Goal: Task Accomplishment & Management: Complete application form

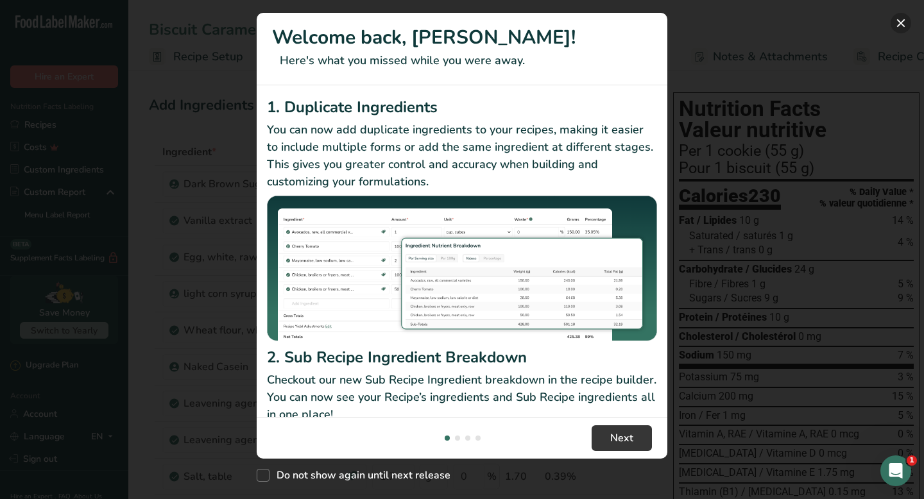
click at [898, 22] on button "New Features" at bounding box center [901, 23] width 21 height 21
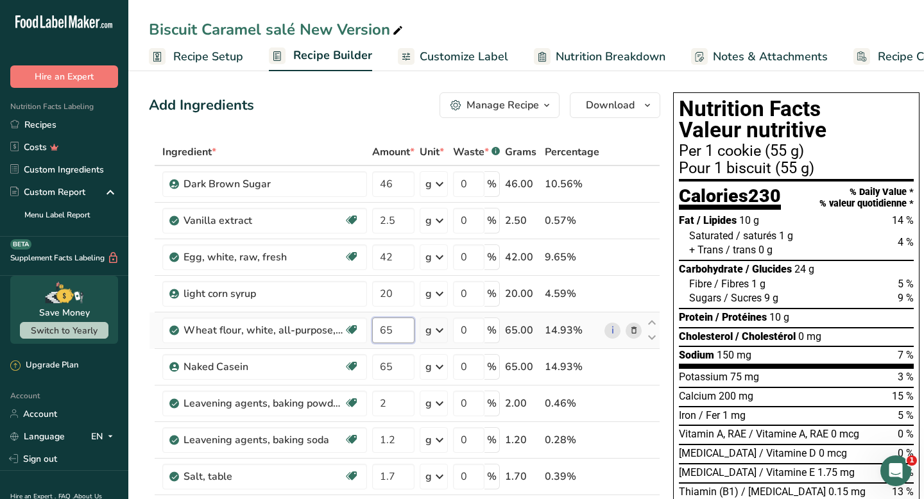
click at [401, 338] on input "65" at bounding box center [393, 331] width 42 height 26
type input "6"
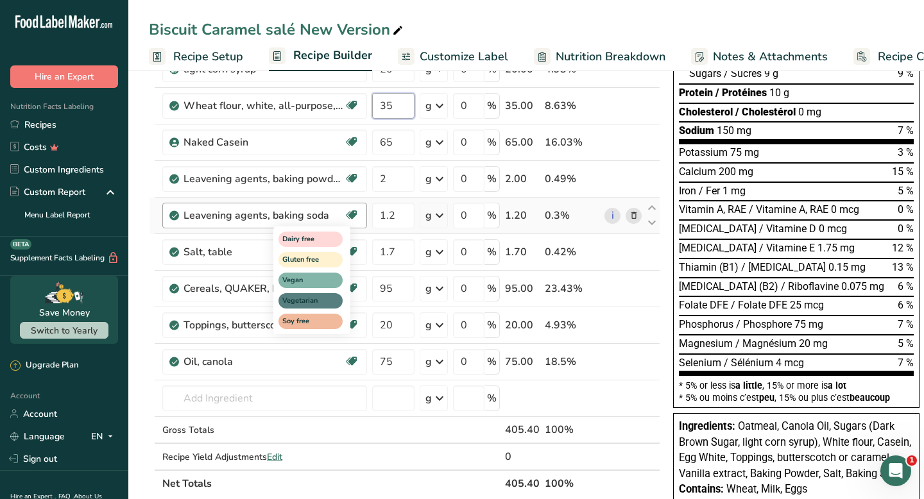
scroll to position [264, 0]
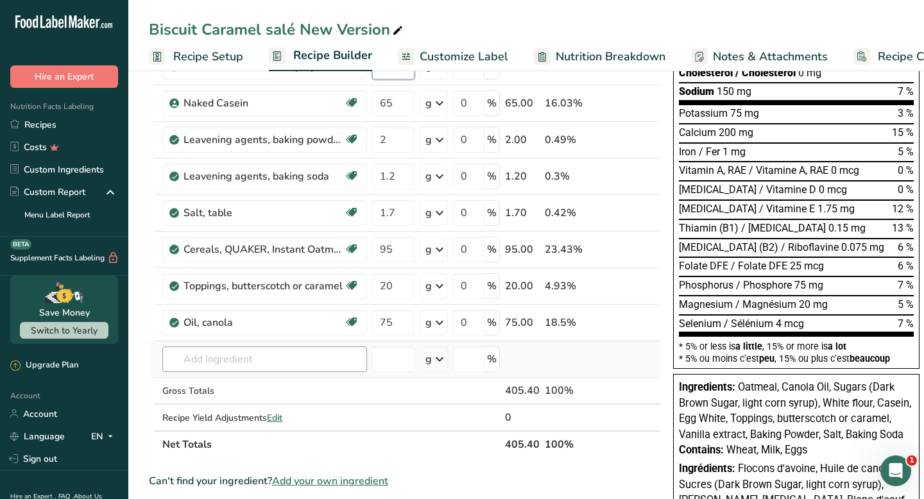
type input "35"
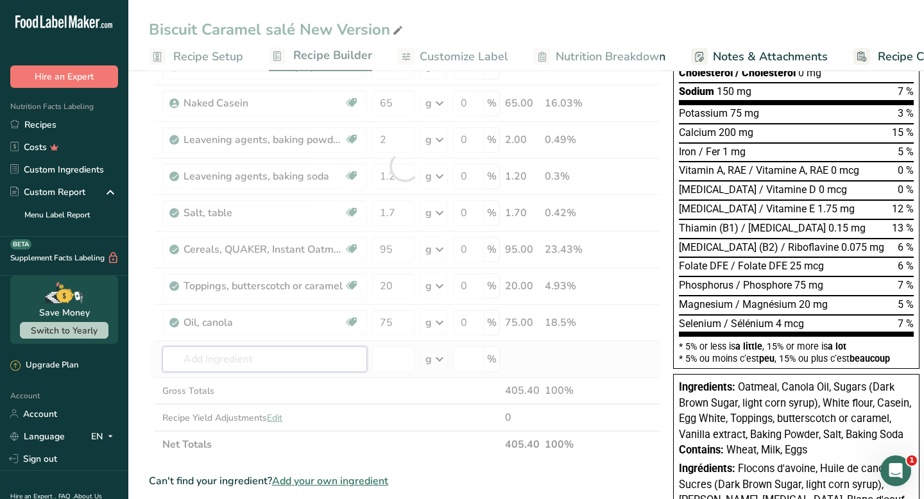
click at [300, 369] on div "Ingredient * Amount * Unit * Waste * .a-a{fill:#347362;}.b-a{fill:#fff;} Grams …" at bounding box center [404, 166] width 511 height 583
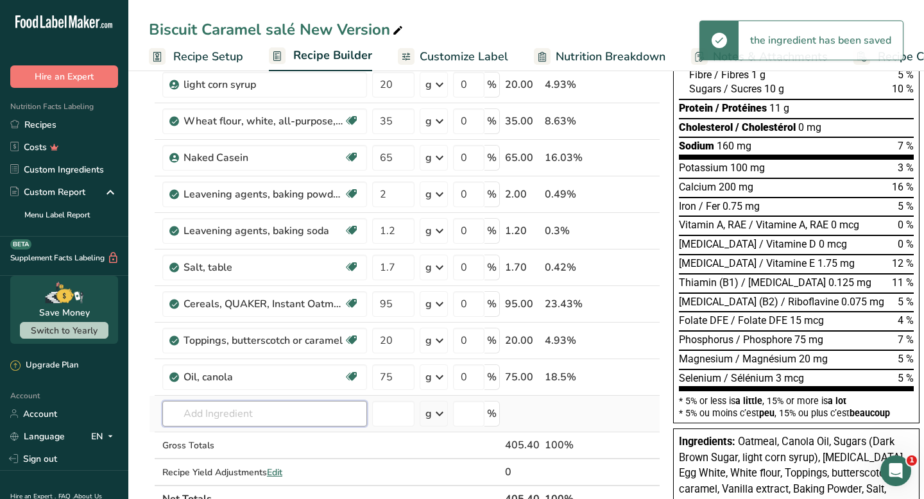
scroll to position [210, 0]
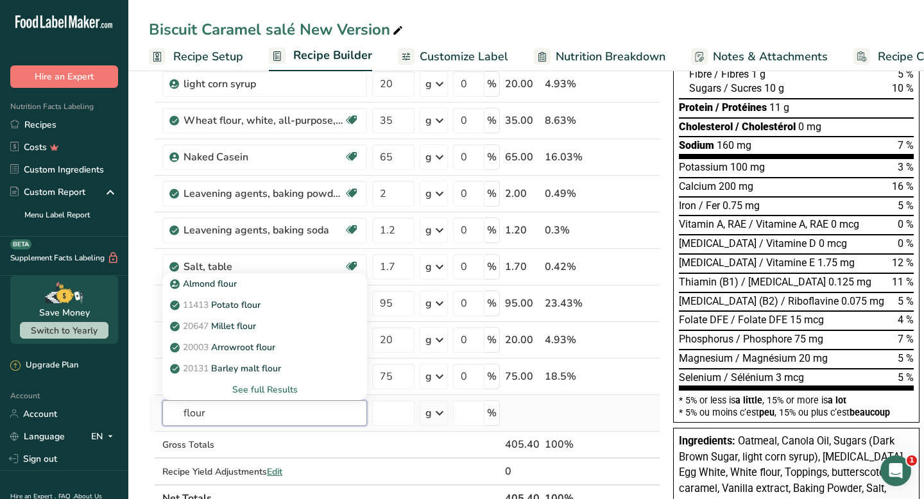
type input "flour"
click at [282, 390] on div "See full Results" at bounding box center [265, 389] width 184 height 13
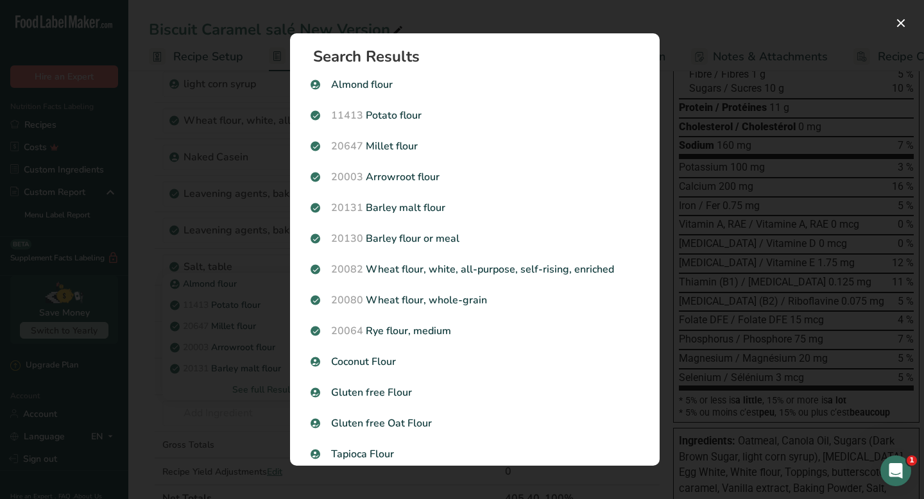
scroll to position [5, 0]
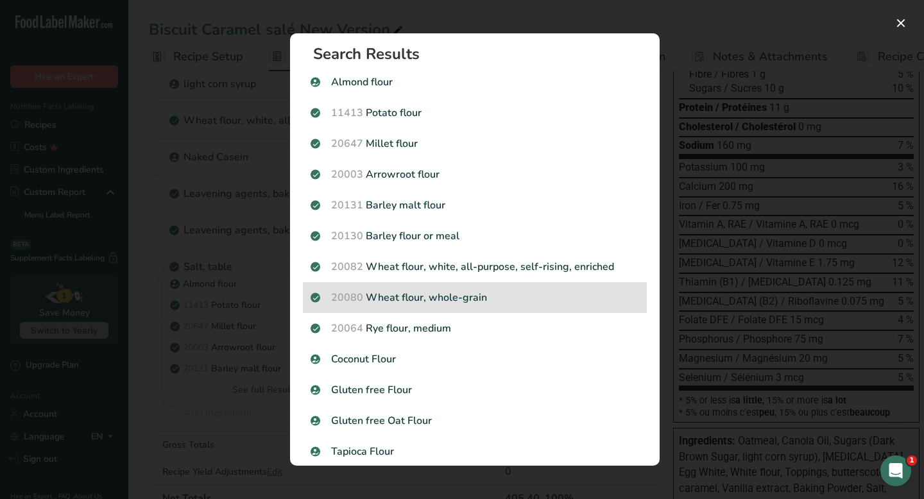
click at [491, 298] on p "20080 Wheat flour, whole-grain" at bounding box center [475, 297] width 329 height 15
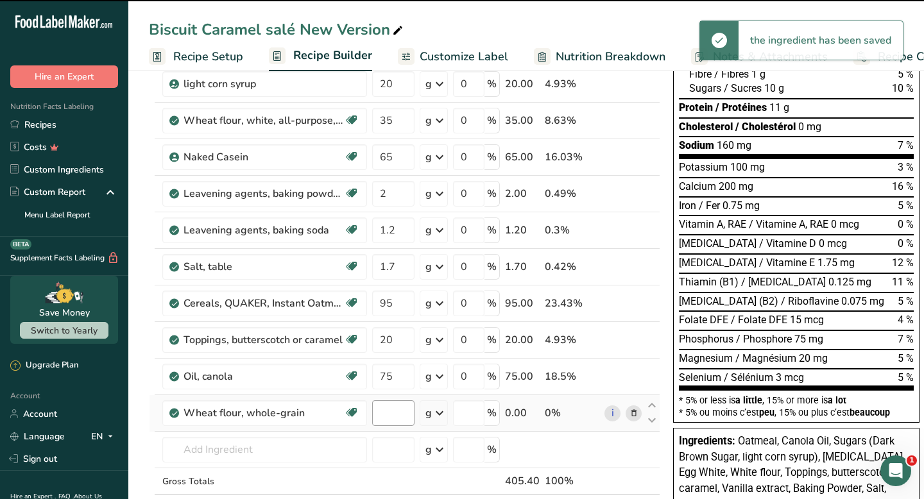
type input "0"
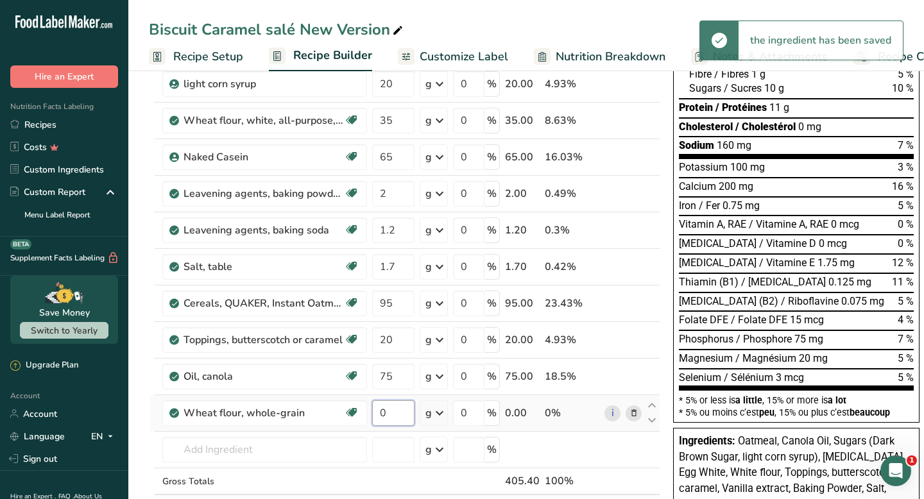
click at [393, 413] on input "0" at bounding box center [393, 413] width 42 height 26
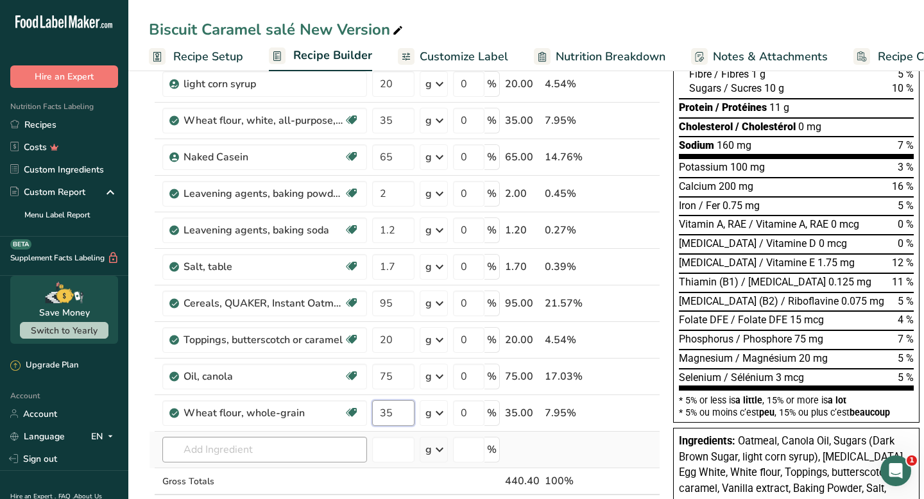
type input "35"
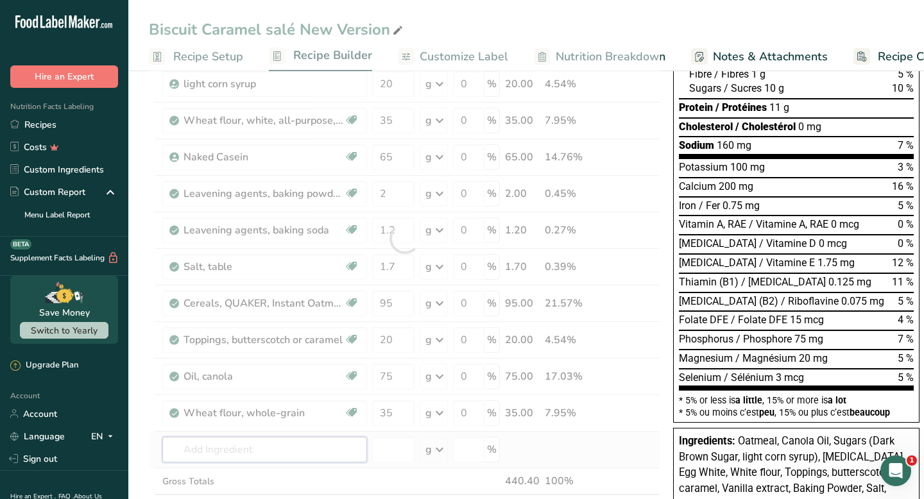
click at [330, 456] on div "Ingredient * Amount * Unit * Waste * .a-a{fill:#347362;}.b-a{fill:#fff;} Grams …" at bounding box center [404, 239] width 511 height 620
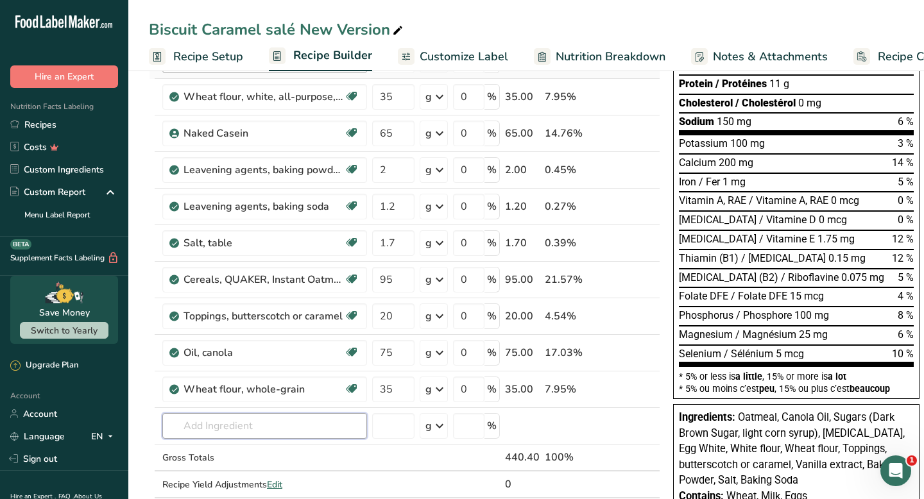
scroll to position [234, 0]
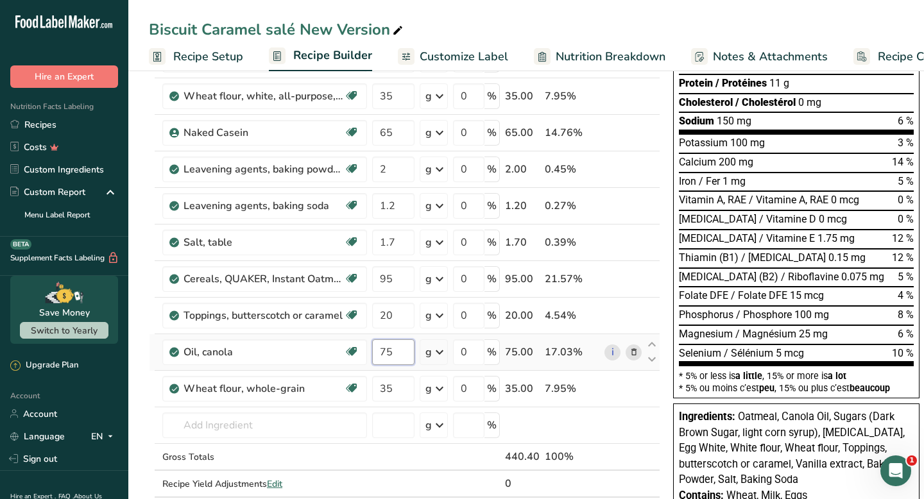
click at [404, 351] on input "75" at bounding box center [393, 352] width 42 height 26
type input "7"
type input "30"
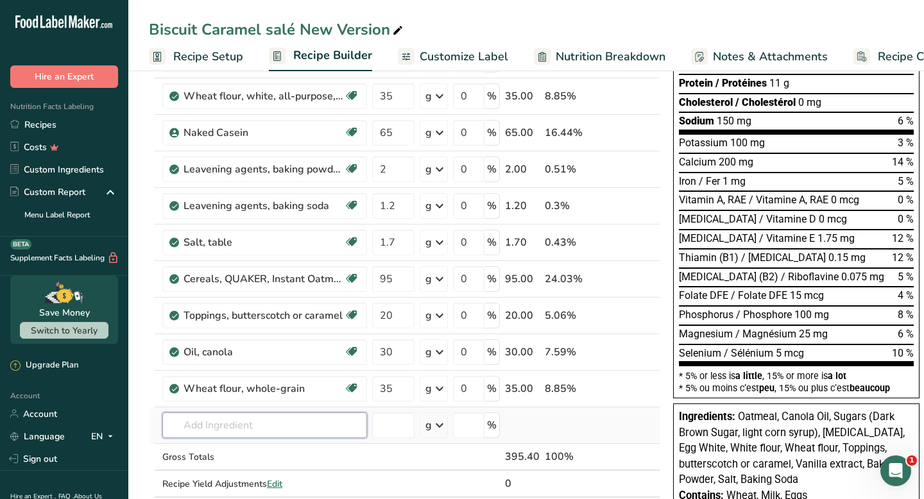
click at [250, 429] on div "Ingredient * Amount * Unit * Waste * .a-a{fill:#347362;}.b-a{fill:#fff;} Grams …" at bounding box center [404, 214] width 511 height 620
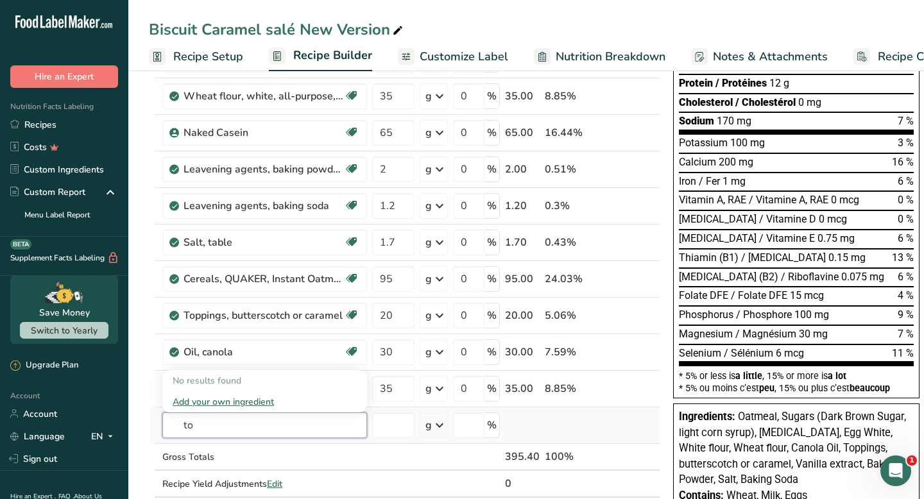
type input "t"
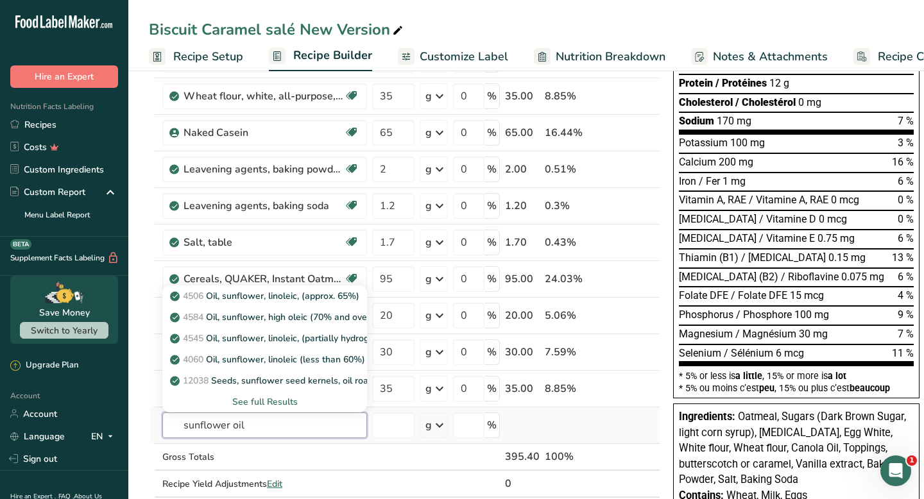
type input "sunflower oil"
click at [280, 404] on div "See full Results" at bounding box center [265, 401] width 184 height 13
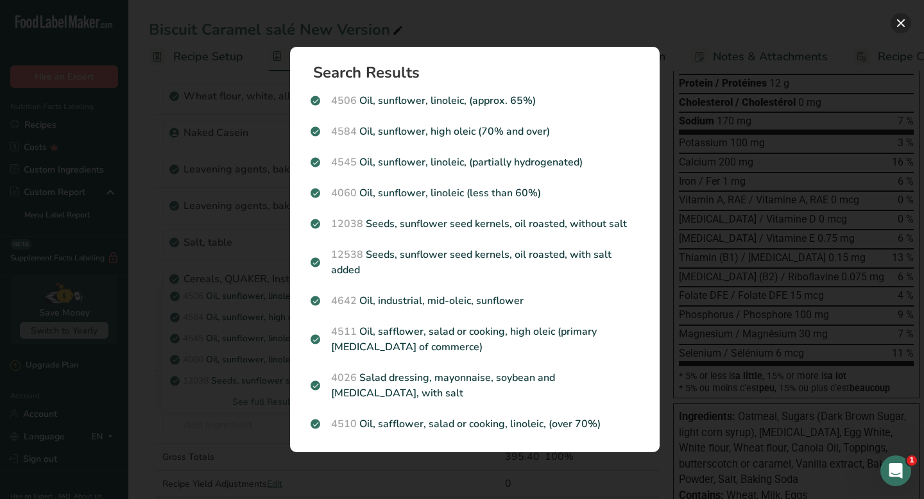
click at [904, 28] on button "Search results modal" at bounding box center [901, 23] width 21 height 21
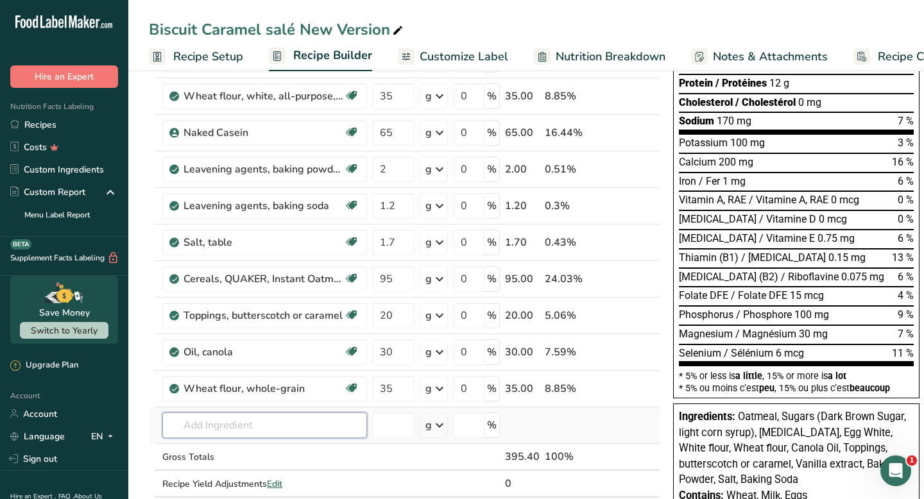
click at [278, 422] on input "text" at bounding box center [264, 426] width 205 height 26
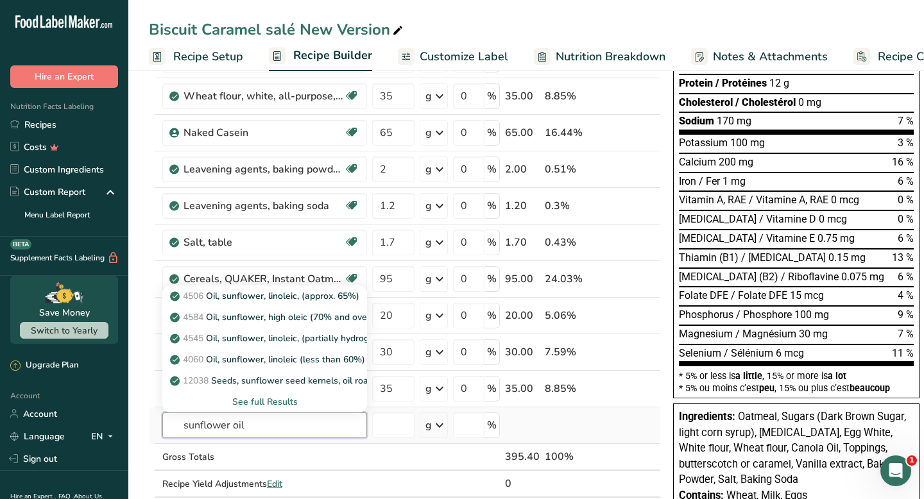
type input "sunflower oil"
click at [268, 405] on div "See full Results" at bounding box center [265, 401] width 184 height 13
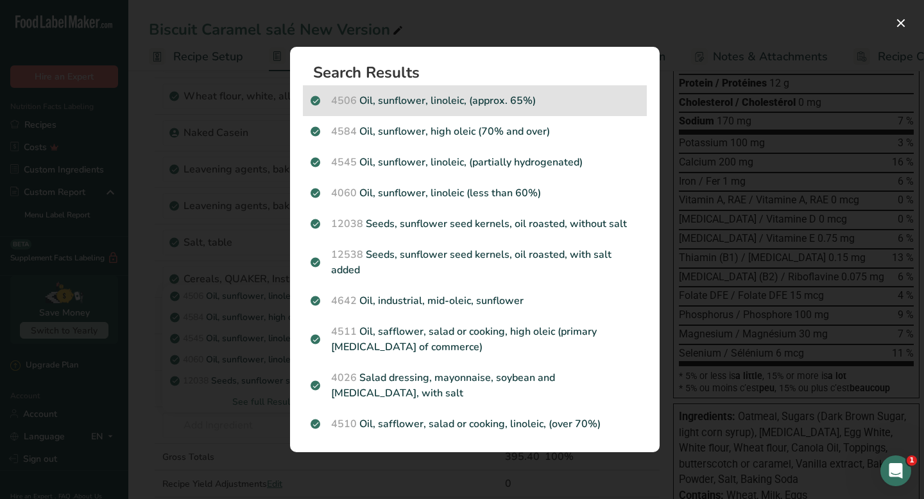
click at [456, 104] on p "4506 Oil, sunflower, linoleic, (approx. 65%)" at bounding box center [475, 100] width 329 height 15
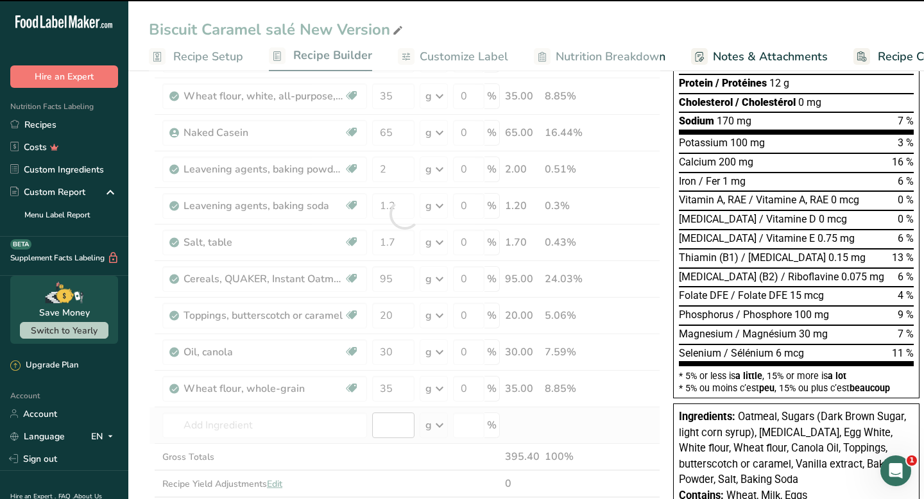
type input "0"
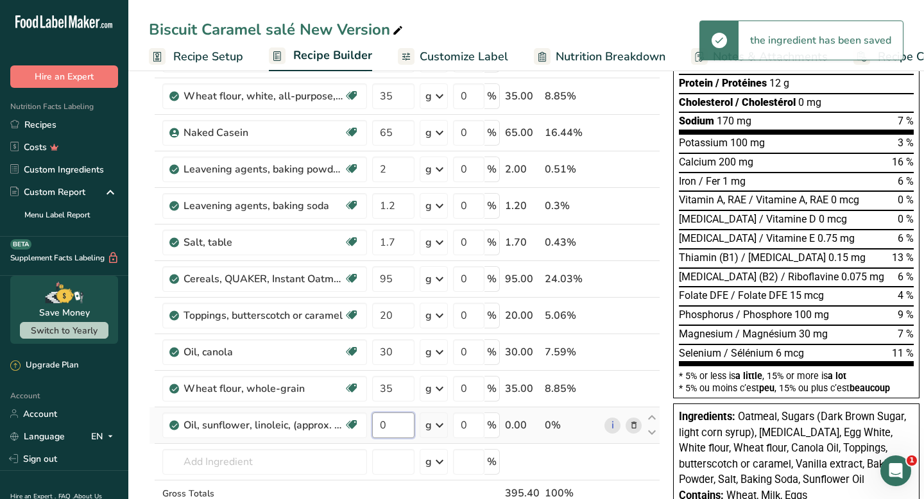
click at [394, 426] on input "0" at bounding box center [393, 426] width 42 height 26
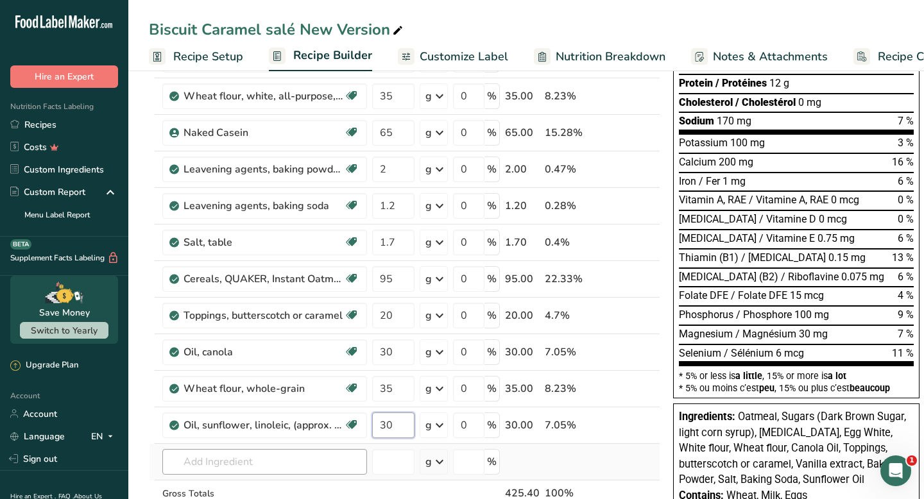
type input "30"
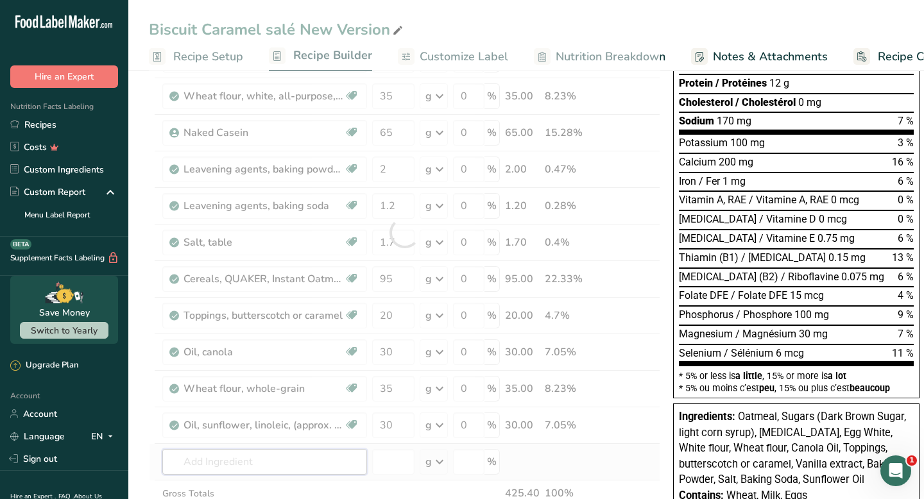
click at [252, 463] on div "Ingredient * Amount * Unit * Waste * .a-a{fill:#347362;}.b-a{fill:#fff;} Grams …" at bounding box center [404, 232] width 511 height 656
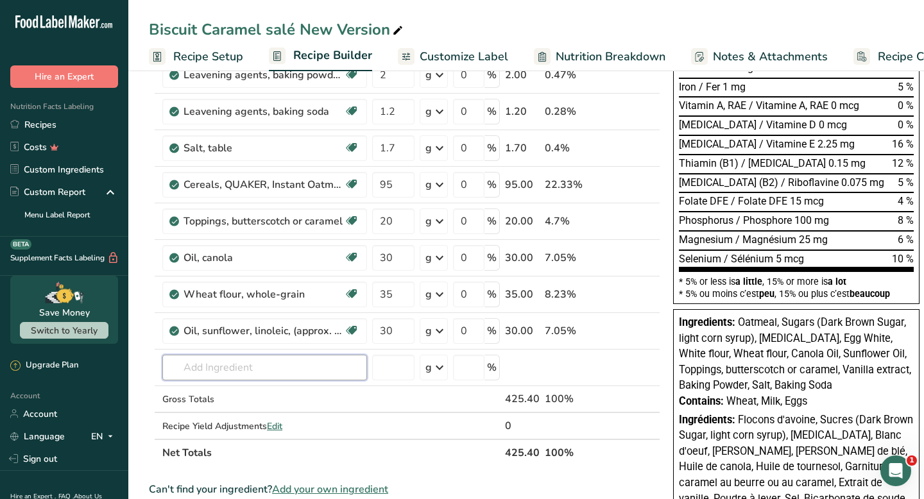
scroll to position [355, 0]
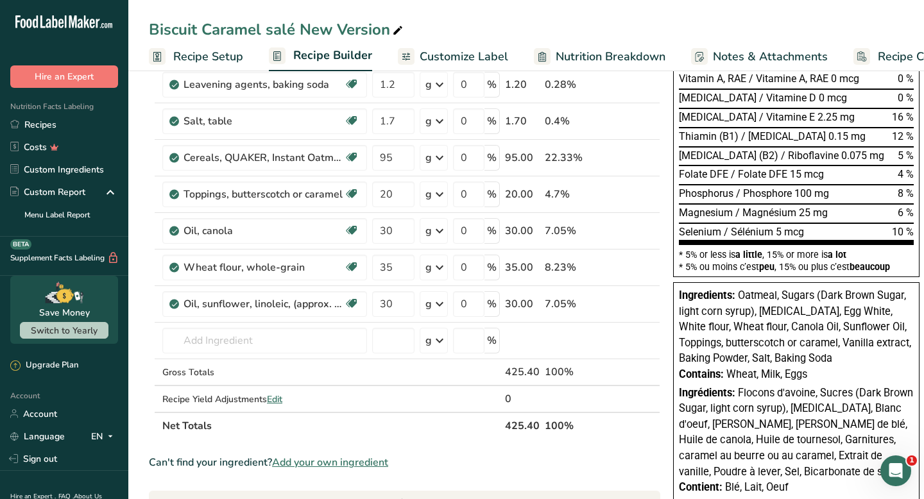
click at [397, 413] on th "Net Totals" at bounding box center [331, 425] width 343 height 27
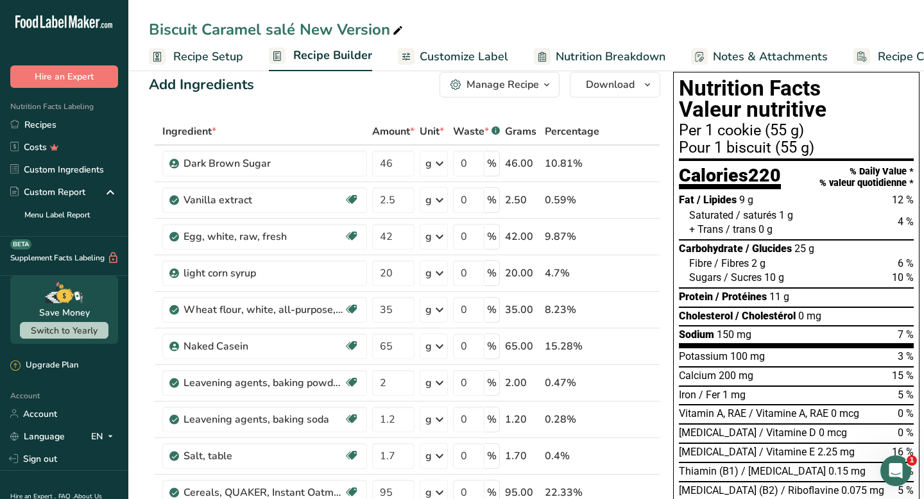
scroll to position [13, 0]
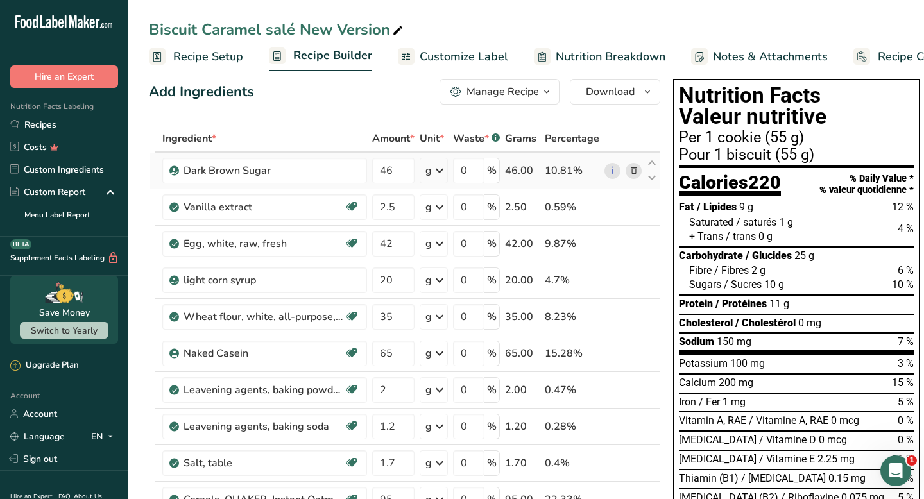
click at [629, 173] on icon at bounding box center [633, 170] width 9 height 13
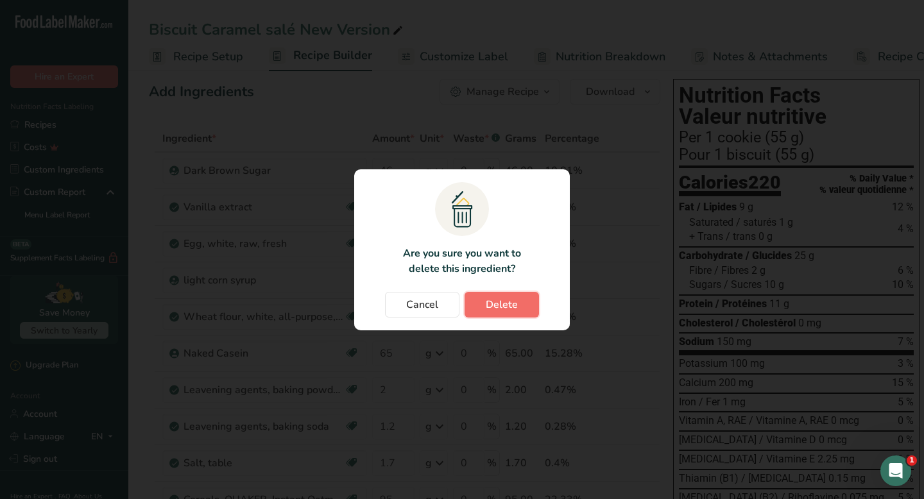
click at [531, 303] on button "Delete" at bounding box center [502, 305] width 74 height 26
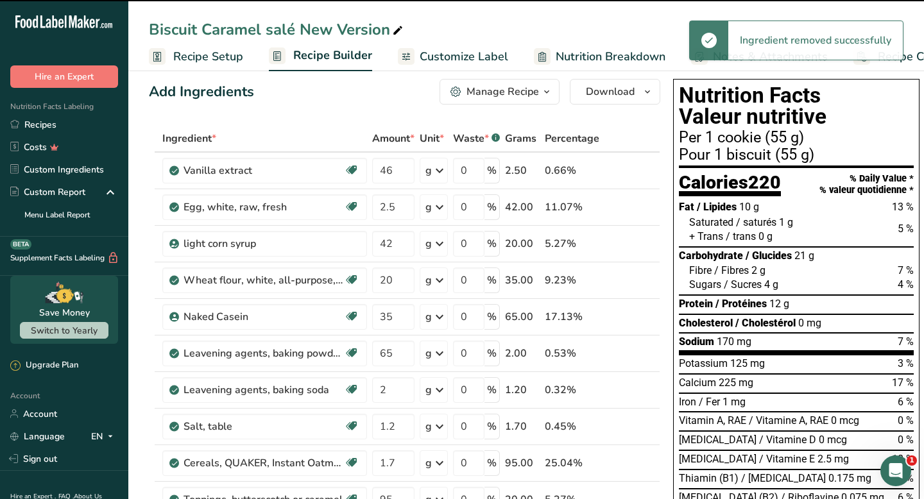
type input "2.5"
type input "42"
type input "20"
type input "35"
type input "65"
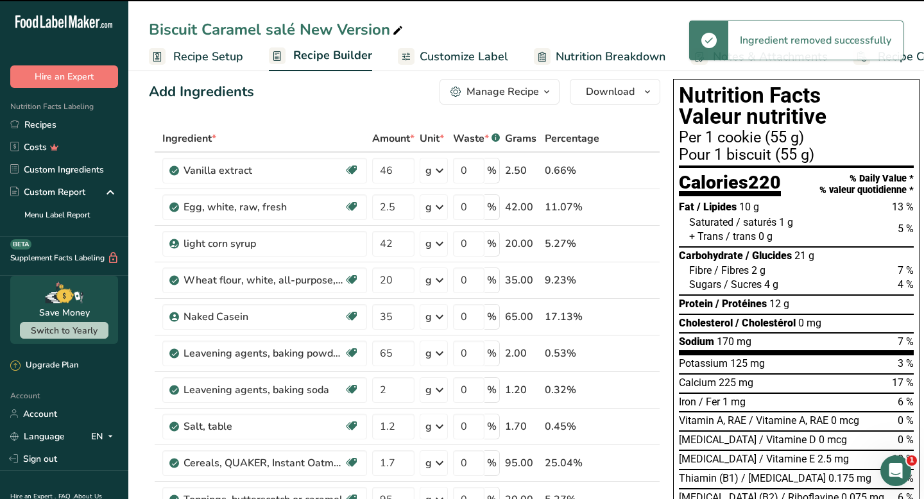
type input "2"
type input "1.2"
type input "1.7"
type input "95"
type input "20"
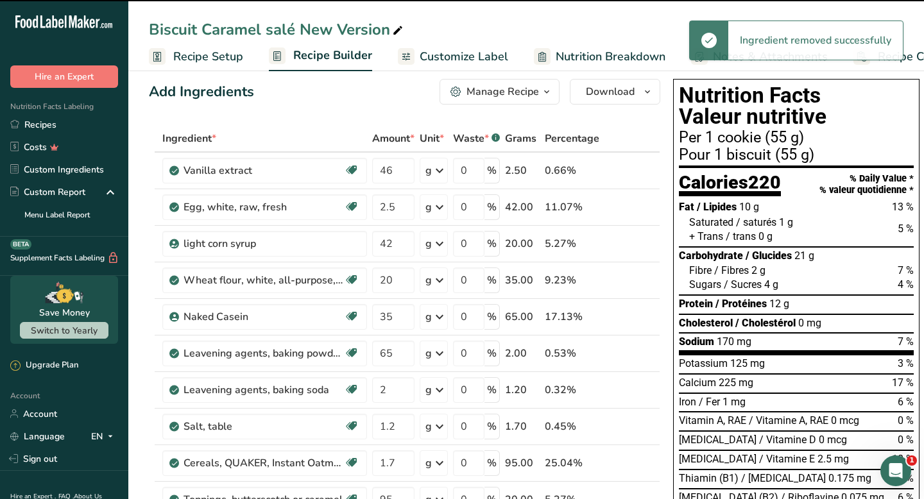
type input "30"
type input "35"
type input "30"
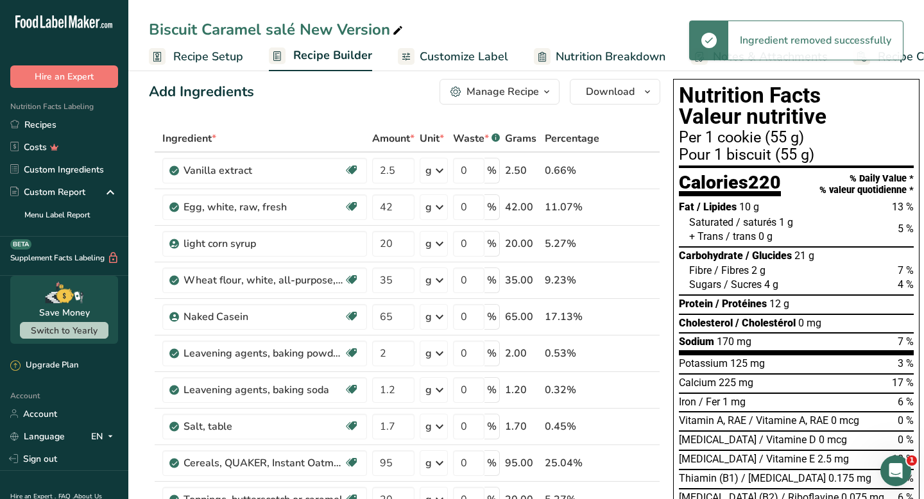
scroll to position [0, 0]
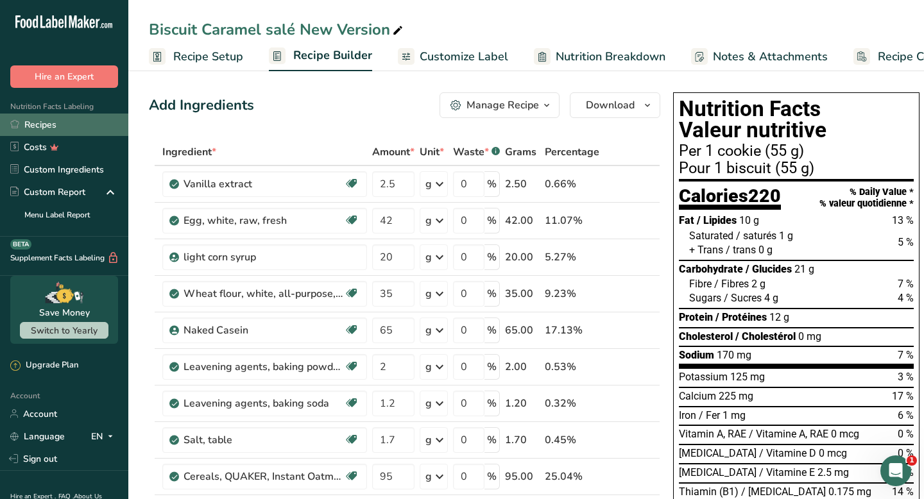
click at [85, 121] on link "Recipes" at bounding box center [64, 125] width 128 height 22
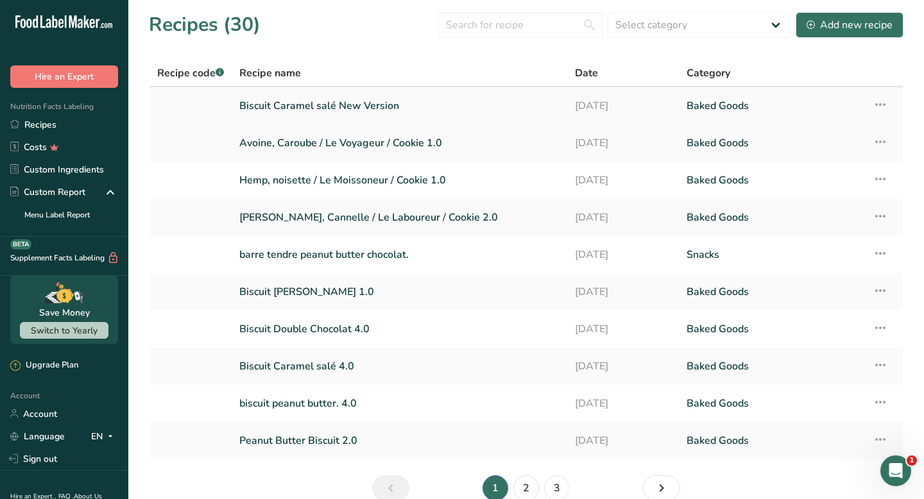
click at [373, 115] on link "Biscuit Caramel salé New Version" at bounding box center [399, 105] width 320 height 27
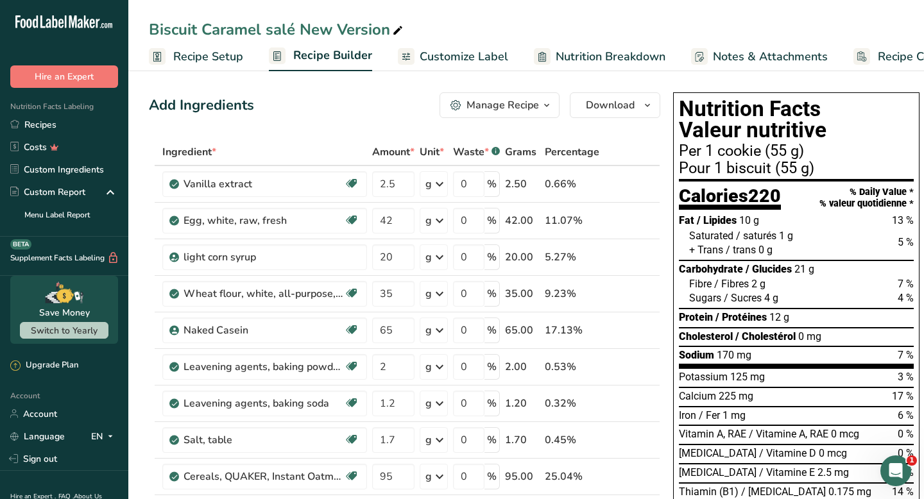
click at [398, 30] on icon at bounding box center [398, 31] width 12 height 18
drag, startPoint x: 390, startPoint y: 30, endPoint x: 137, endPoint y: 28, distance: 252.8
click at [137, 28] on div "Biscuit Caramel salé New Version" at bounding box center [526, 29] width 796 height 23
click at [50, 119] on link "Recipes" at bounding box center [64, 125] width 128 height 22
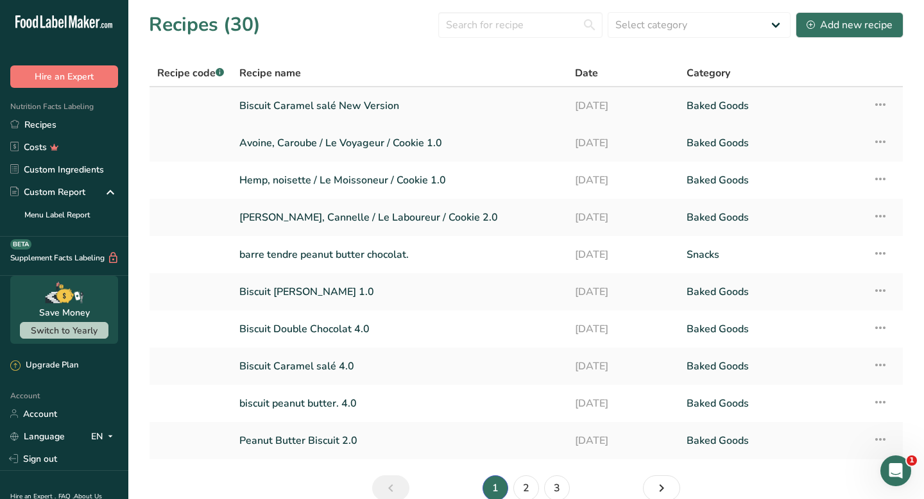
click at [882, 107] on icon at bounding box center [880, 104] width 15 height 23
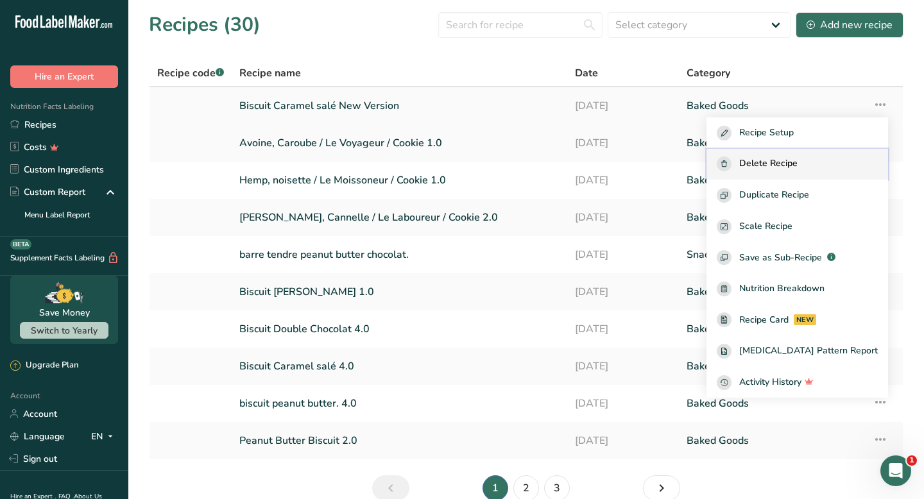
click at [798, 171] on span "Delete Recipe" at bounding box center [768, 164] width 58 height 15
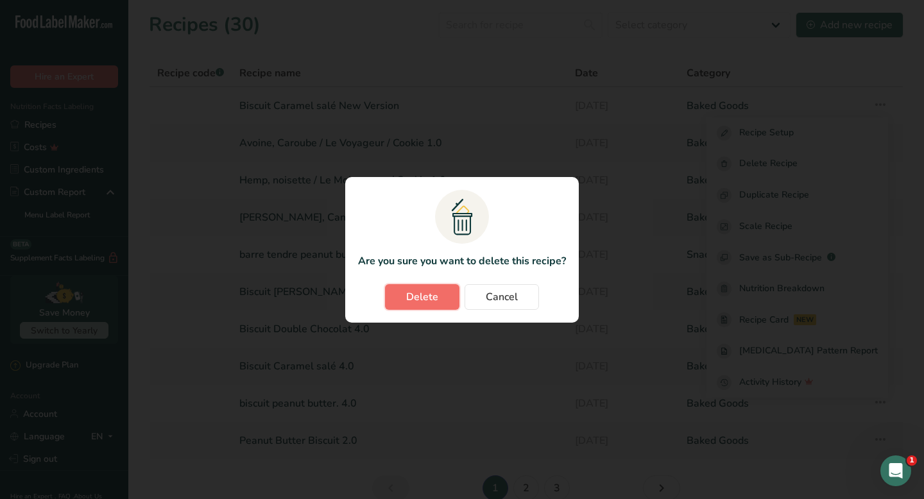
click at [447, 297] on button "Delete" at bounding box center [422, 297] width 74 height 26
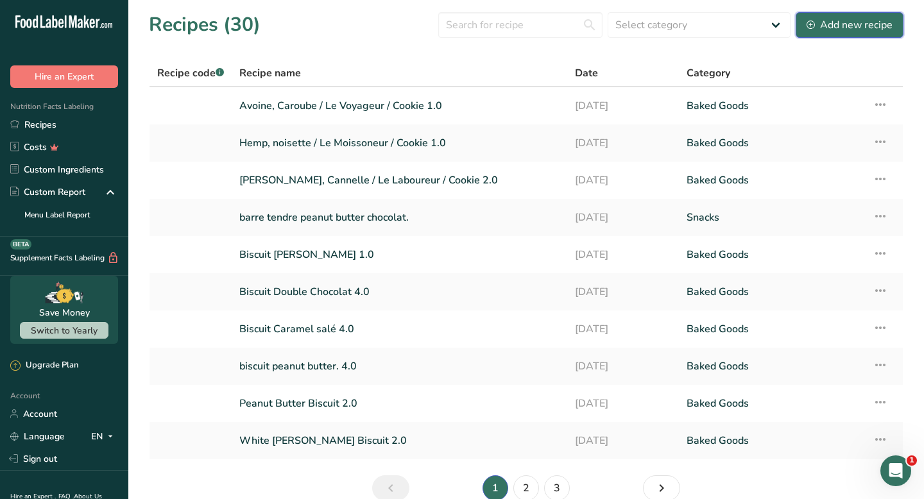
click at [856, 17] on div "Add new recipe" at bounding box center [850, 24] width 86 height 15
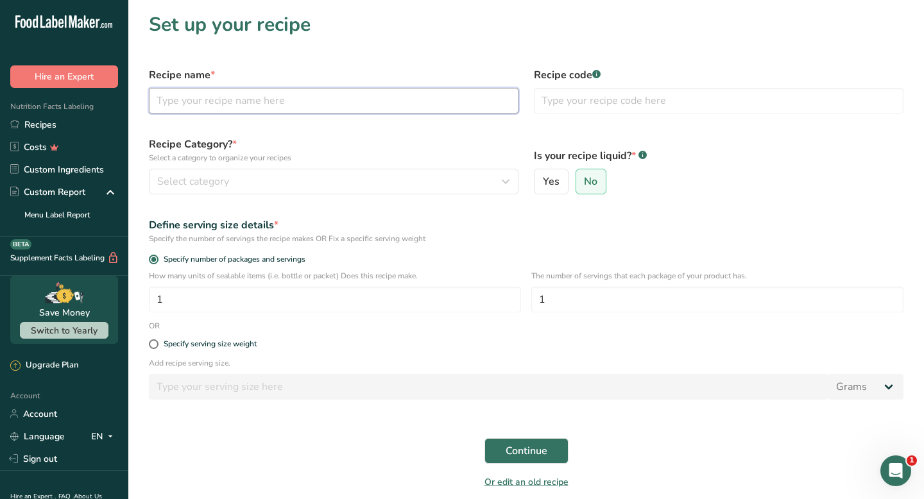
click at [323, 110] on input "text" at bounding box center [334, 101] width 370 height 26
paste input "Biscuit Caramel salé New Version"
type input "Biscuit Caramel salé New Version"
click at [664, 96] on input "text" at bounding box center [719, 101] width 370 height 26
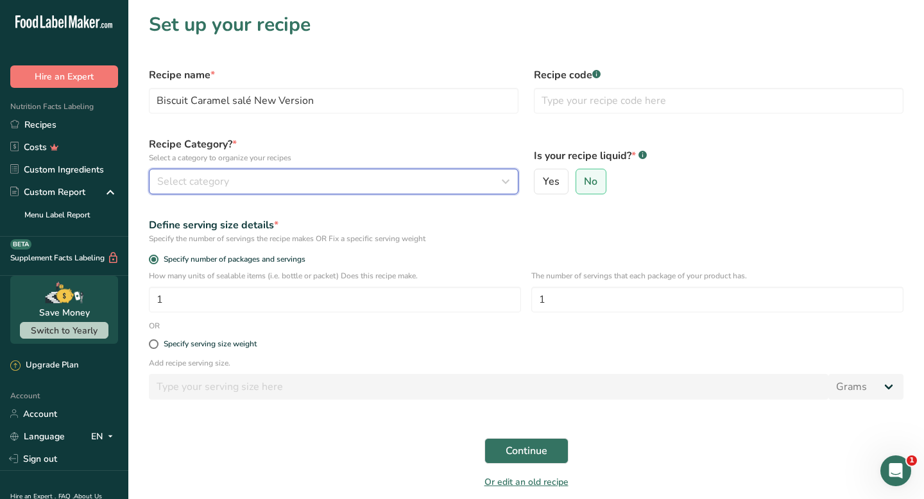
click at [361, 181] on div "Select category" at bounding box center [329, 181] width 345 height 15
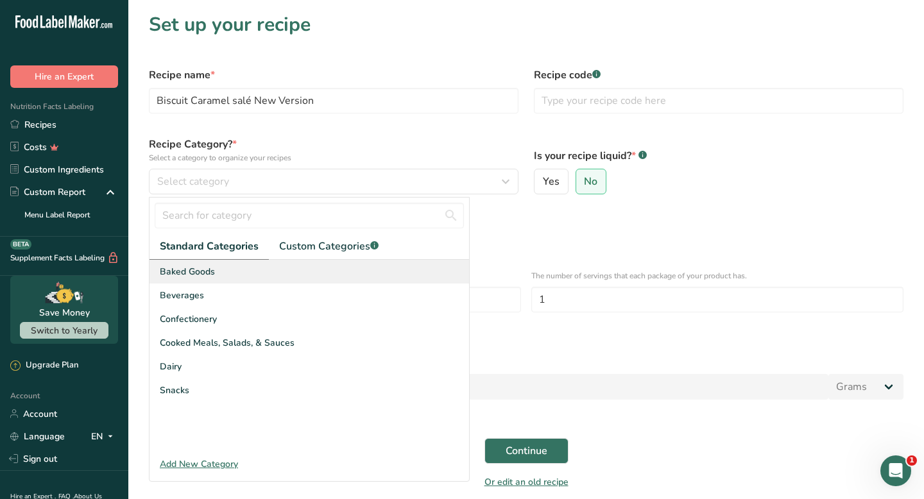
click at [259, 276] on div "Baked Goods" at bounding box center [309, 272] width 320 height 24
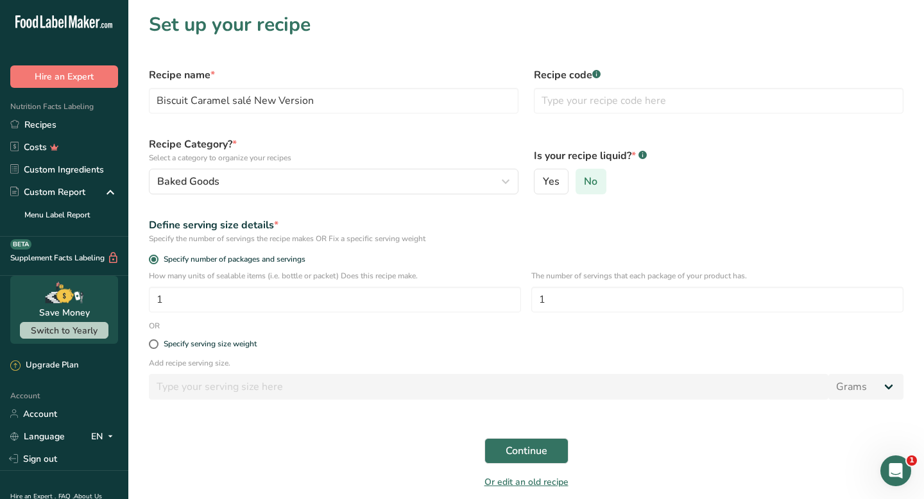
click at [590, 171] on label "No" at bounding box center [591, 182] width 31 height 26
click at [585, 178] on input "No" at bounding box center [580, 182] width 8 height 8
click at [589, 176] on span "No" at bounding box center [590, 181] width 13 height 13
click at [585, 178] on input "No" at bounding box center [580, 182] width 8 height 8
click at [155, 345] on span at bounding box center [154, 344] width 10 height 10
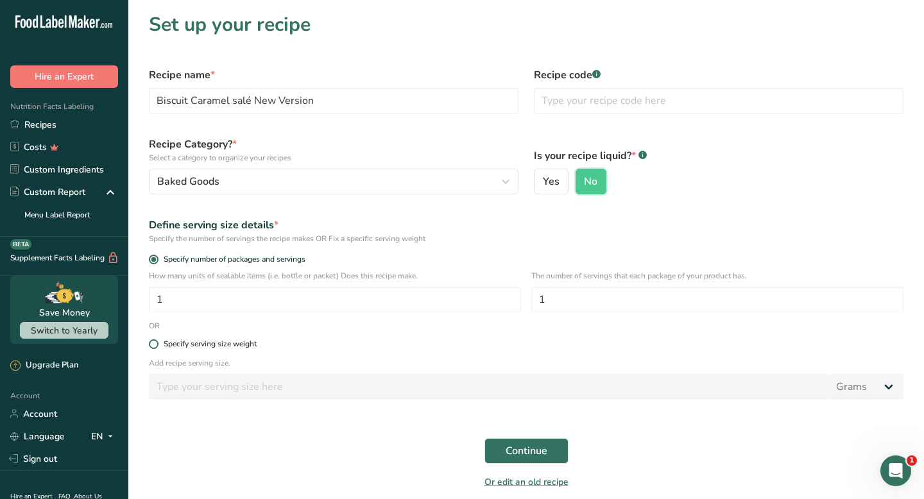
click at [155, 345] on input "Specify serving size weight" at bounding box center [153, 344] width 8 height 8
radio input "true"
radio input "false"
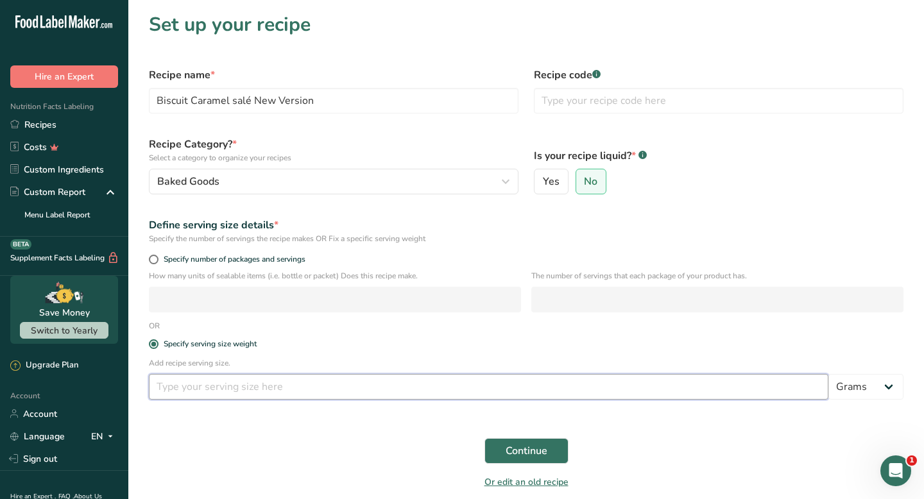
click at [193, 396] on input "number" at bounding box center [488, 387] width 679 height 26
type input "55"
click at [245, 408] on form "Recipe name * Biscuit Caramel salé New Version Recipe code .a-a{fill:#347362;}.…" at bounding box center [526, 279] width 770 height 438
click at [542, 457] on span "Continue" at bounding box center [527, 450] width 42 height 15
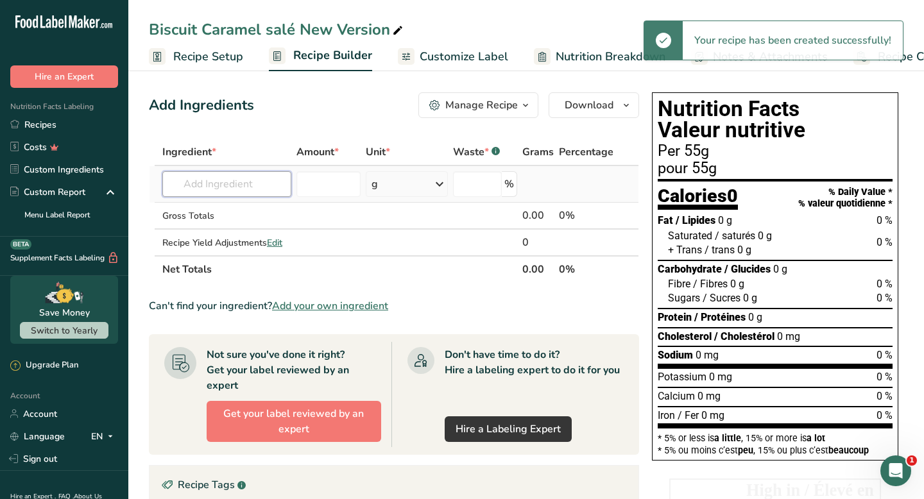
click at [269, 181] on input "text" at bounding box center [226, 184] width 129 height 26
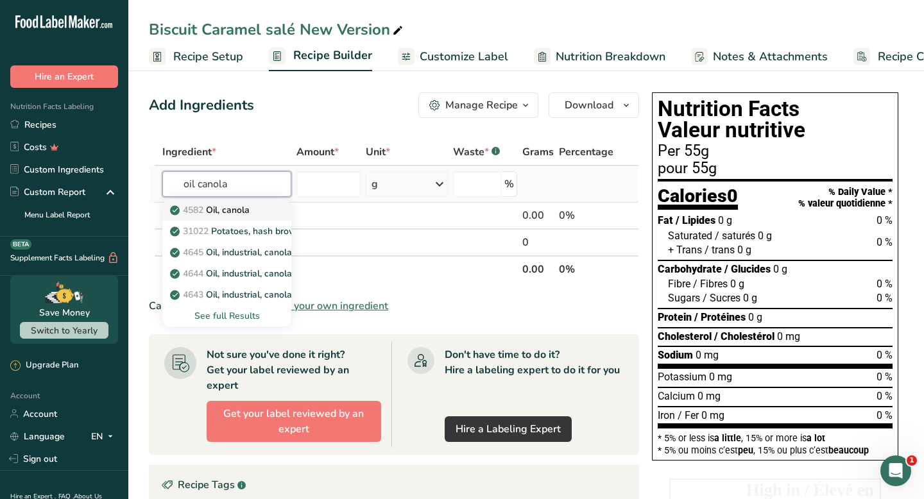
type input "oil canola"
click at [221, 205] on p "4582 Oil, canola" at bounding box center [211, 209] width 77 height 13
type input "Oil, canola"
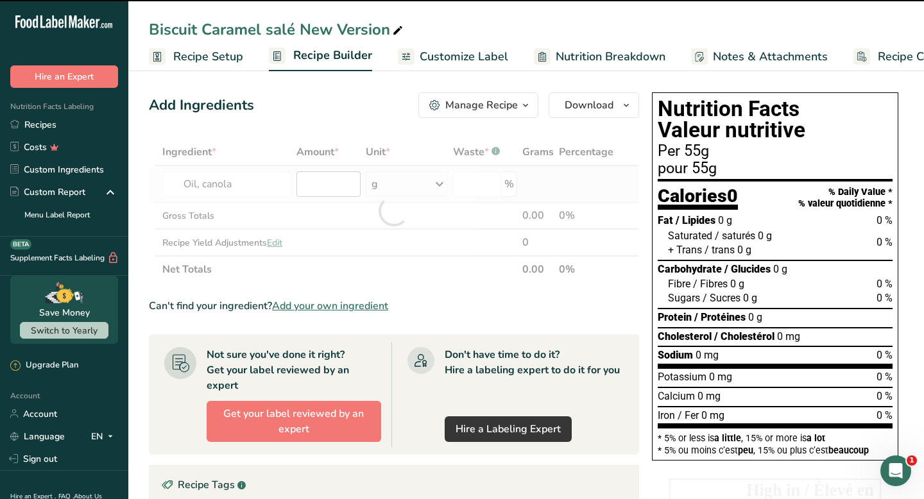
type input "0"
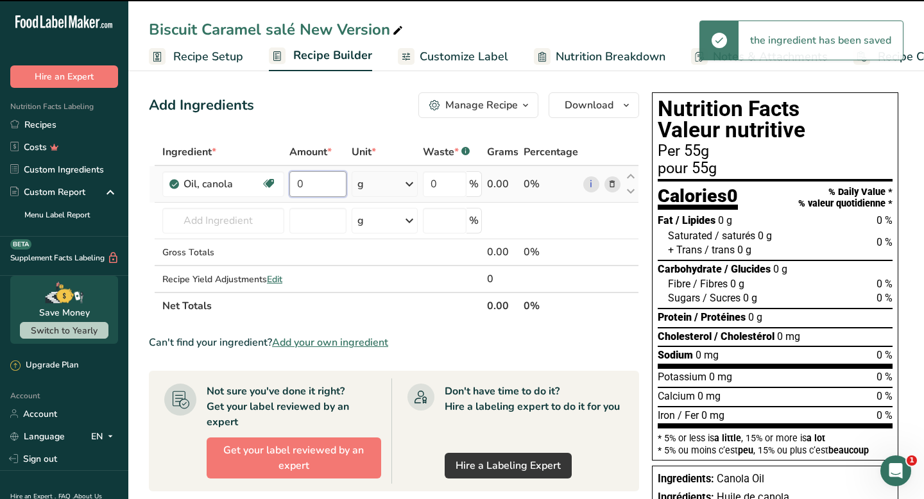
click at [337, 185] on input "0" at bounding box center [318, 184] width 58 height 26
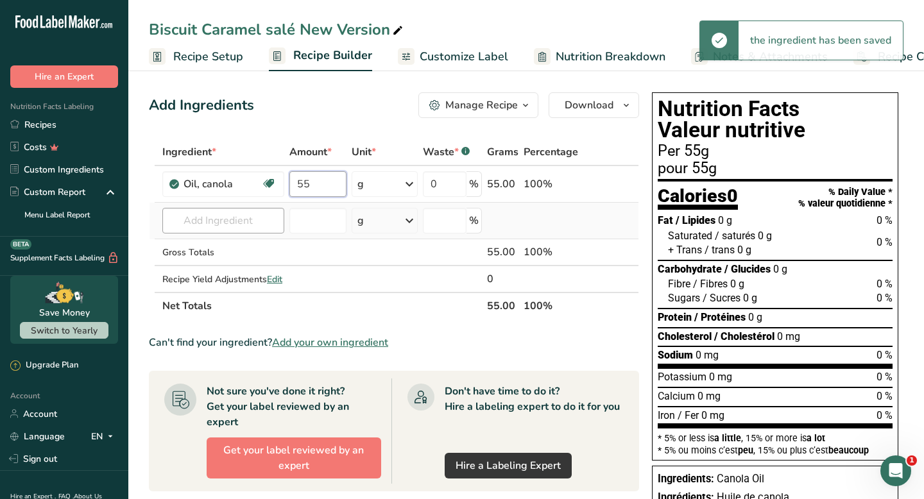
type input "55"
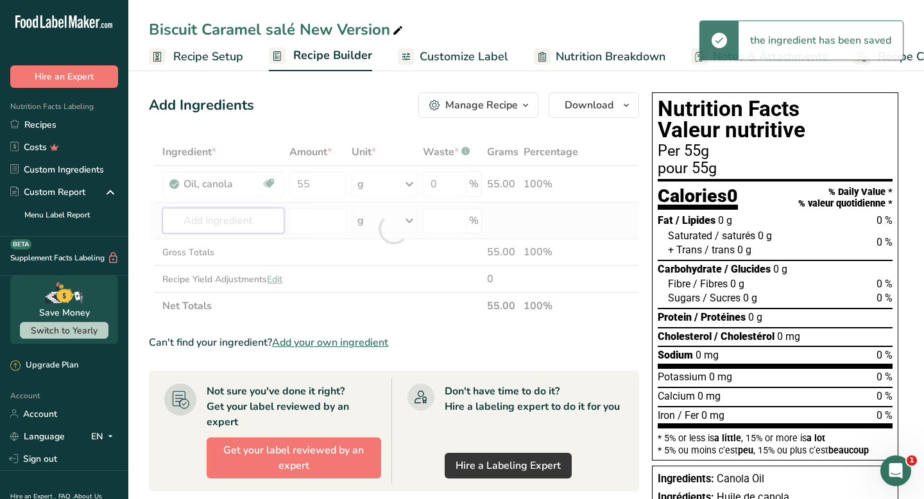
click at [236, 226] on div "Ingredient * Amount * Unit * Waste * .a-a{fill:#347362;}.b-a{fill:#fff;} Grams …" at bounding box center [394, 229] width 490 height 181
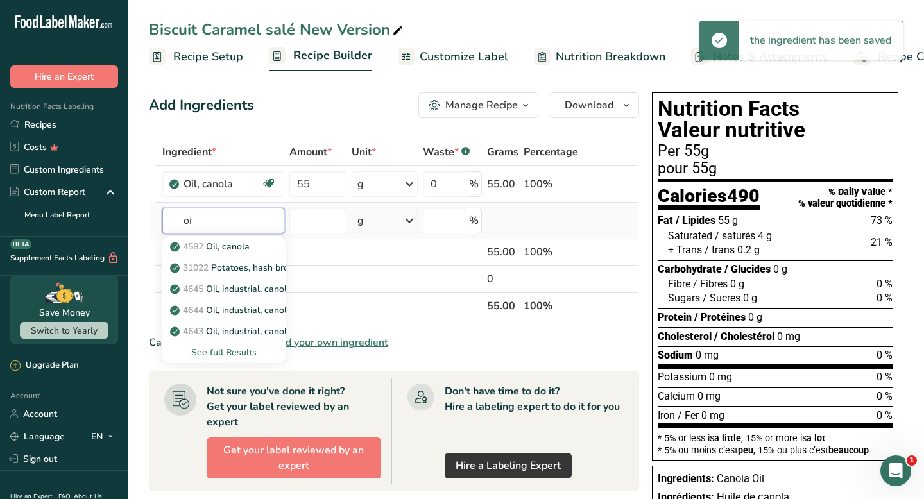
type input "o"
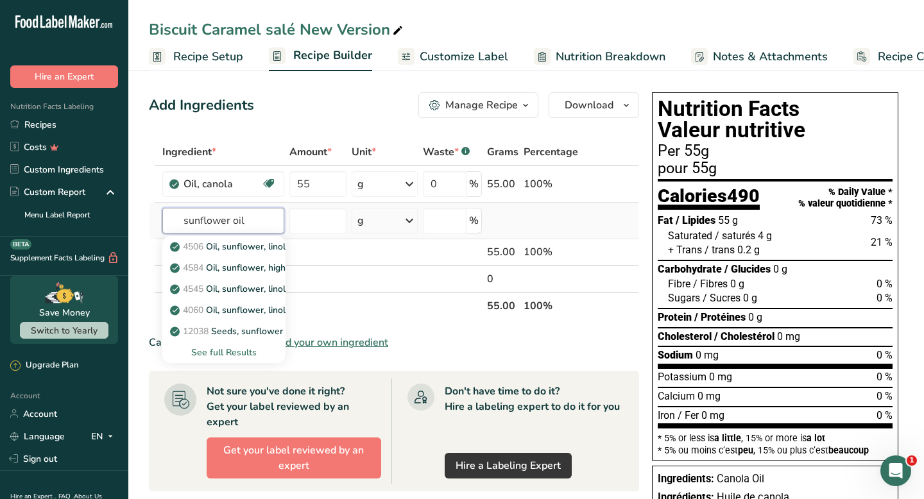
type input "sunflower oil"
click at [216, 355] on div "See full Results" at bounding box center [224, 352] width 103 height 13
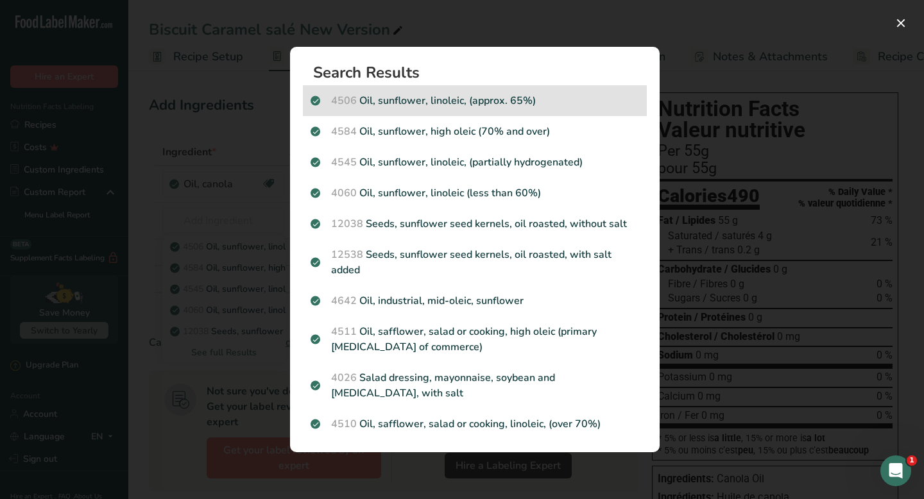
click at [470, 107] on p "4506 Oil, sunflower, linoleic, (approx. 65%)" at bounding box center [475, 100] width 329 height 15
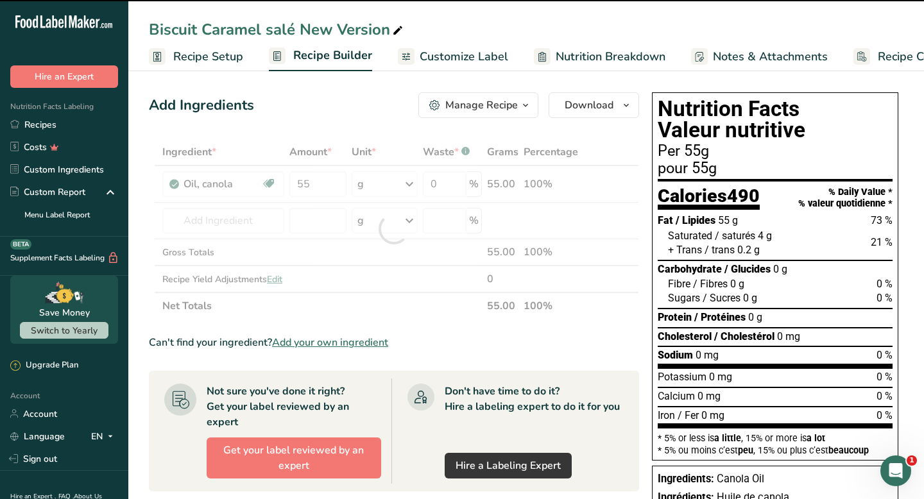
type input "0"
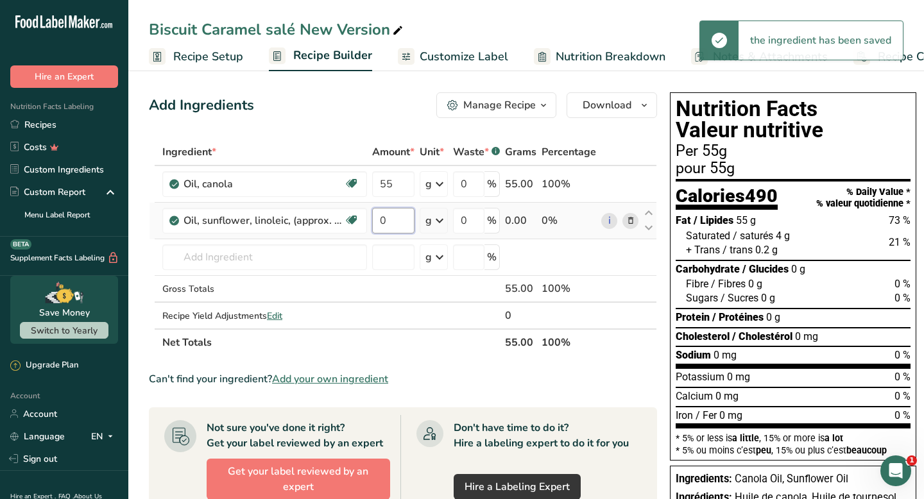
click at [401, 225] on input "0" at bounding box center [393, 221] width 42 height 26
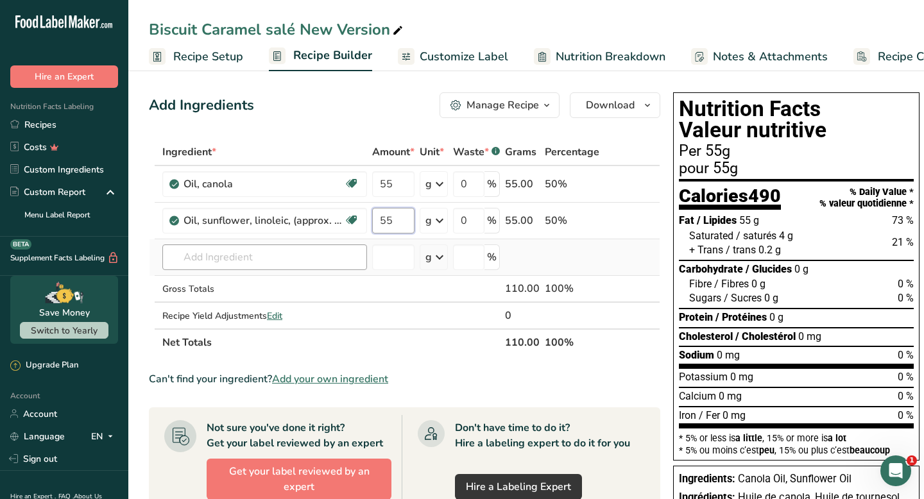
type input "55"
click at [325, 248] on div "Ingredient * Amount * Unit * Waste * .a-a{fill:#347362;}.b-a{fill:#fff;} Grams …" at bounding box center [404, 248] width 511 height 218
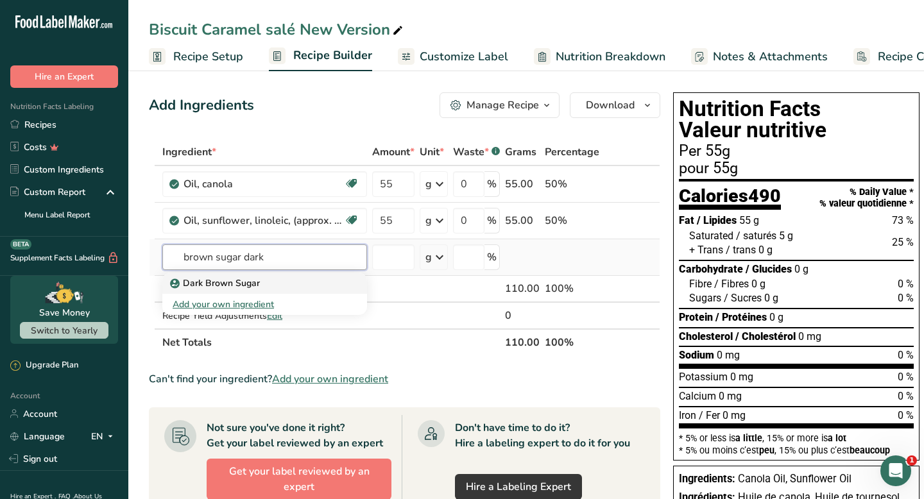
type input "brown sugar dark"
click at [296, 279] on div "Dark Brown Sugar" at bounding box center [255, 283] width 164 height 13
type input "Dark Brown Sugar"
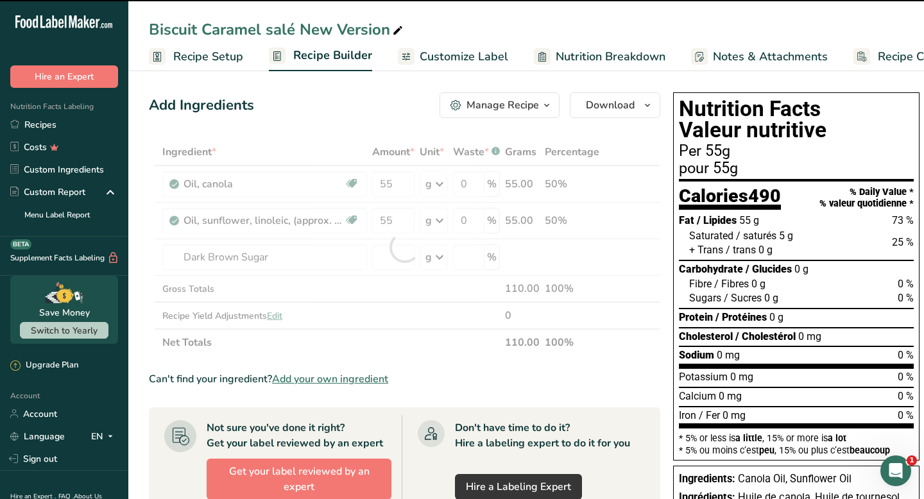
type input "0"
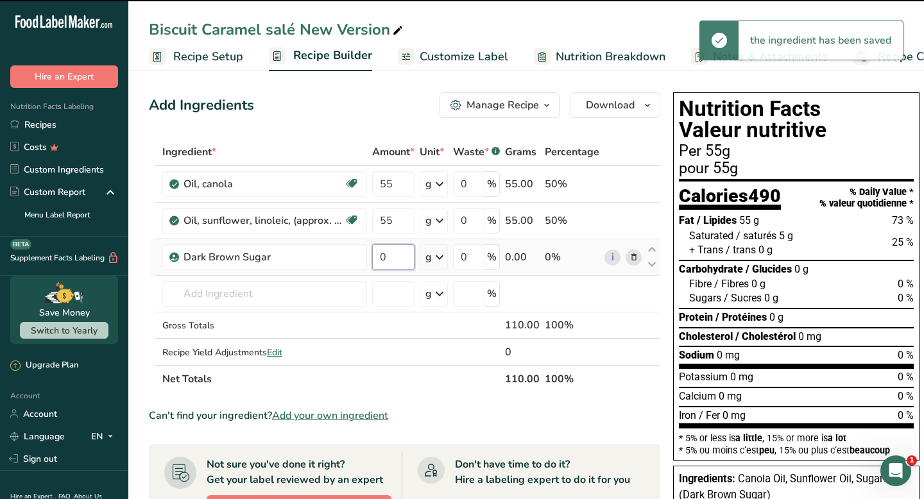
click at [400, 255] on input "0" at bounding box center [393, 257] width 42 height 26
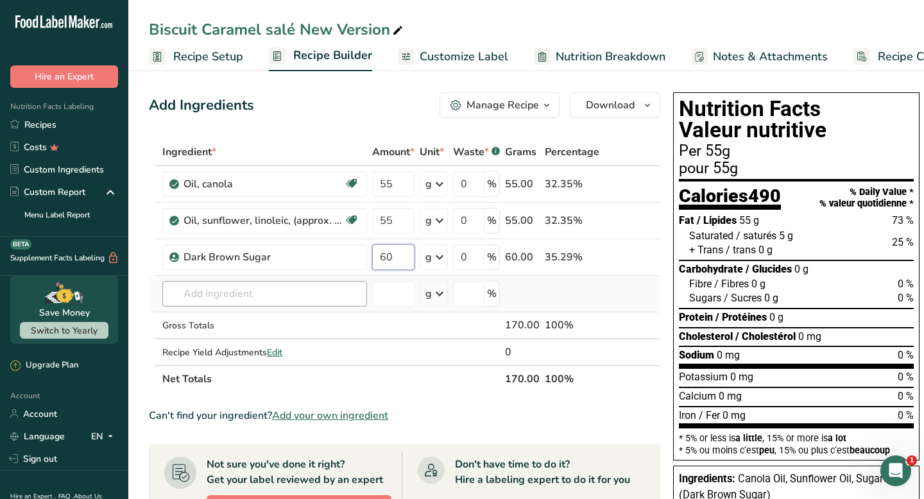
type input "60"
click at [314, 291] on div "Ingredient * Amount * Unit * Waste * .a-a{fill:#347362;}.b-a{fill:#fff;} Grams …" at bounding box center [404, 266] width 511 height 254
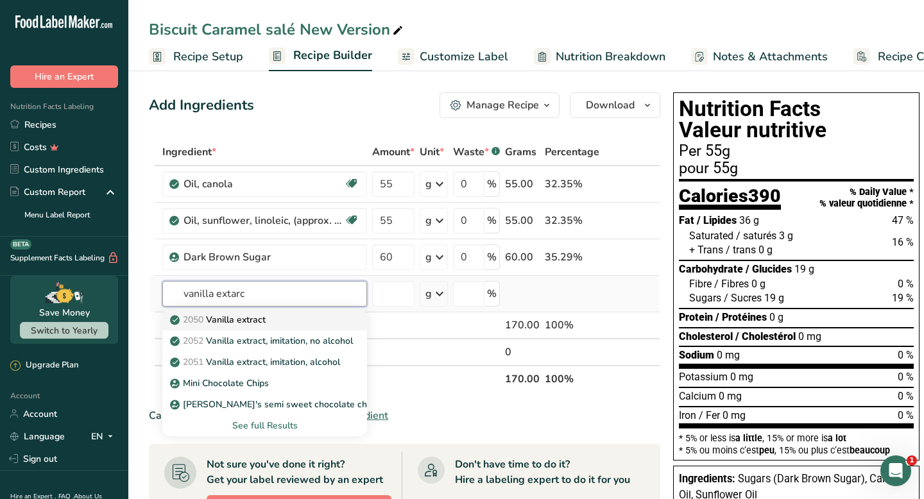
type input "vanilla extarc"
click at [296, 315] on div "2050 Vanilla extract" at bounding box center [255, 319] width 164 height 13
type input "Vanilla extract"
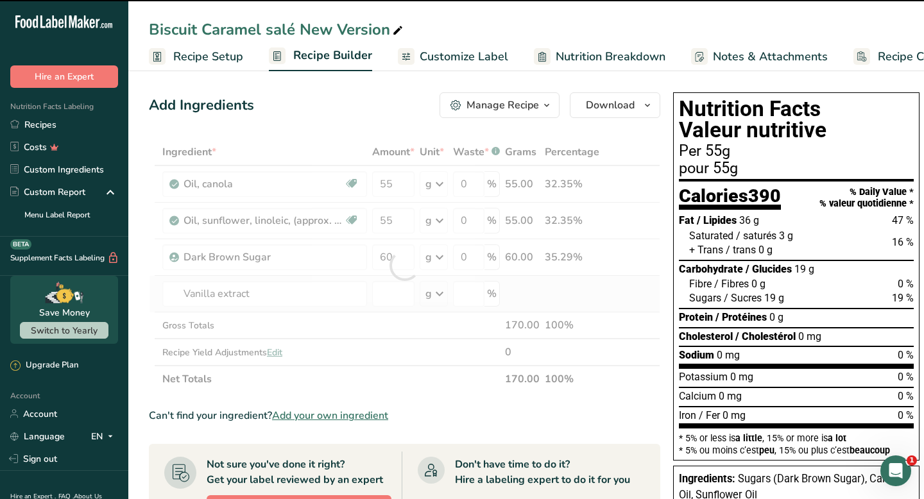
type input "0"
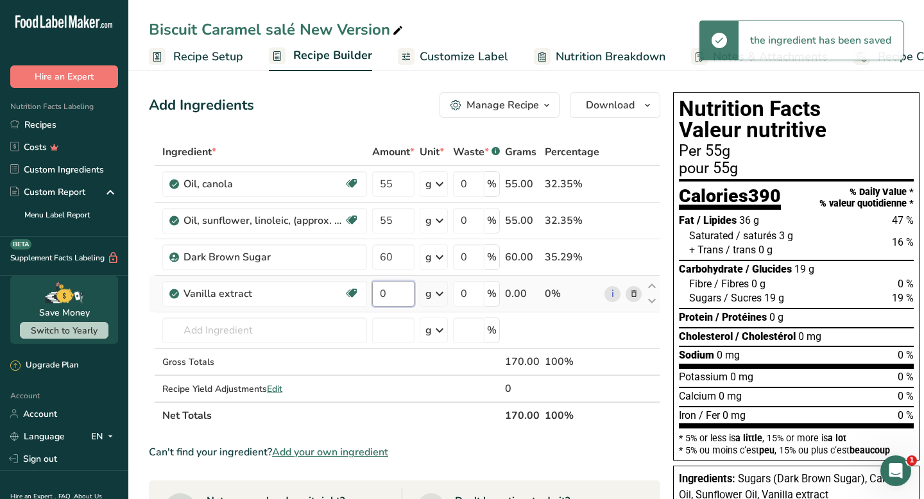
click at [389, 296] on input "0" at bounding box center [393, 294] width 42 height 26
type input "3"
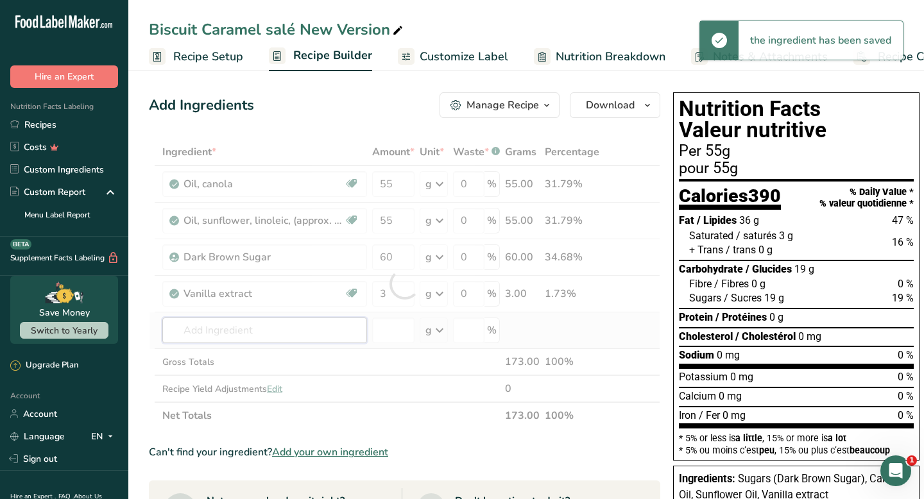
click at [280, 328] on div "Ingredient * Amount * Unit * Waste * .a-a{fill:#347362;}.b-a{fill:#fff;} Grams …" at bounding box center [404, 284] width 511 height 291
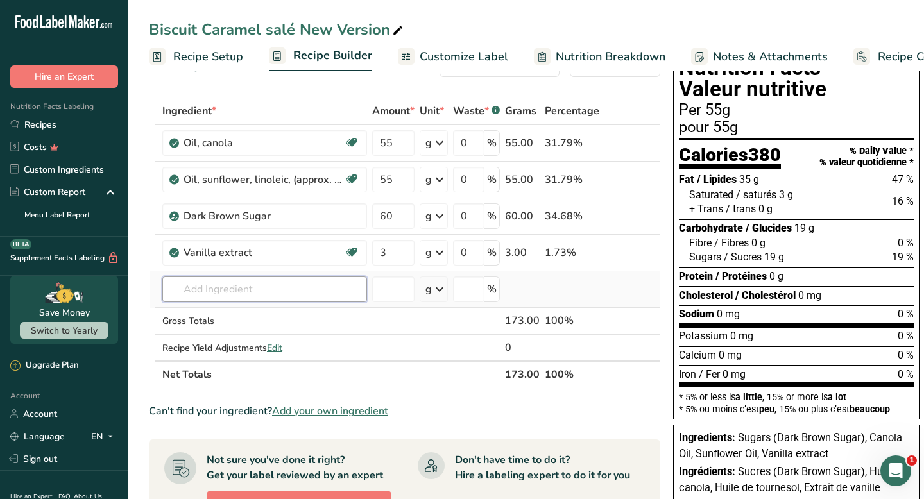
scroll to position [40, 0]
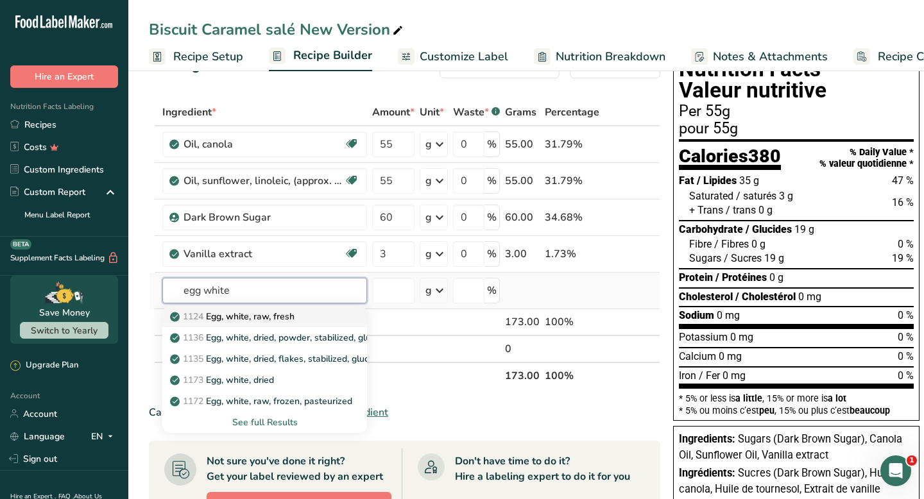
type input "egg white"
click at [278, 318] on p "1124 Egg, white, raw, fresh" at bounding box center [234, 316] width 122 height 13
type input "Egg, white, raw, fresh"
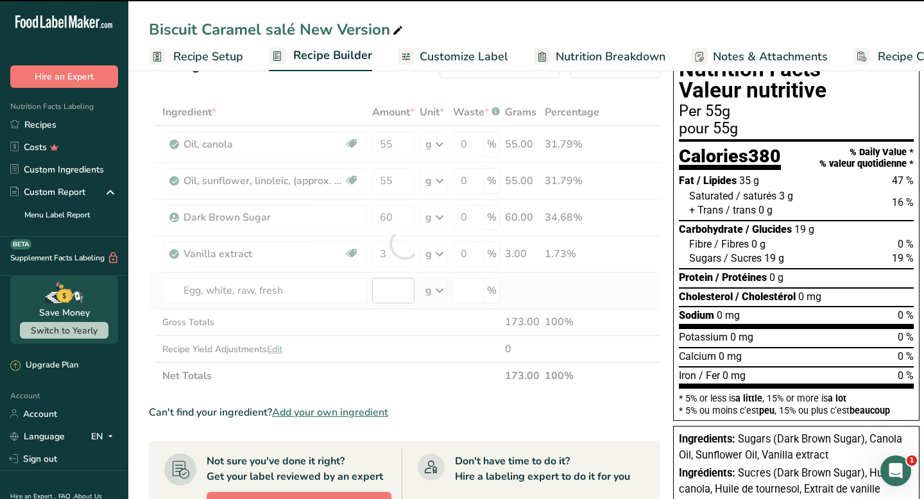
type input "0"
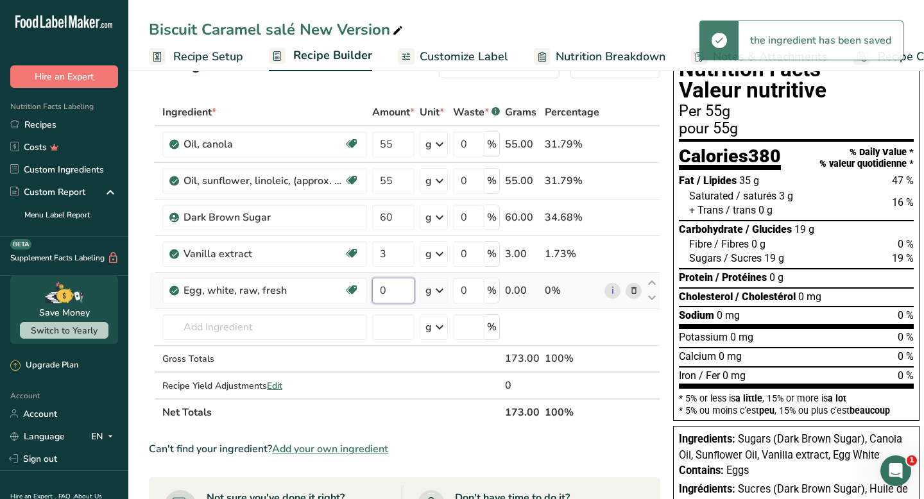
click at [396, 291] on input "0" at bounding box center [393, 291] width 42 height 26
type input "40"
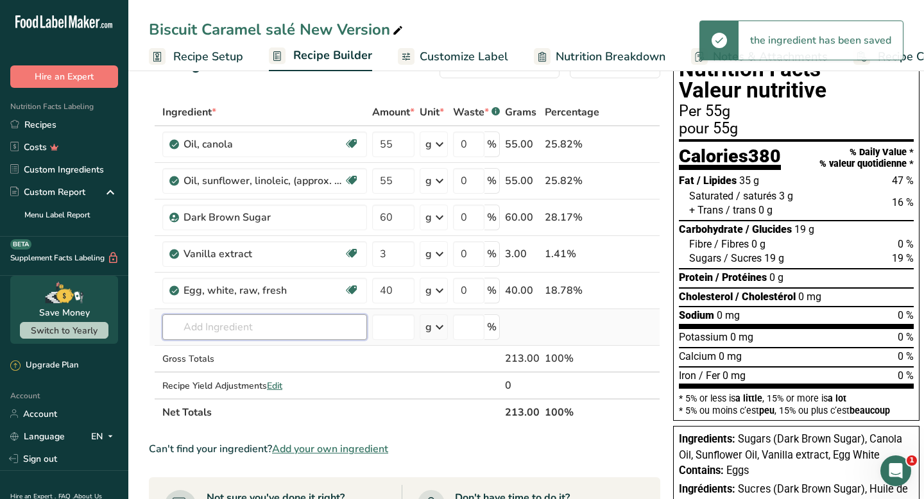
click at [313, 324] on div "Ingredient * Amount * Unit * Waste * .a-a{fill:#347362;}.b-a{fill:#fff;} Grams …" at bounding box center [404, 262] width 511 height 327
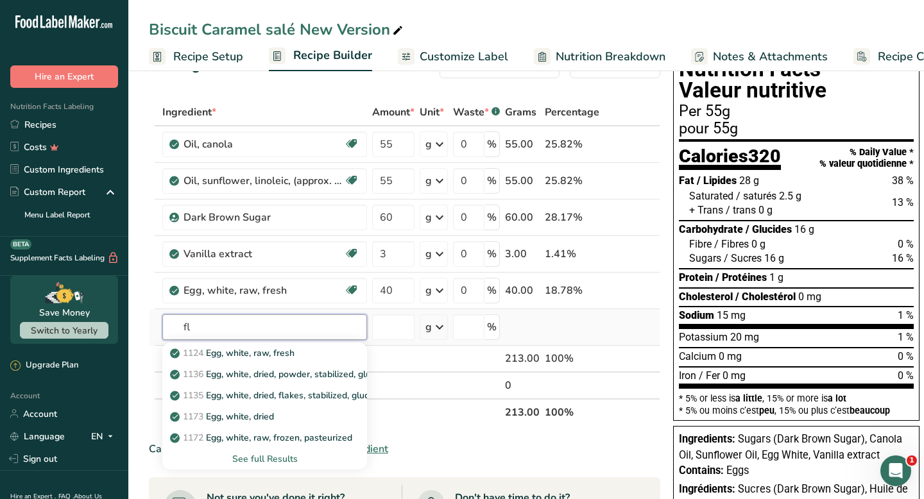
type input "f"
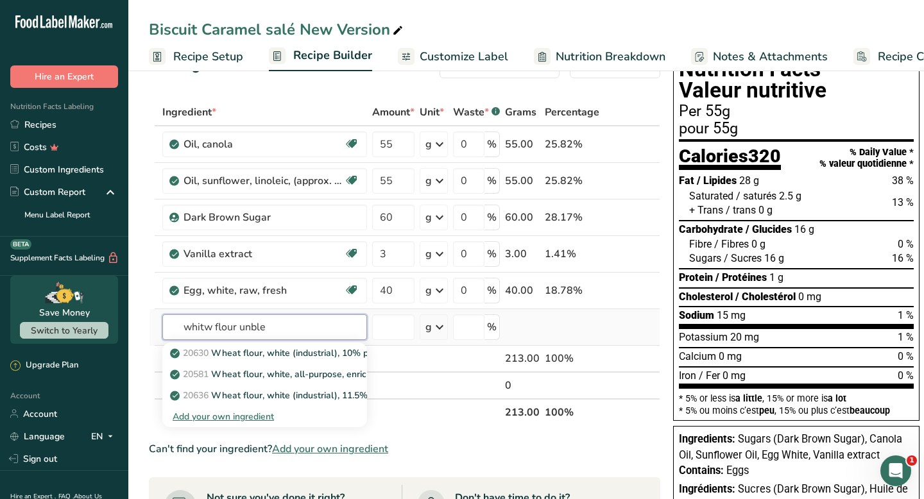
click at [213, 329] on input "whitw flour unble" at bounding box center [264, 327] width 205 height 26
click at [272, 330] on input "white flour unble" at bounding box center [264, 327] width 205 height 26
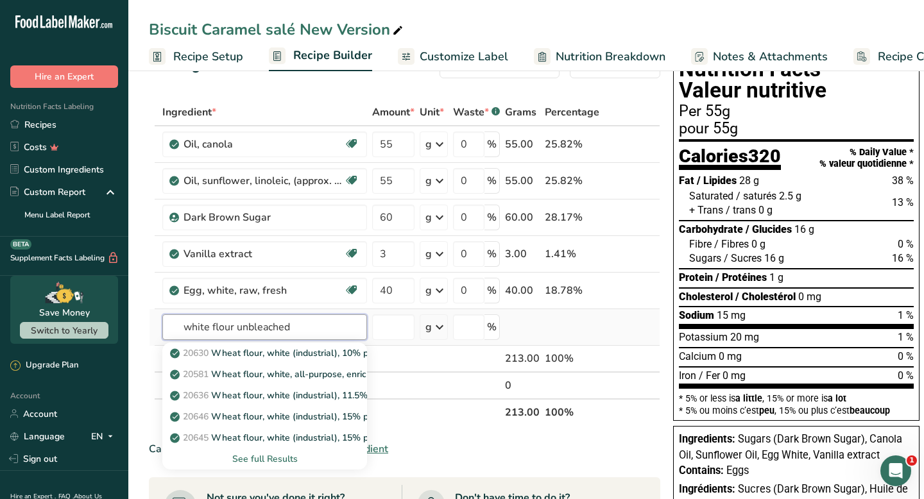
type input "white flour unbleached"
click at [273, 453] on div "See full Results" at bounding box center [265, 458] width 184 height 13
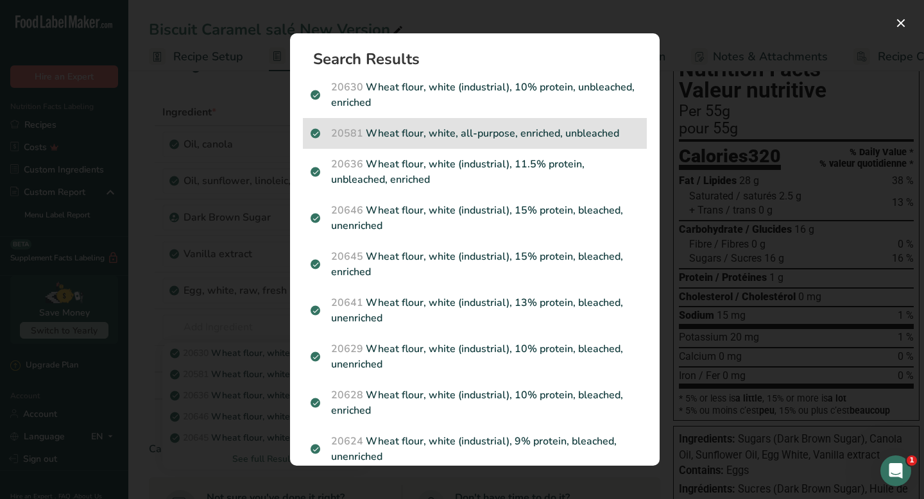
click at [491, 135] on p "20581 Wheat flour, white, all-purpose, enriched, unbleached" at bounding box center [475, 133] width 329 height 15
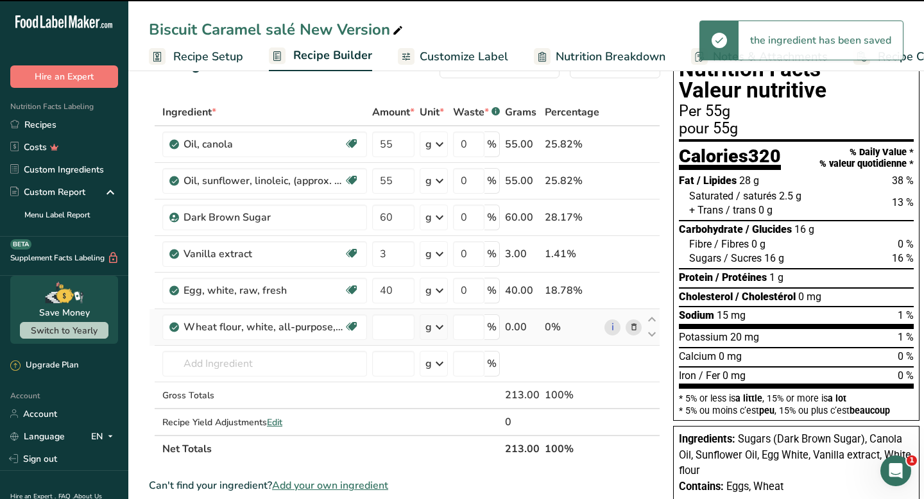
type input "0"
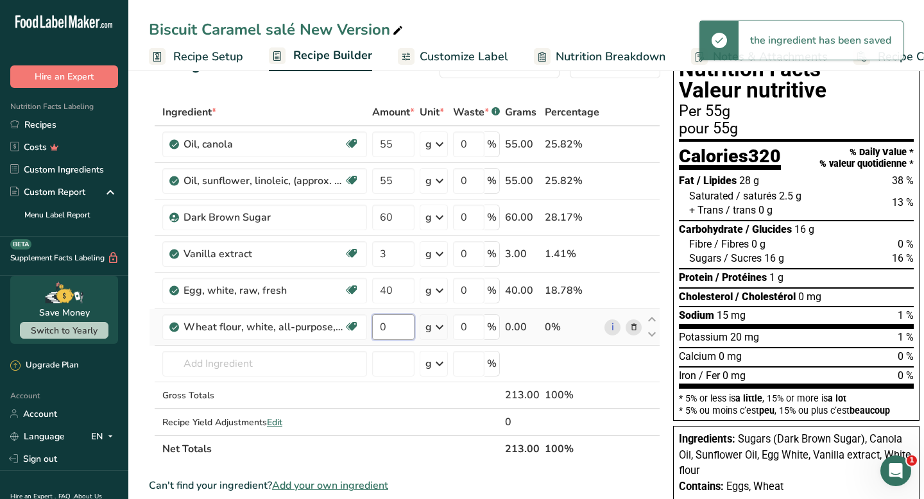
click at [397, 334] on input "0" at bounding box center [393, 327] width 42 height 26
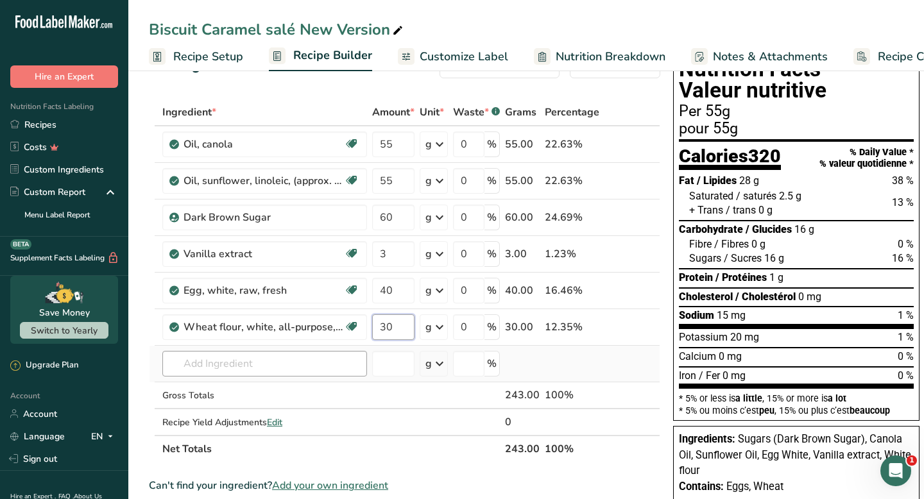
type input "30"
click at [323, 364] on div "Ingredient * Amount * Unit * Waste * .a-a{fill:#347362;}.b-a{fill:#fff;} Grams …" at bounding box center [404, 281] width 511 height 364
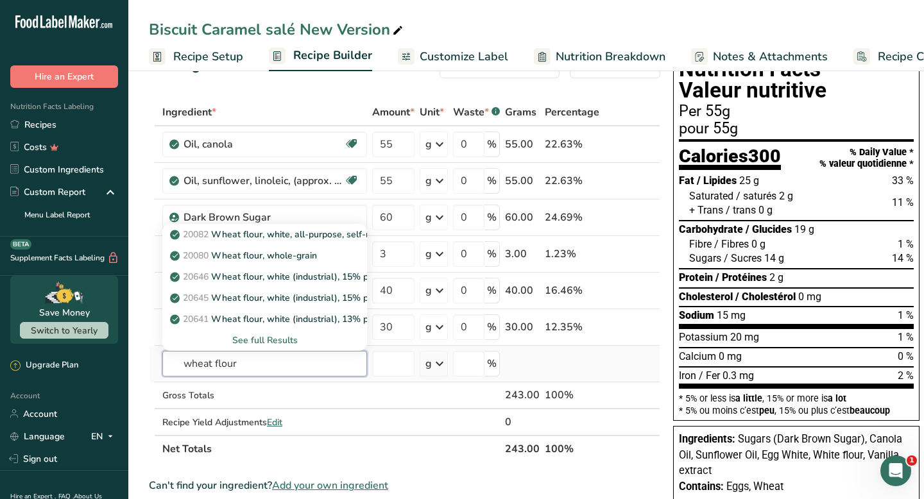
click at [182, 368] on input "wheat flour" at bounding box center [264, 364] width 205 height 26
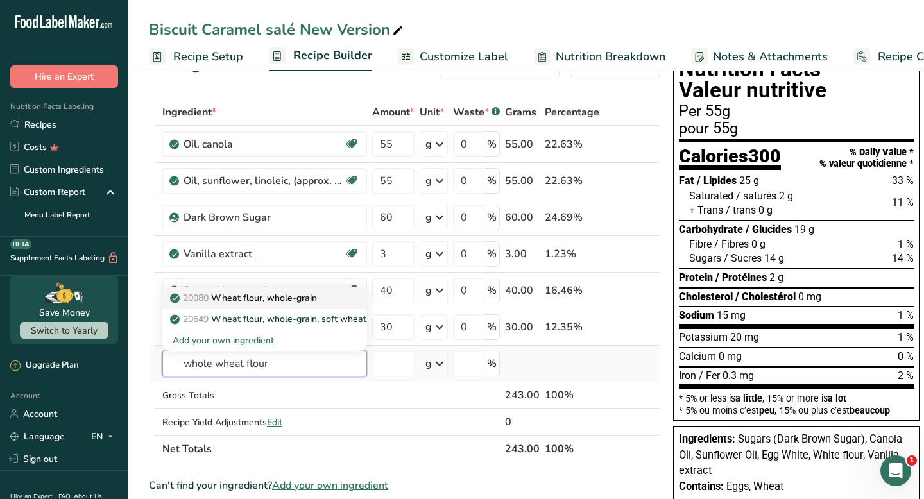
type input "whole wheat flour"
click at [296, 296] on p "20080 Wheat flour, whole-grain" at bounding box center [245, 297] width 144 height 13
type input "Wheat flour, whole-grain"
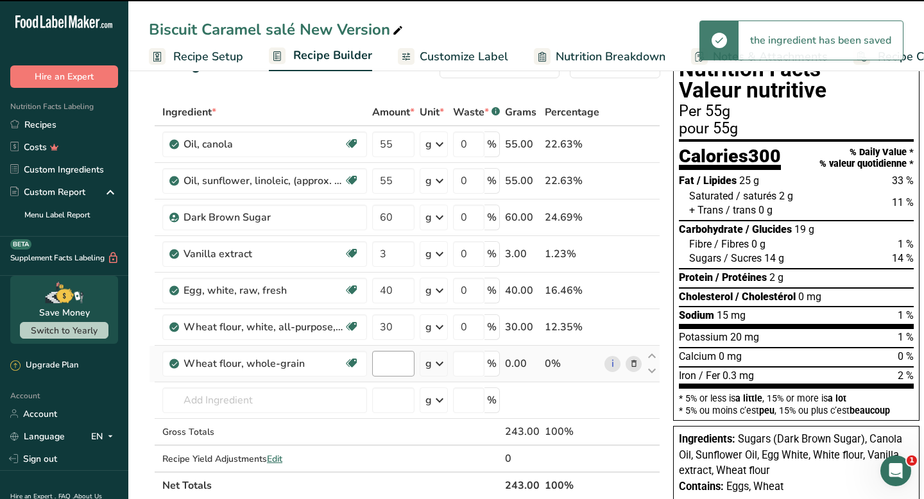
type input "0"
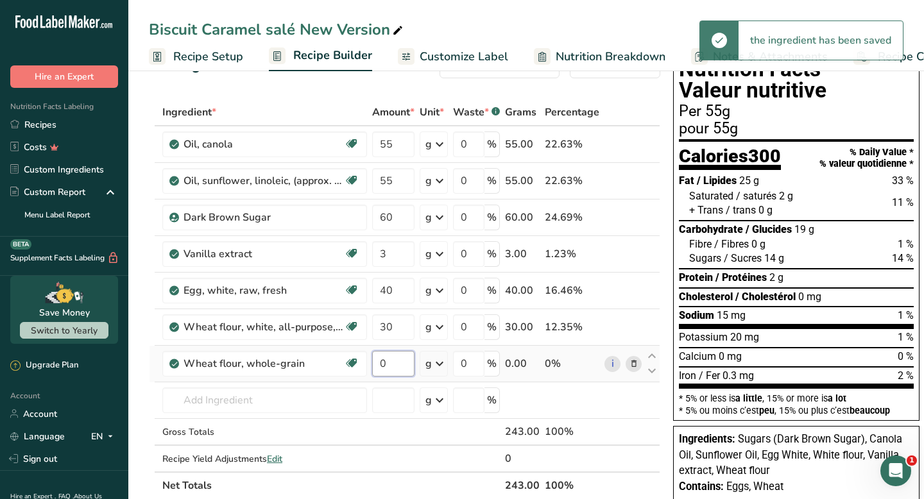
click at [391, 366] on input "0" at bounding box center [393, 364] width 42 height 26
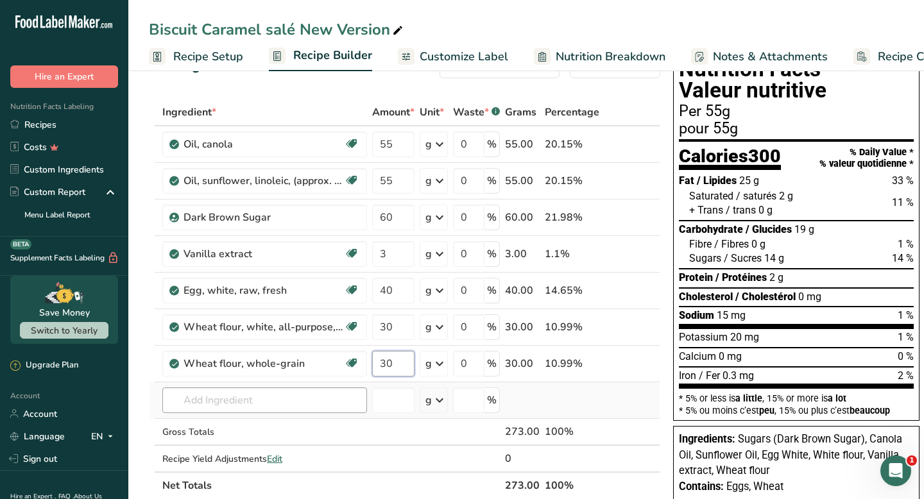
type input "30"
click at [308, 406] on div "Ingredient * Amount * Unit * Waste * .a-a{fill:#347362;}.b-a{fill:#fff;} Grams …" at bounding box center [404, 299] width 511 height 400
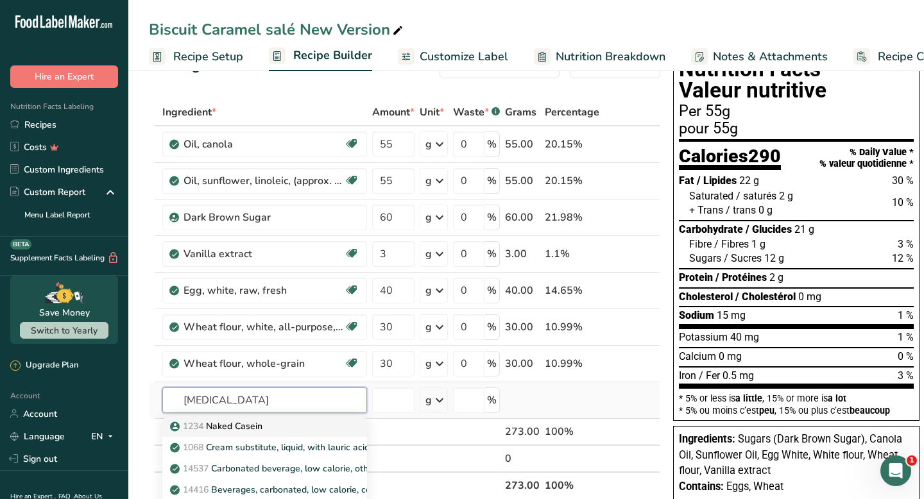
type input "[MEDICAL_DATA]"
click at [305, 429] on div "1234 Naked [MEDICAL_DATA]" at bounding box center [255, 426] width 164 height 13
type input "Naked Casein"
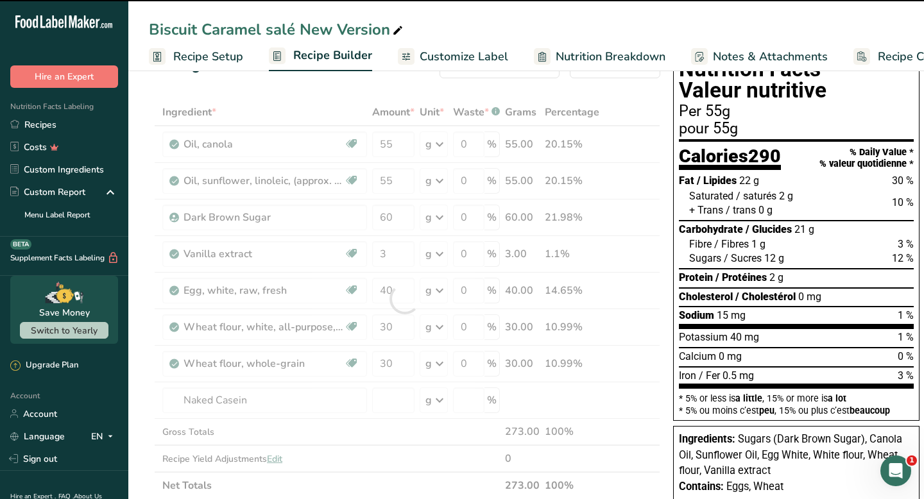
type input "0"
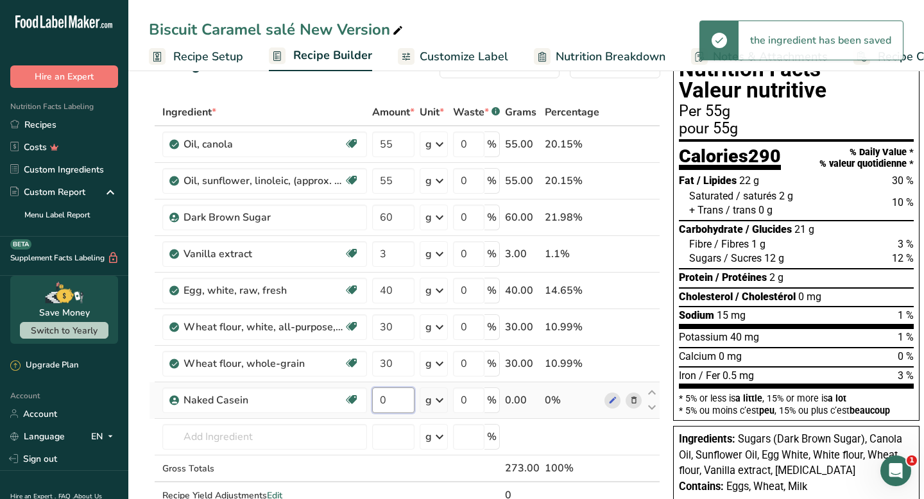
click at [390, 404] on input "0" at bounding box center [393, 401] width 42 height 26
type input "55"
click at [325, 441] on div "Ingredient * Amount * Unit * Waste * .a-a{fill:#347362;}.b-a{fill:#fff;} Grams …" at bounding box center [404, 317] width 511 height 437
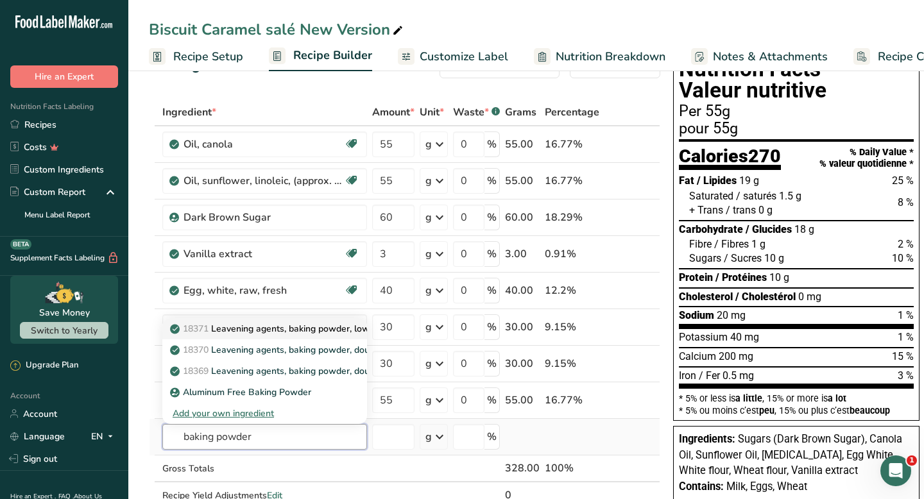
type input "baking powder"
click at [305, 326] on p "18371 Leavening agents, baking powder, low-sodium" at bounding box center [288, 328] width 230 height 13
type input "Leavening agents, baking powder, low-sodium"
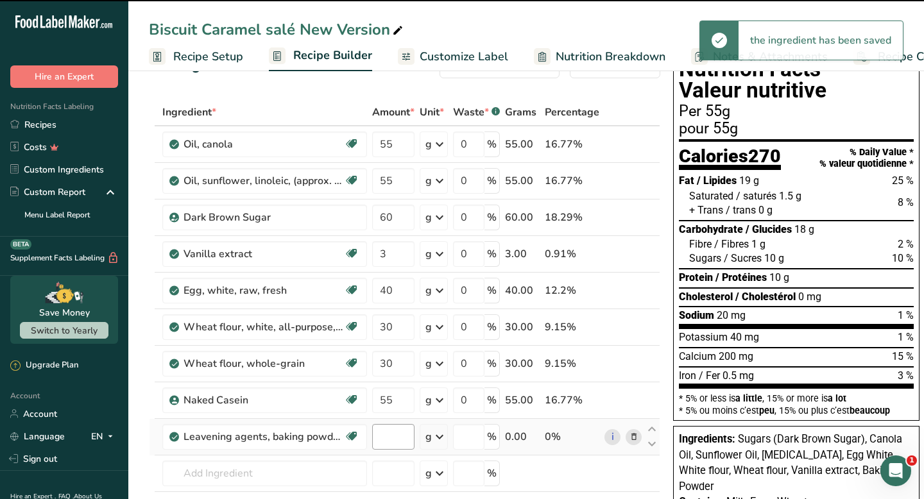
type input "0"
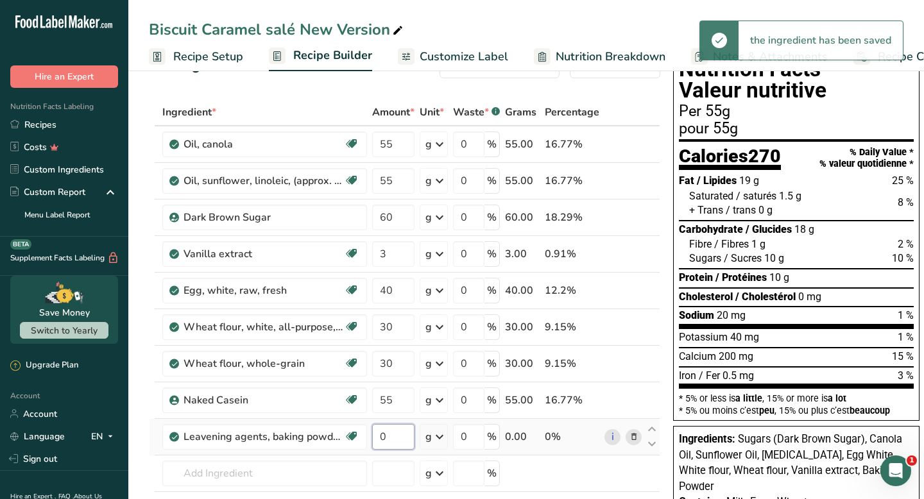
click at [393, 438] on input "0" at bounding box center [393, 437] width 42 height 26
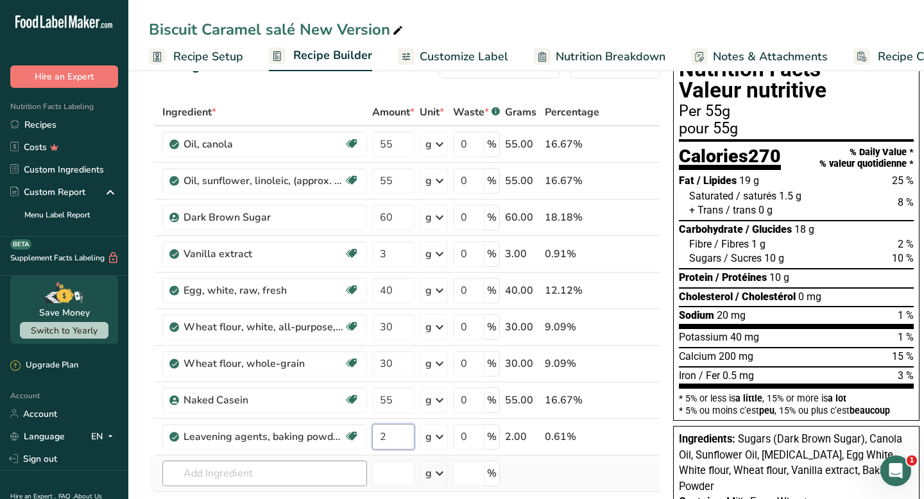
type input "2"
click at [330, 461] on div "Ingredient * Amount * Unit * Waste * .a-a{fill:#347362;}.b-a{fill:#fff;} Grams …" at bounding box center [404, 336] width 511 height 474
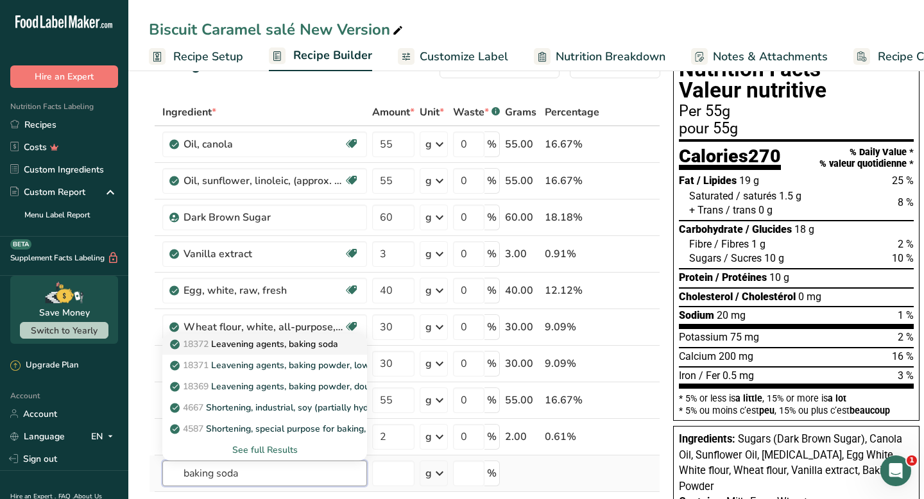
type input "baking soda"
click at [313, 348] on p "18372 Leavening agents, baking soda" at bounding box center [256, 343] width 166 height 13
type input "Leavening agents, baking soda"
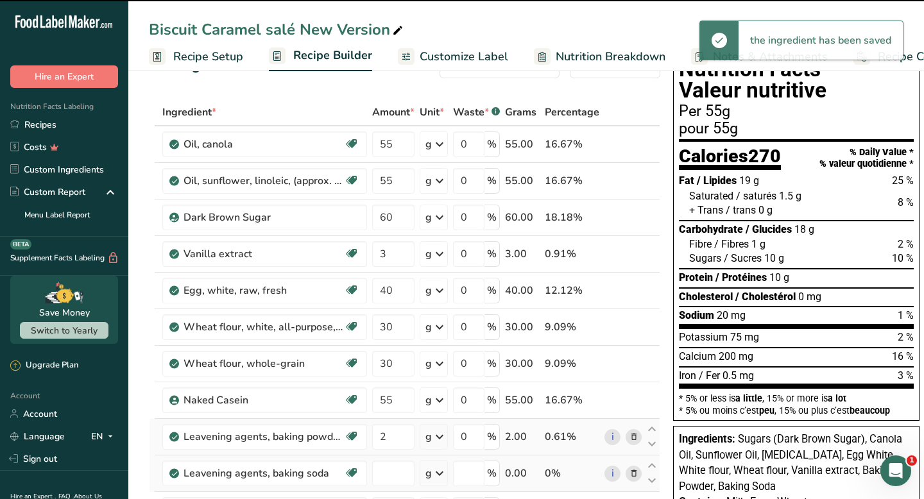
type input "0"
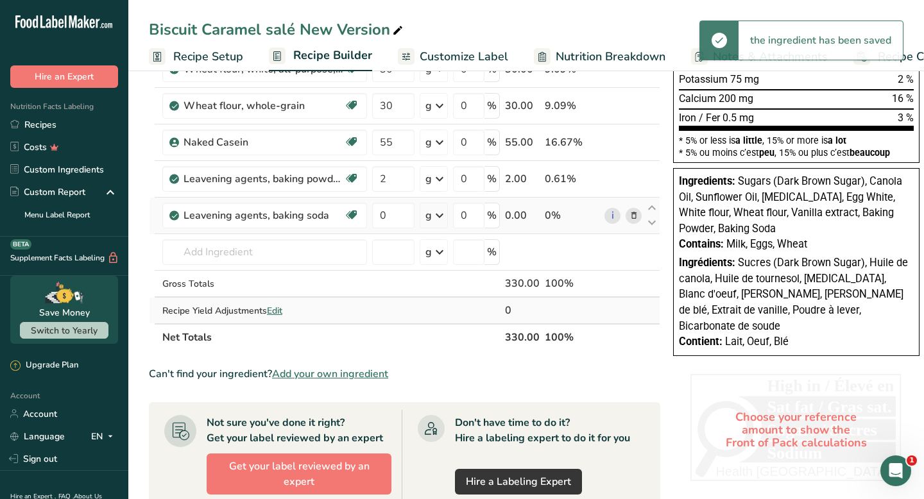
scroll to position [314, 0]
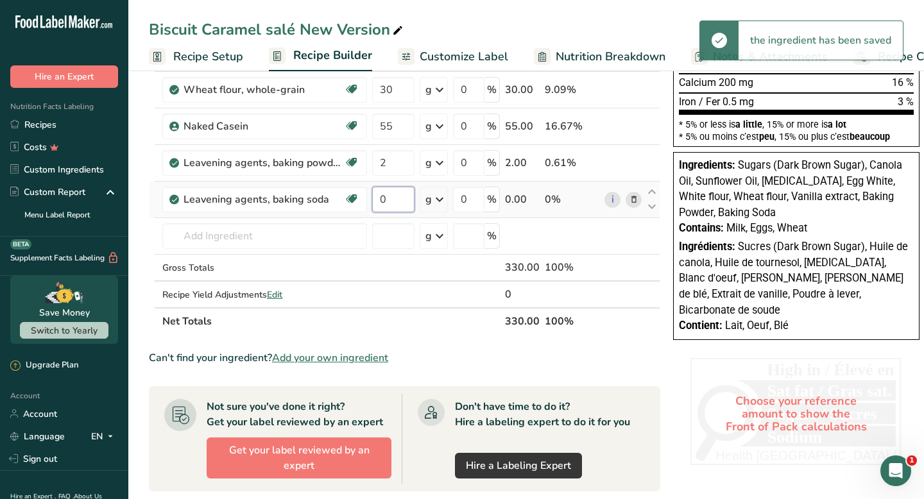
click at [395, 203] on input "0" at bounding box center [393, 200] width 42 height 26
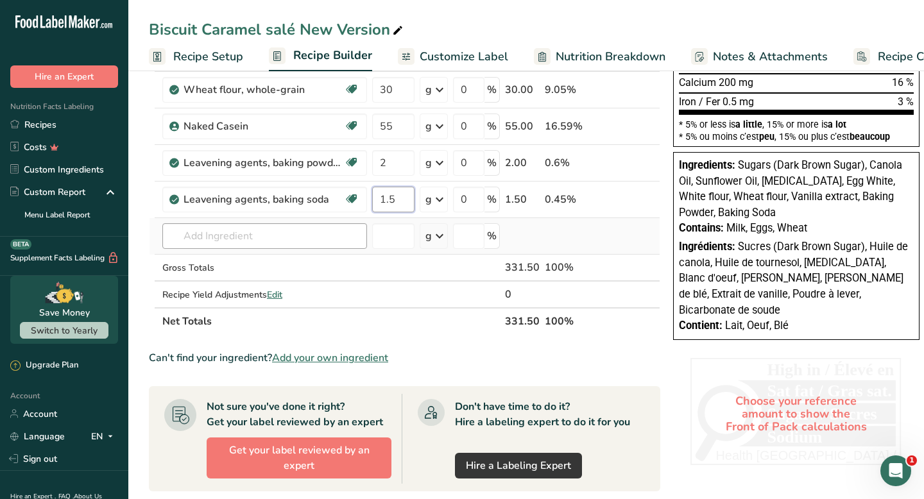
type input "1.5"
click at [312, 234] on div "Ingredient * Amount * Unit * Waste * .a-a{fill:#347362;}.b-a{fill:#fff;} Grams …" at bounding box center [404, 80] width 511 height 510
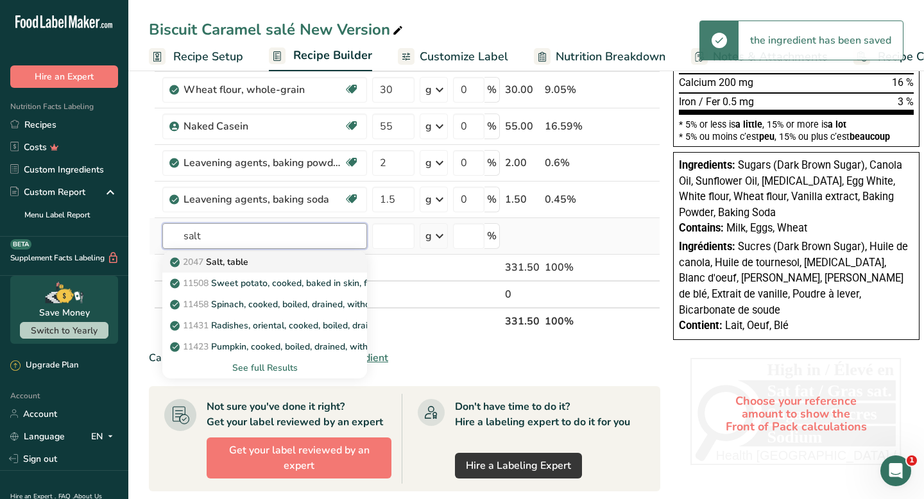
type input "salt"
click at [331, 258] on div "2047 Salt, table" at bounding box center [255, 261] width 164 height 13
type input "Salt, table"
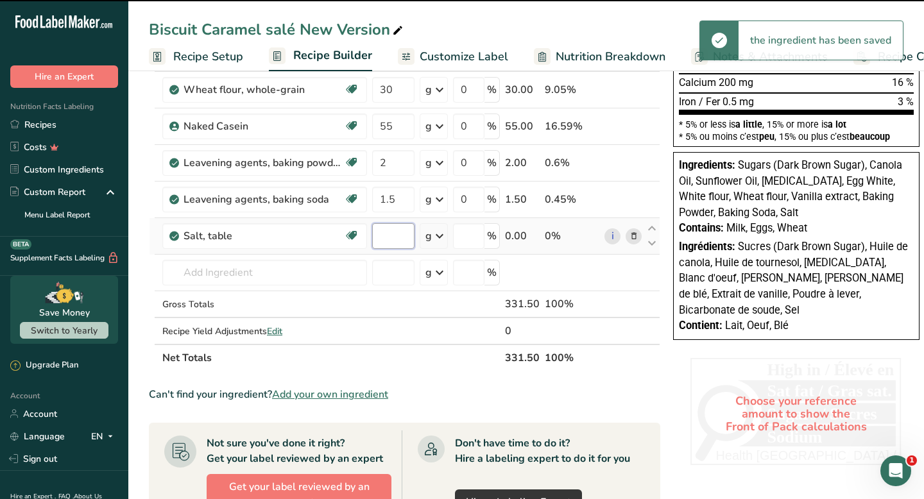
type input "0"
click at [397, 238] on input "0" at bounding box center [393, 236] width 42 height 26
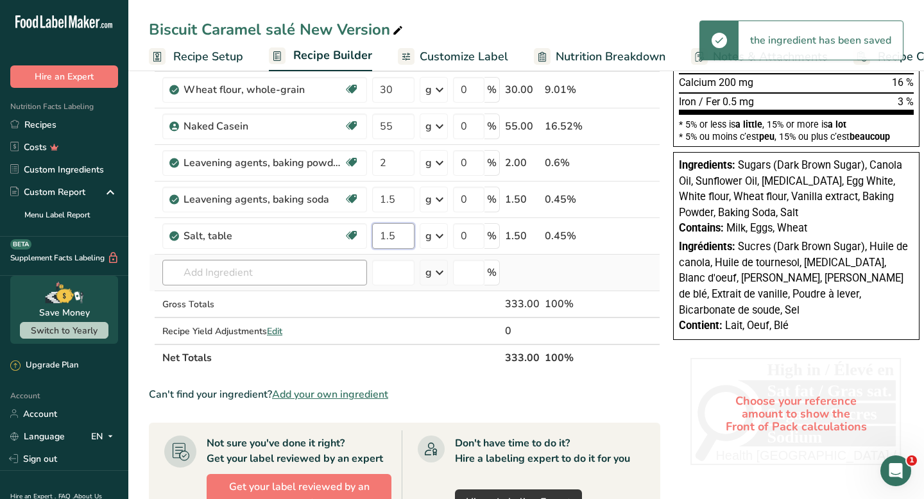
type input "1.5"
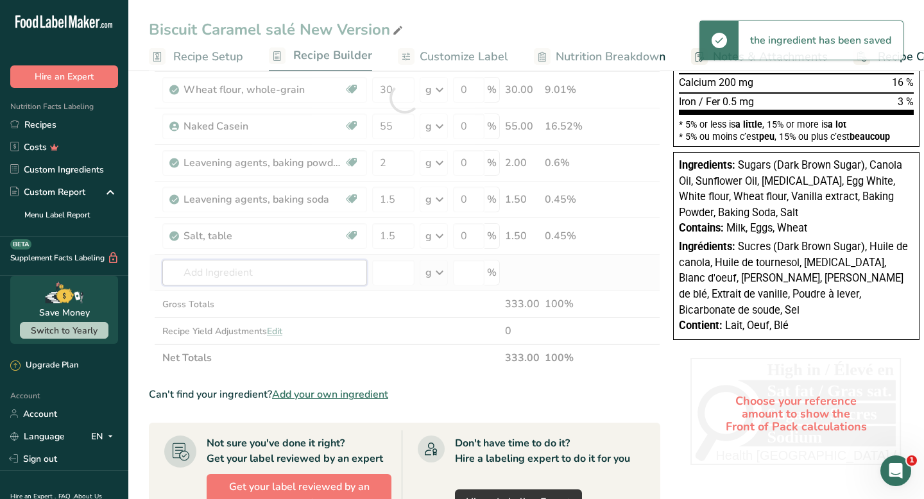
click at [305, 278] on div "Ingredient * Amount * Unit * Waste * .a-a{fill:#347362;}.b-a{fill:#fff;} Grams …" at bounding box center [404, 98] width 511 height 547
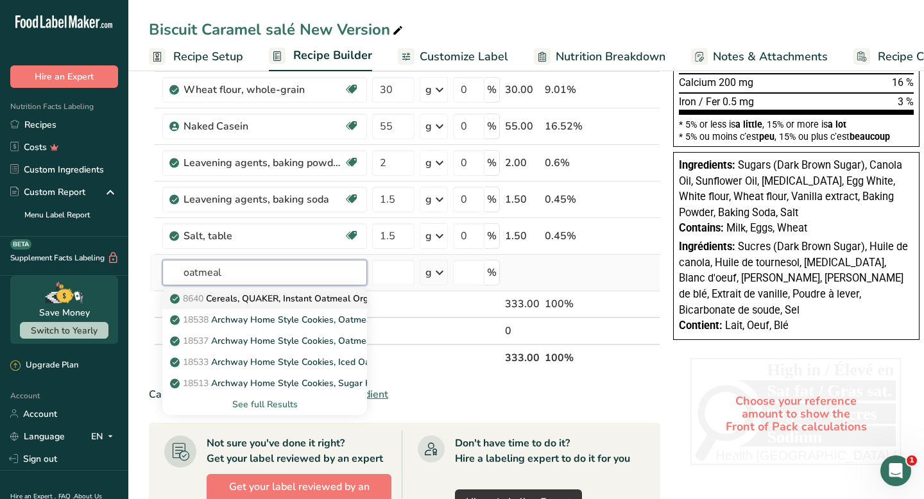
type input "oatmeal"
click at [291, 301] on p "8640 Cereals, QUAKER, Instant Oatmeal Organic, Regular" at bounding box center [297, 298] width 249 height 13
type input "Cereals, QUAKER, Instant Oatmeal Organic, Regular"
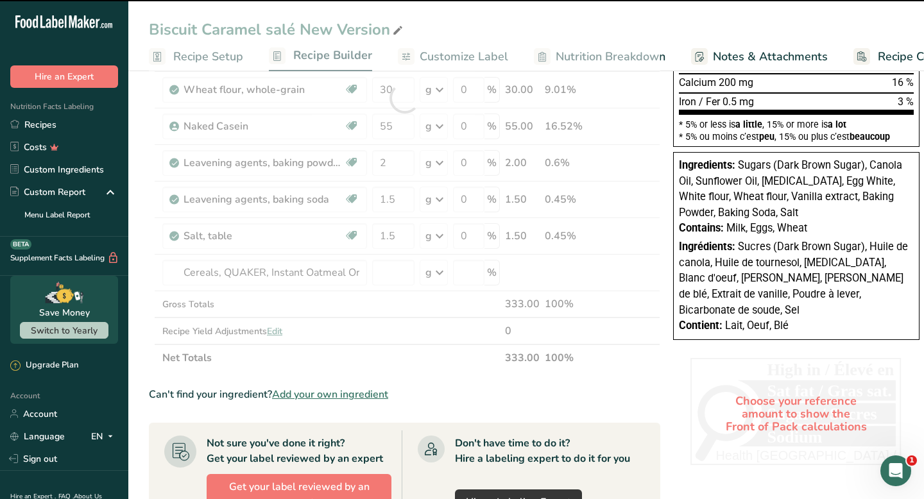
type input "0"
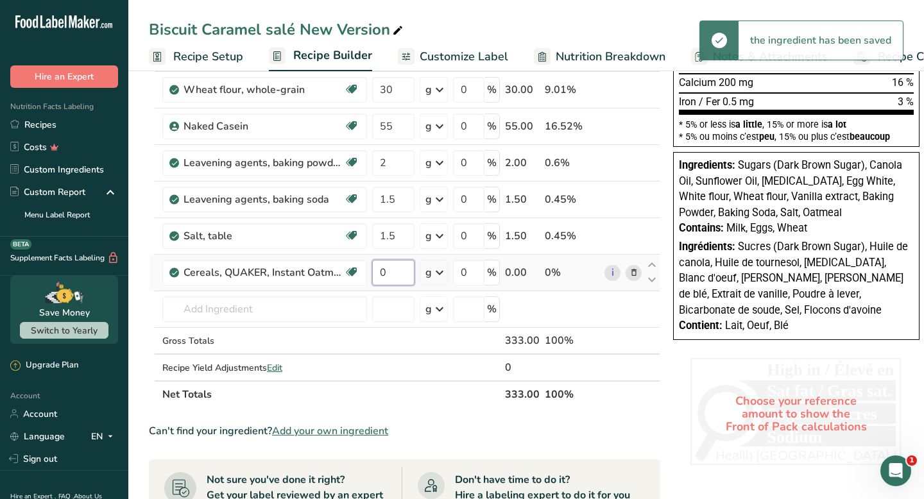
click at [393, 274] on input "0" at bounding box center [393, 273] width 42 height 26
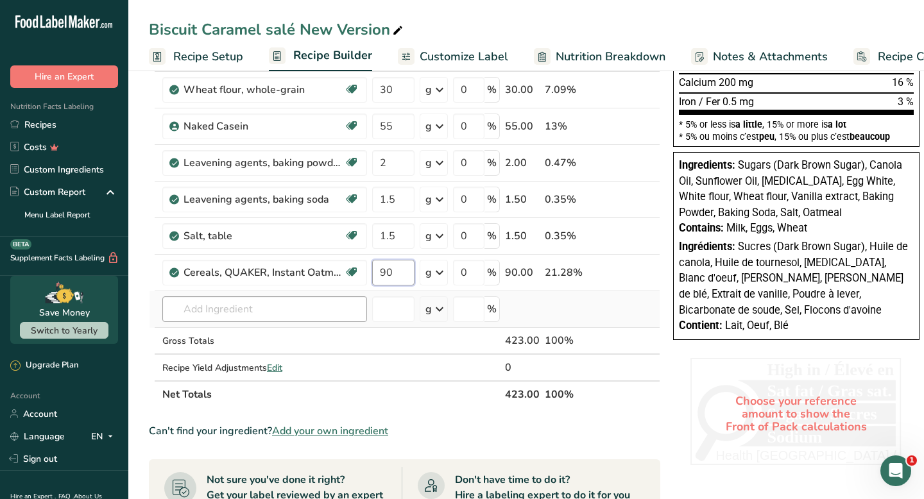
type input "90"
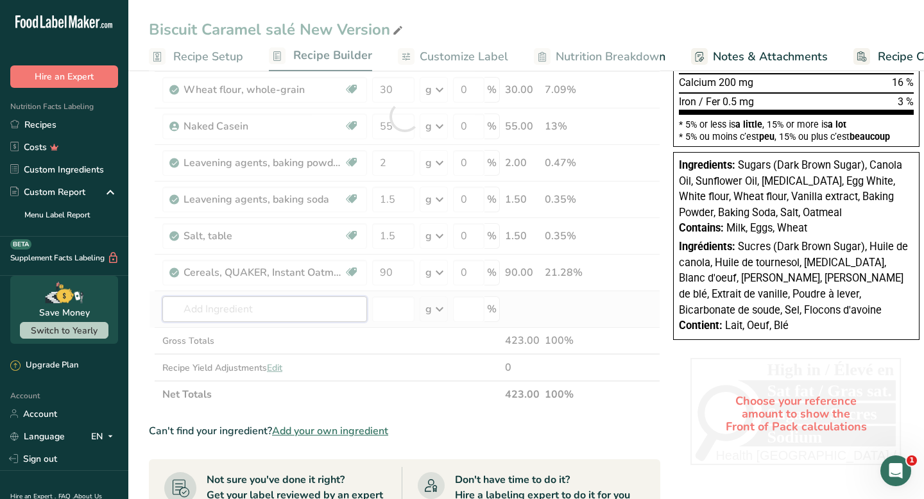
click at [347, 307] on div "Ingredient * Amount * Unit * Waste * .a-a{fill:#347362;}.b-a{fill:#fff;} Grams …" at bounding box center [404, 116] width 511 height 583
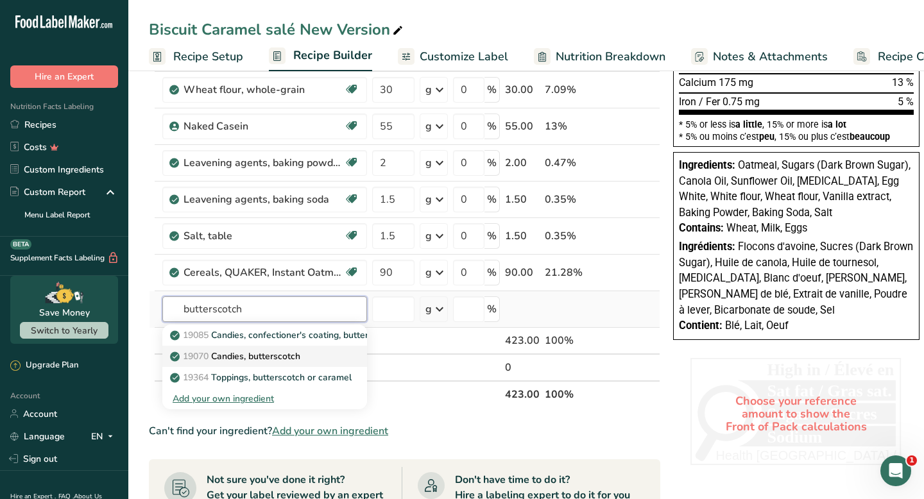
type input "butterscotch"
click at [299, 352] on p "19070 Candies, butterscotch" at bounding box center [237, 356] width 128 height 13
type input "Candies, butterscotch"
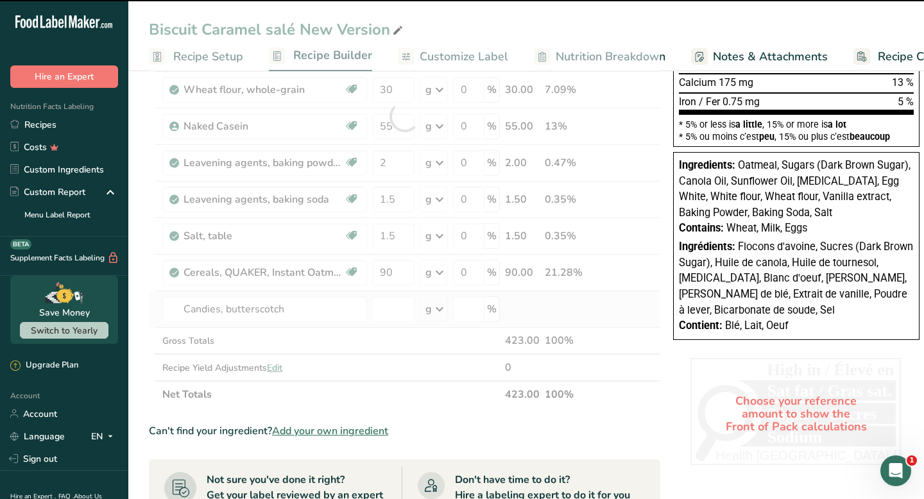
type input "0"
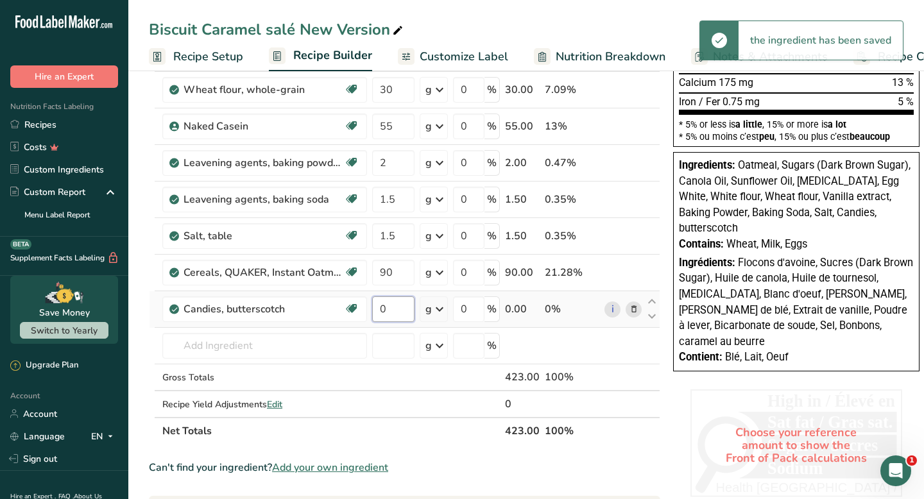
click at [397, 311] on input "0" at bounding box center [393, 309] width 42 height 26
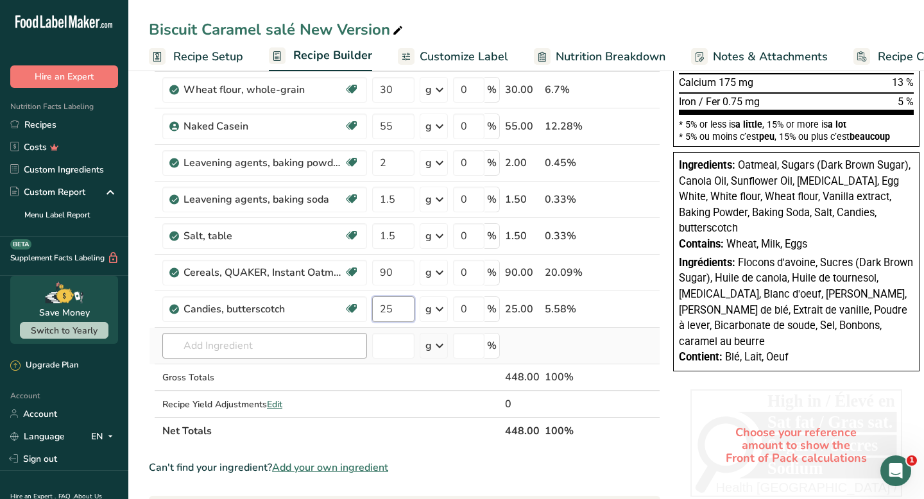
type input "25"
click at [332, 345] on div "Ingredient * Amount * Unit * Waste * .a-a{fill:#347362;}.b-a{fill:#fff;} Grams …" at bounding box center [404, 135] width 511 height 620
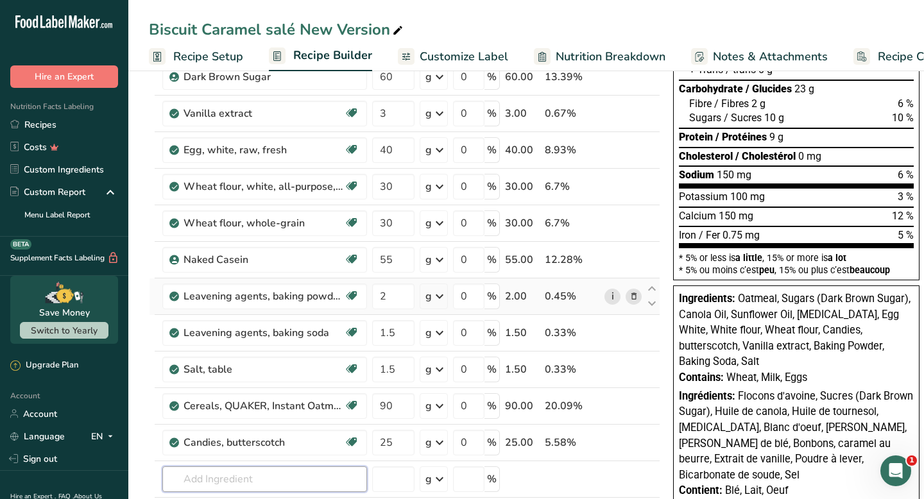
scroll to position [198, 0]
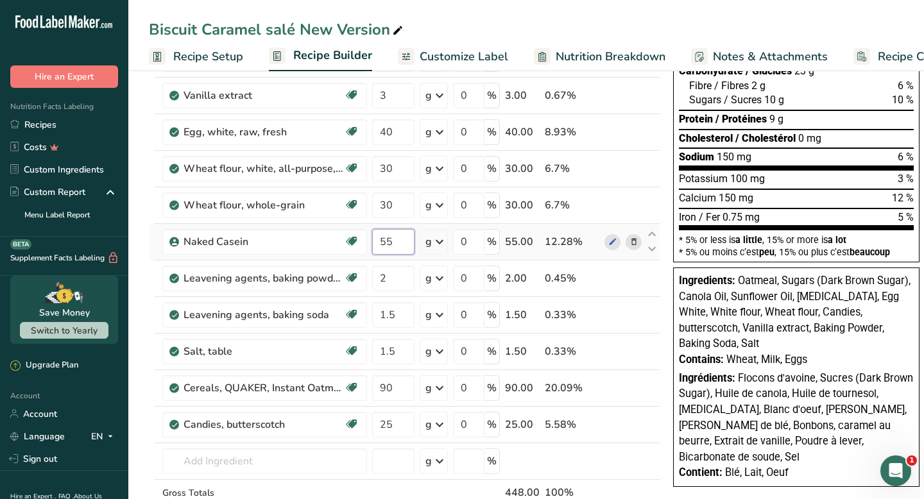
click at [407, 240] on input "55" at bounding box center [393, 242] width 42 height 26
type input "5"
type input "60"
click at [391, 283] on div "Ingredient * Amount * Unit * Waste * .a-a{fill:#347362;}.b-a{fill:#fff;} Grams …" at bounding box center [404, 250] width 511 height 620
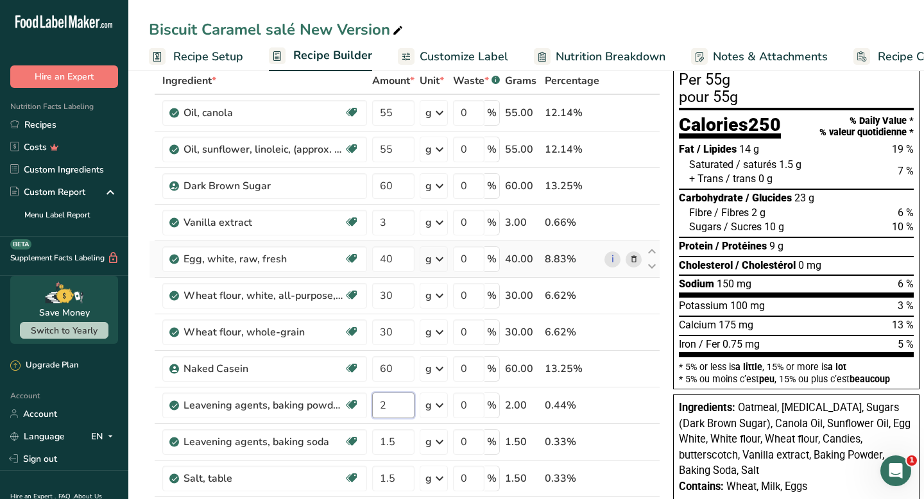
scroll to position [78, 0]
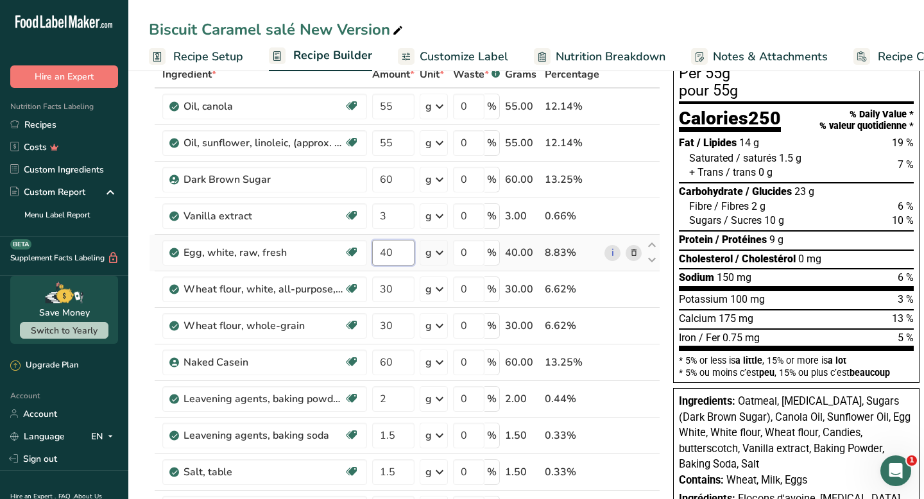
click at [403, 253] on div "Ingredient * Amount * Unit * Waste * .a-a{fill:#347362;}.b-a{fill:#fff;} Grams …" at bounding box center [404, 371] width 511 height 620
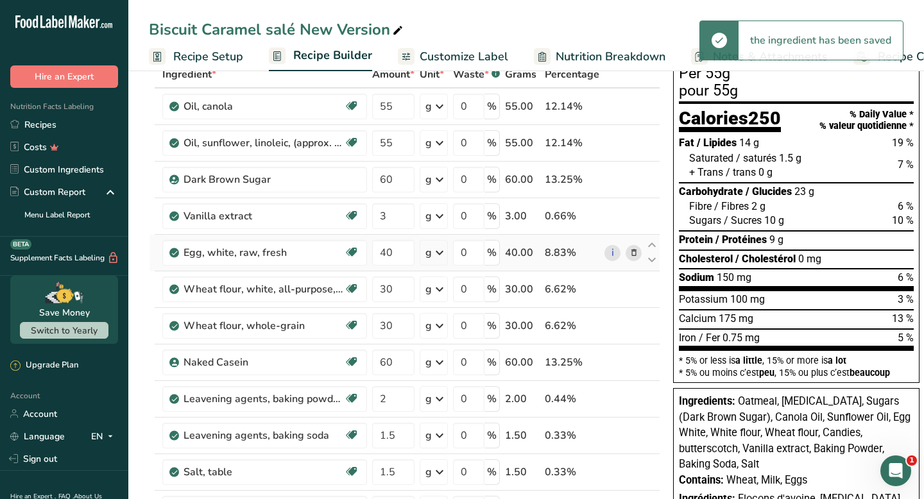
click at [628, 254] on div "Ingredient * Amount * Unit * Waste * .a-a{fill:#347362;}.b-a{fill:#fff;} Grams …" at bounding box center [404, 371] width 511 height 620
click at [631, 252] on icon at bounding box center [633, 252] width 9 height 13
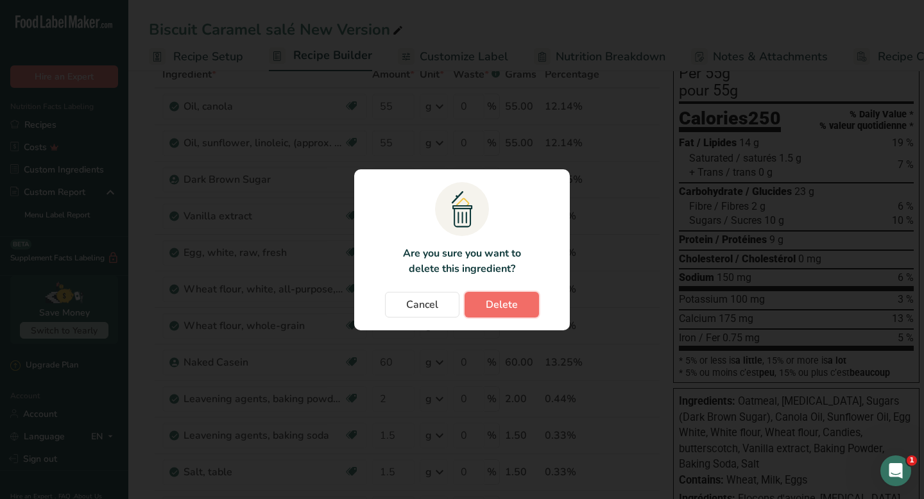
click at [517, 299] on button "Delete" at bounding box center [502, 305] width 74 height 26
type input "30"
type input "60"
type input "2"
type input "1.5"
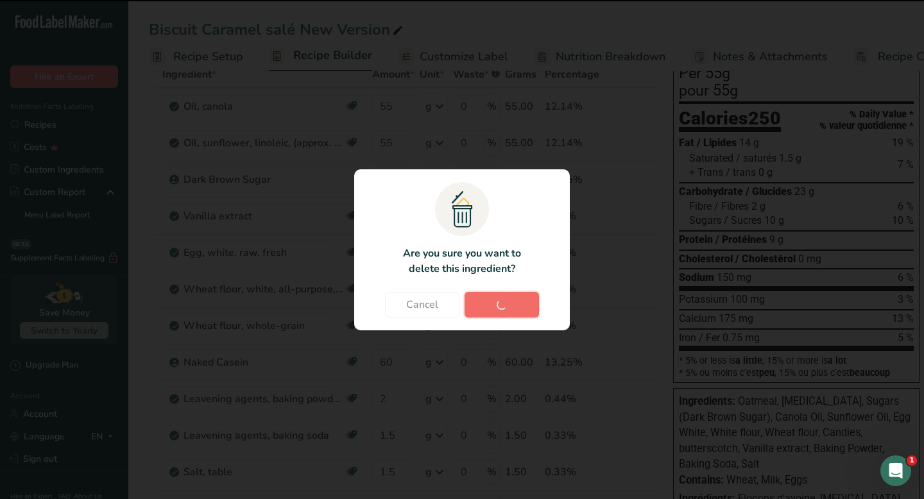
type input "90"
type input "25"
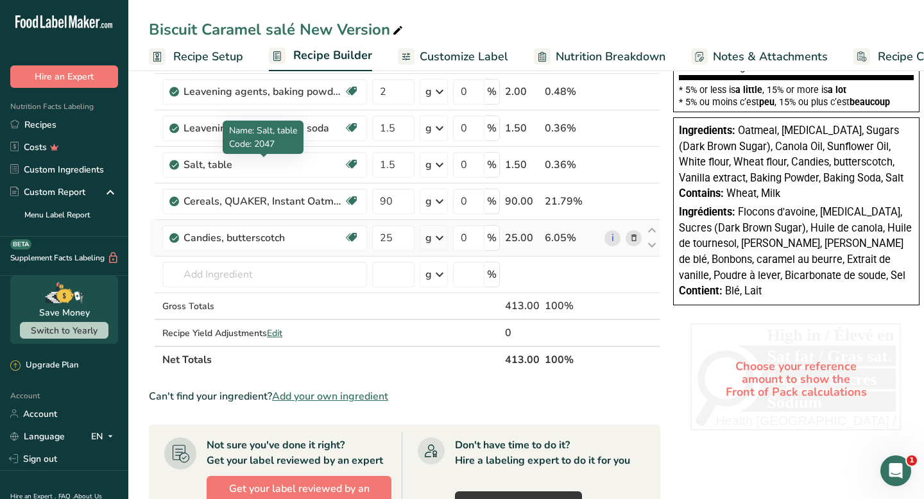
scroll to position [338, 0]
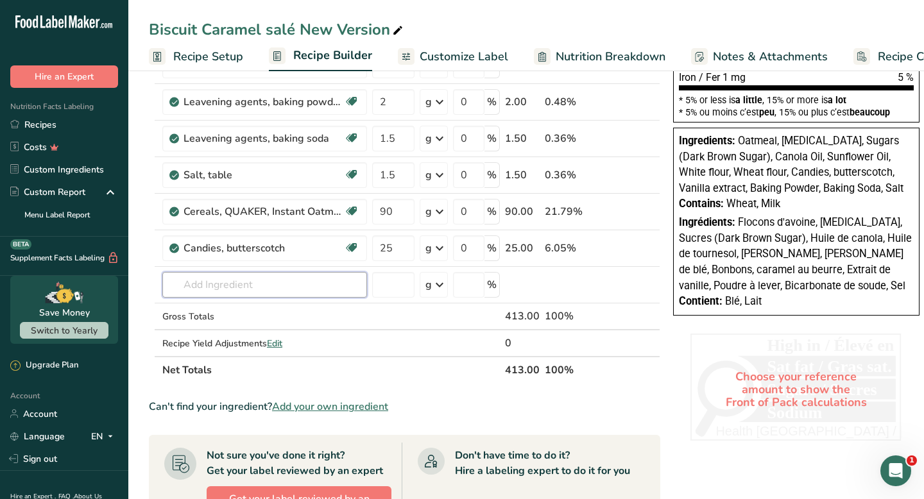
click at [289, 280] on input "text" at bounding box center [264, 285] width 205 height 26
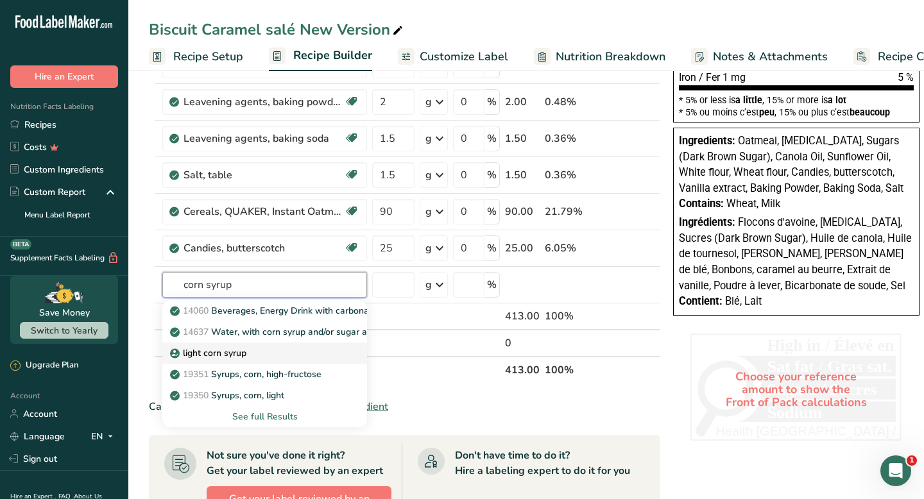
type input "corn syrup"
click at [258, 357] on div "light corn syrup" at bounding box center [255, 352] width 164 height 13
type input "light corn syrup"
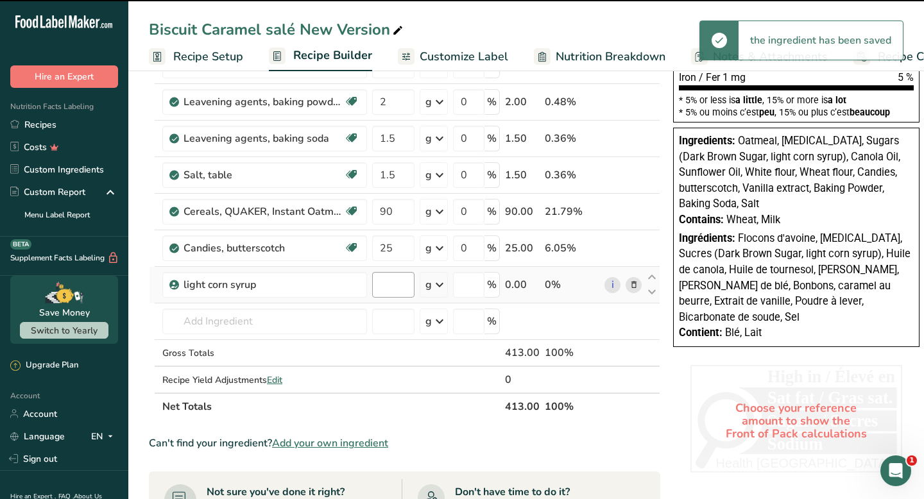
type input "0"
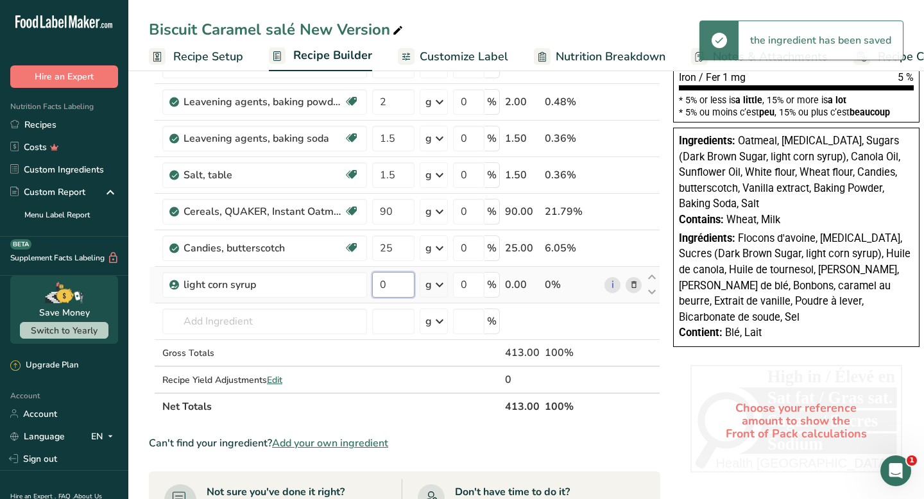
click at [392, 286] on input "0" at bounding box center [393, 285] width 42 height 26
type input "20"
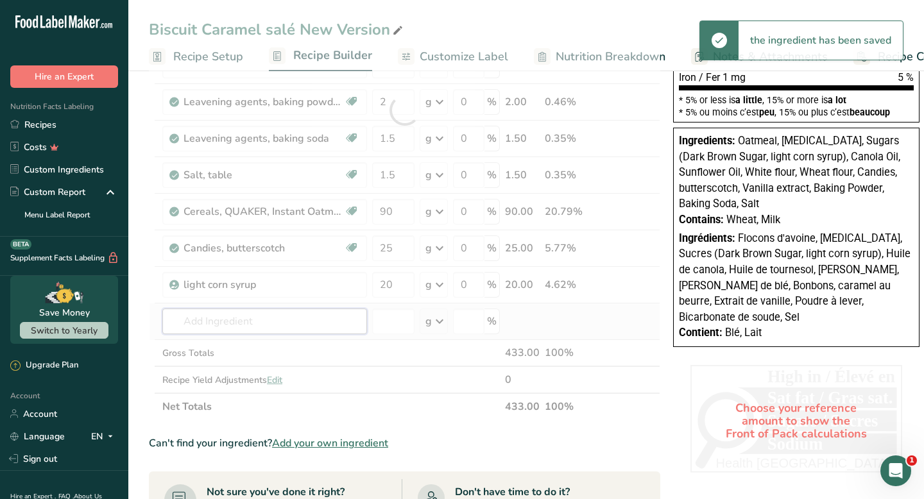
click at [329, 327] on div "Ingredient * Amount * Unit * Waste * .a-a{fill:#347362;}.b-a{fill:#fff;} Grams …" at bounding box center [404, 110] width 511 height 620
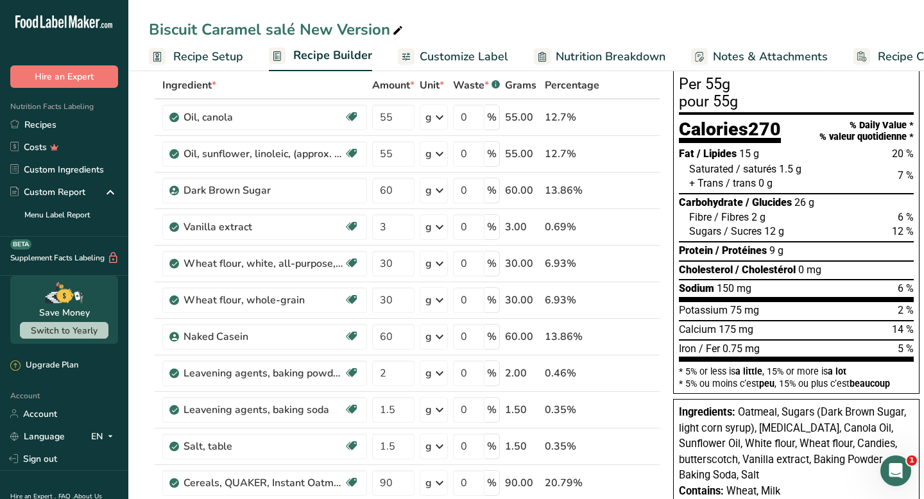
scroll to position [71, 0]
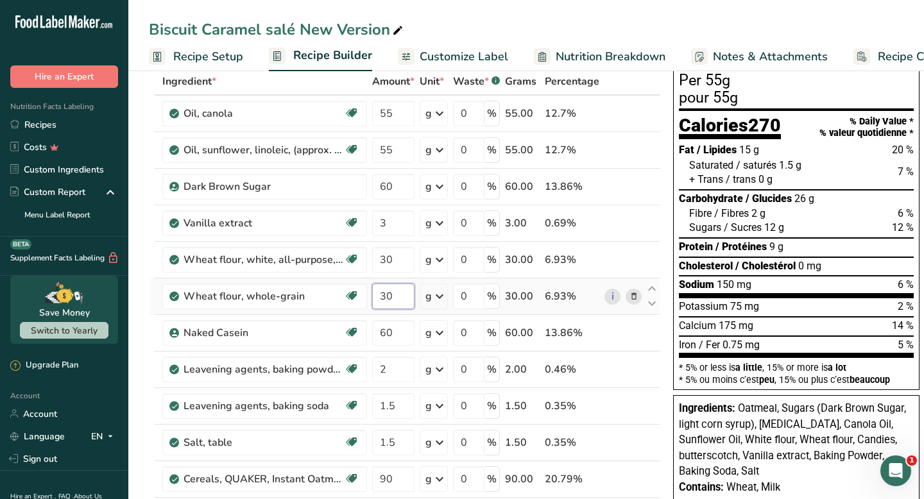
click at [402, 301] on input "30" at bounding box center [393, 297] width 42 height 26
type input "35"
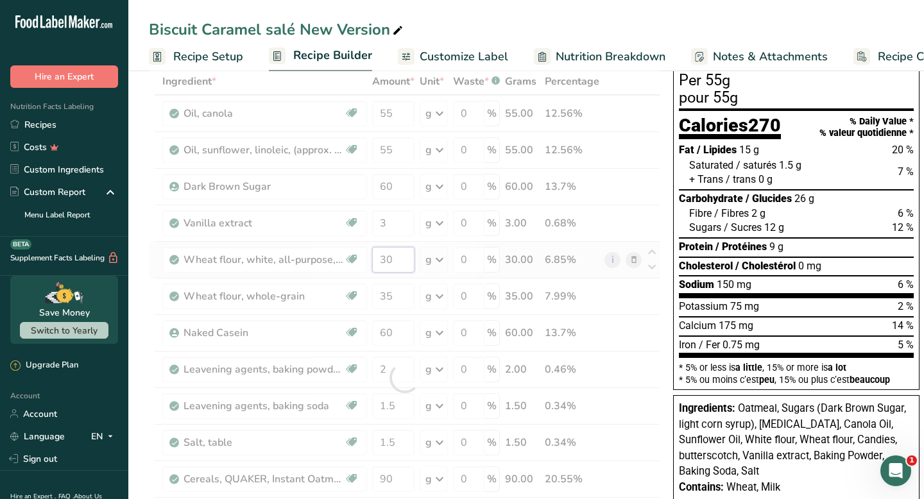
click at [401, 259] on div "Ingredient * Amount * Unit * Waste * .a-a{fill:#347362;}.b-a{fill:#fff;} Grams …" at bounding box center [404, 378] width 511 height 620
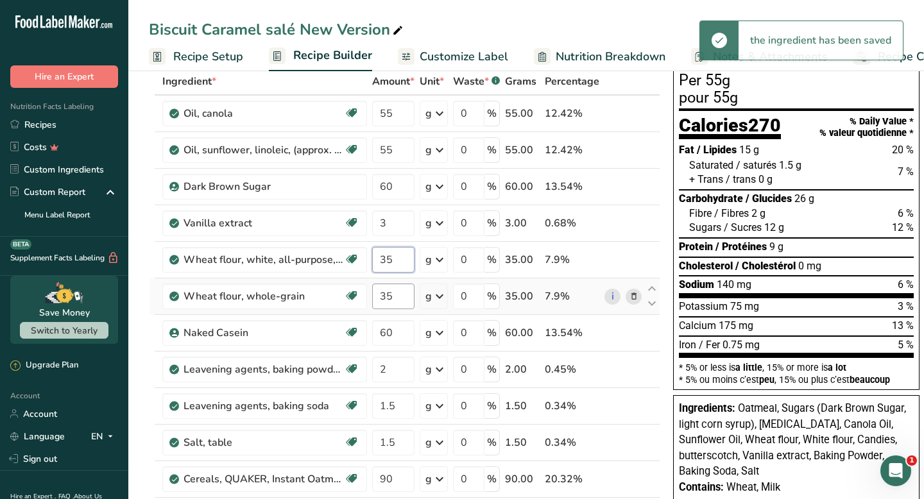
type input "35"
click at [396, 302] on div "Ingredient * Amount * Unit * Waste * .a-a{fill:#347362;}.b-a{fill:#fff;} Grams …" at bounding box center [404, 378] width 511 height 620
click at [400, 334] on div "Ingredient * Amount * Unit * Waste * .a-a{fill:#347362;}.b-a{fill:#fff;} Grams …" at bounding box center [404, 378] width 511 height 620
type input "65"
click at [391, 363] on div "Ingredient * Amount * Unit * Waste * .a-a{fill:#347362;}.b-a{fill:#fff;} Grams …" at bounding box center [404, 378] width 511 height 620
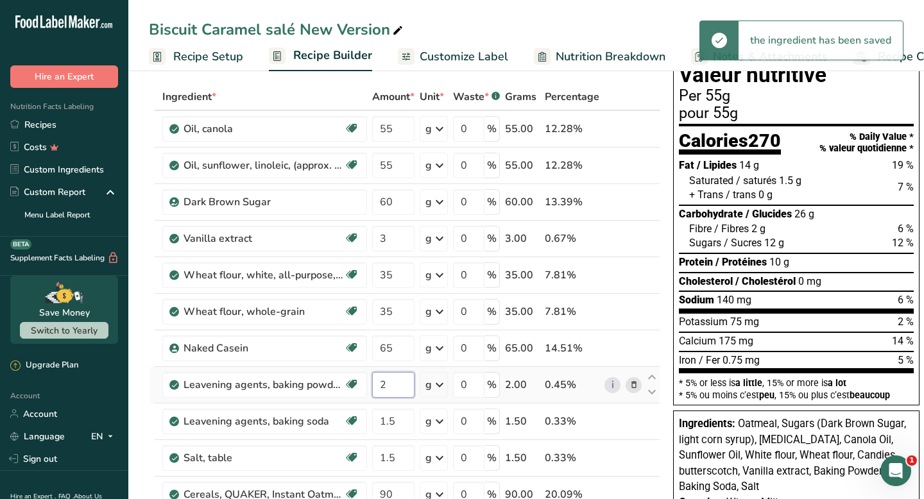
scroll to position [51, 0]
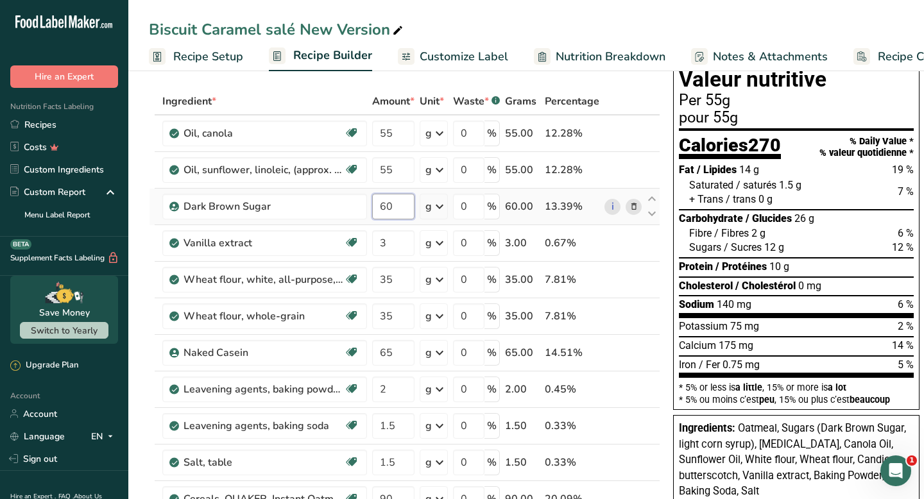
click at [393, 207] on div "Ingredient * Amount * Unit * Waste * .a-a{fill:#347362;}.b-a{fill:#fff;} Grams …" at bounding box center [404, 398] width 511 height 620
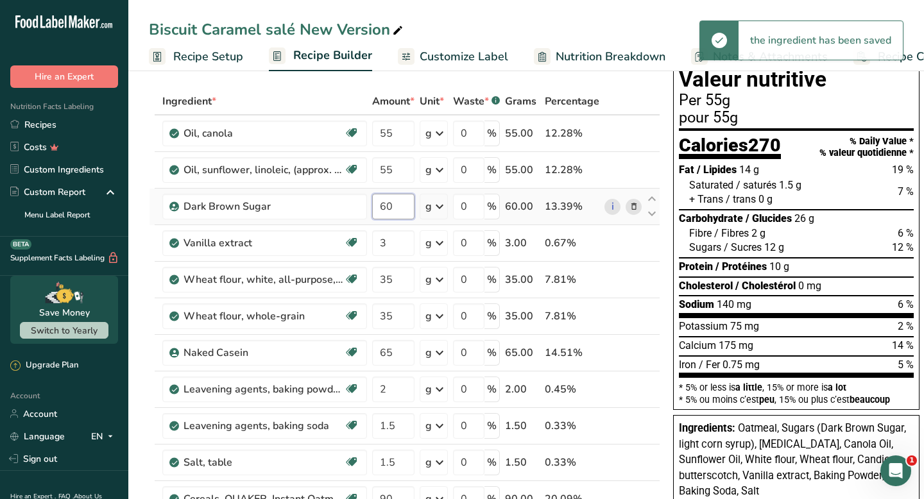
type input "6"
type input "50"
click at [385, 244] on div "Ingredient * Amount * Unit * Waste * .a-a{fill:#347362;}.b-a{fill:#fff;} Grams …" at bounding box center [404, 398] width 511 height 620
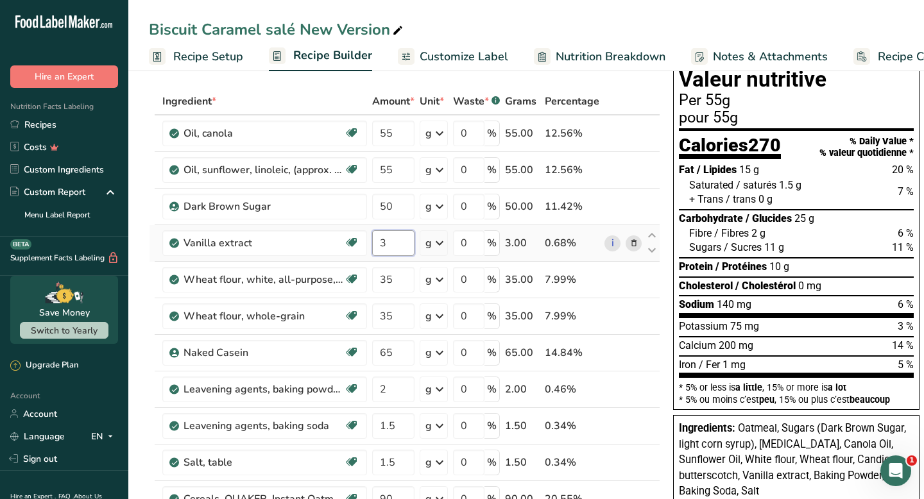
type input "2.999997"
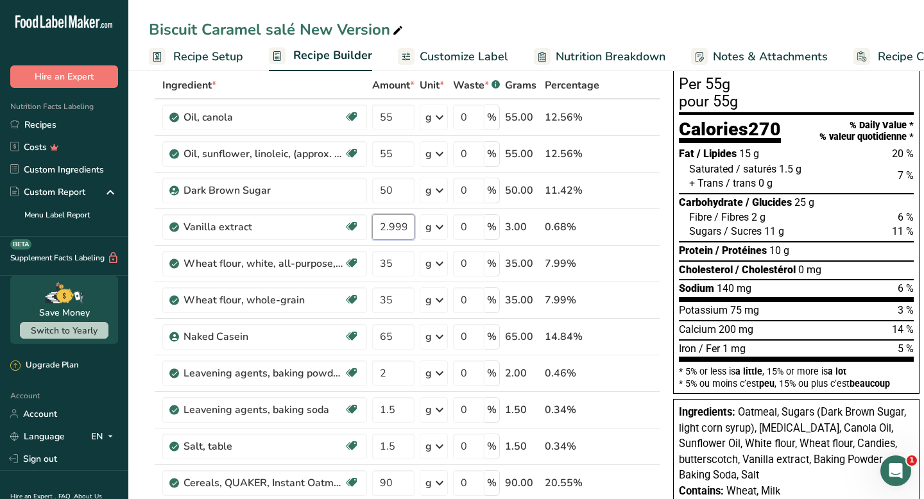
scroll to position [65, 0]
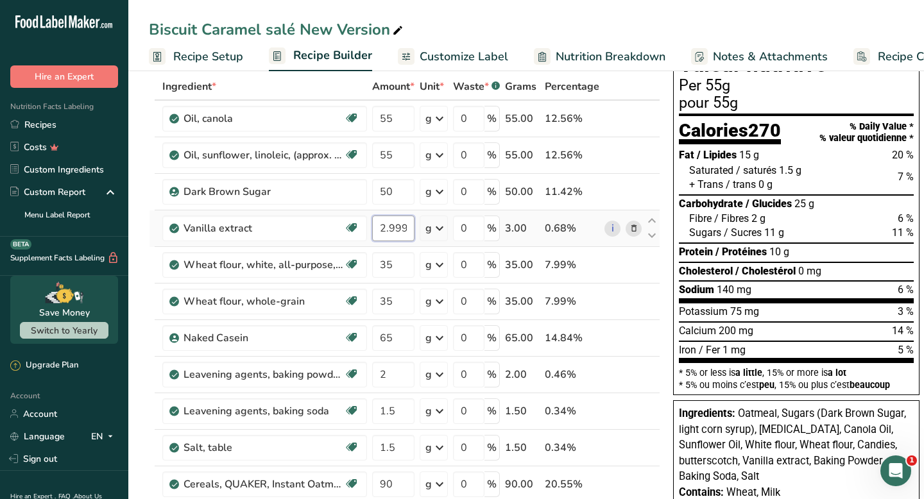
click at [389, 230] on input "2.999997" at bounding box center [393, 229] width 42 height 26
type input "3"
click at [400, 273] on div "Ingredient * Amount * Unit * Waste * .a-a{fill:#347362;}.b-a{fill:#fff;} Grams …" at bounding box center [404, 383] width 511 height 620
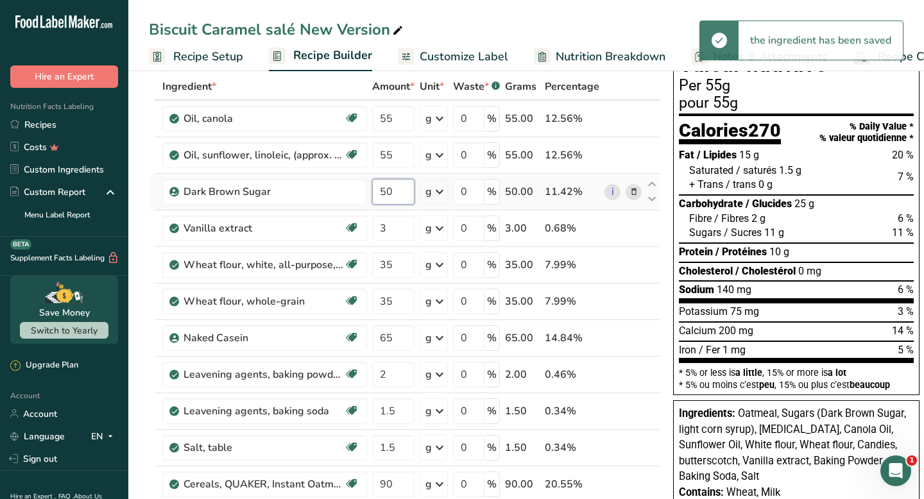
click at [398, 190] on div "Ingredient * Amount * Unit * Waste * .a-a{fill:#347362;}.b-a{fill:#fff;} Grams …" at bounding box center [404, 383] width 511 height 620
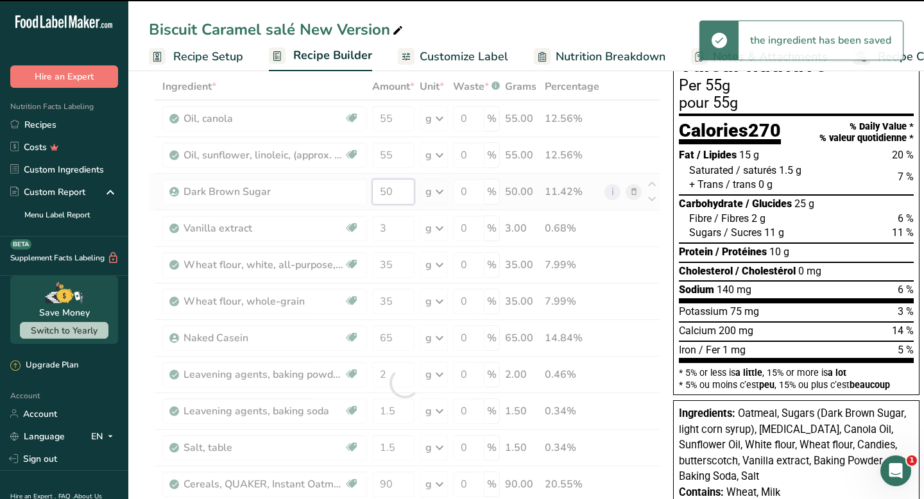
type input "5"
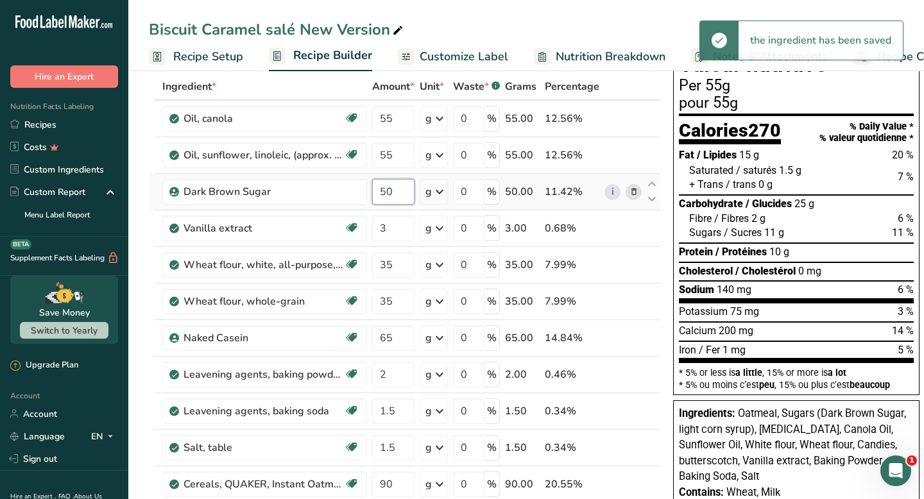
type input "5"
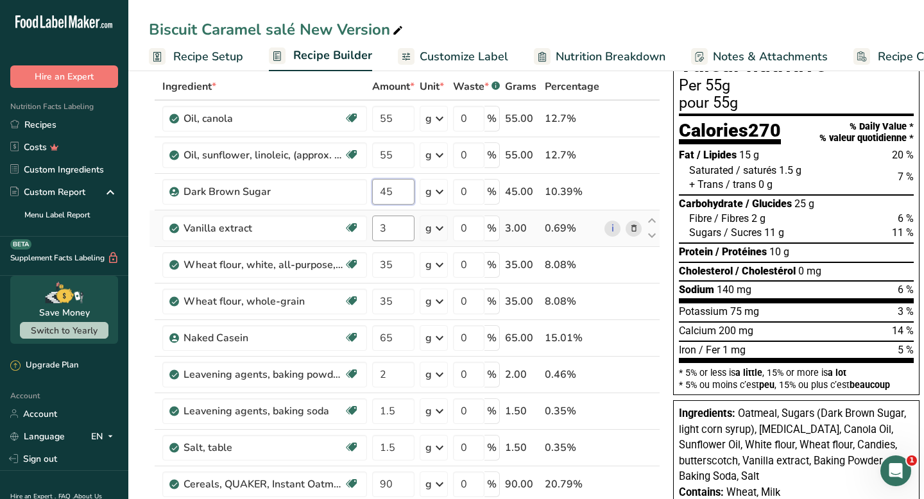
type input "45"
click at [397, 230] on div "Ingredient * Amount * Unit * Waste * .a-a{fill:#347362;}.b-a{fill:#fff;} Grams …" at bounding box center [404, 383] width 511 height 620
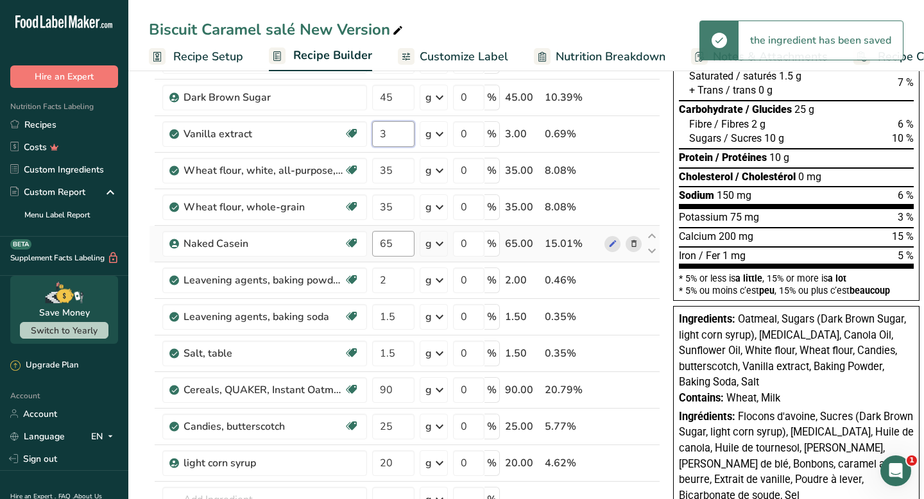
scroll to position [329, 0]
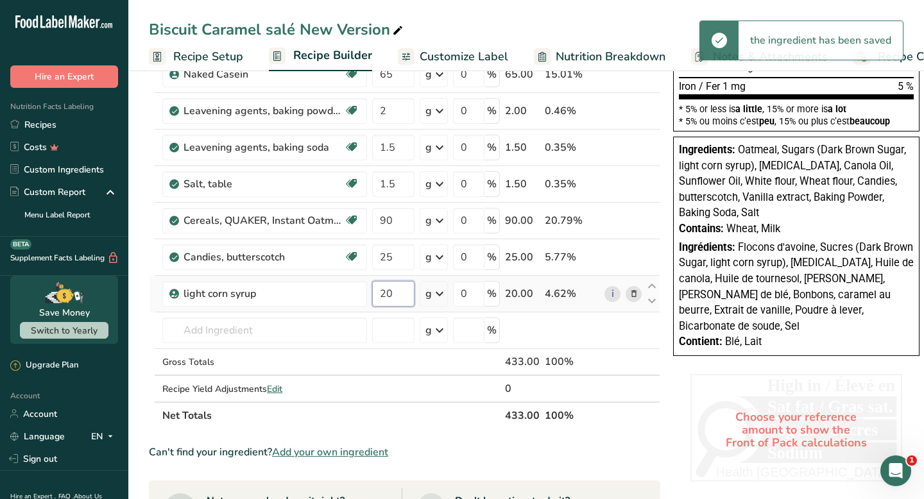
click at [401, 295] on div "Ingredient * Amount * Unit * Waste * .a-a{fill:#347362;}.b-a{fill:#fff;} Grams …" at bounding box center [404, 119] width 511 height 620
type input "2"
type input "15"
click at [397, 267] on div "Ingredient * Amount * Unit * Waste * .a-a{fill:#347362;}.b-a{fill:#fff;} Grams …" at bounding box center [404, 119] width 511 height 620
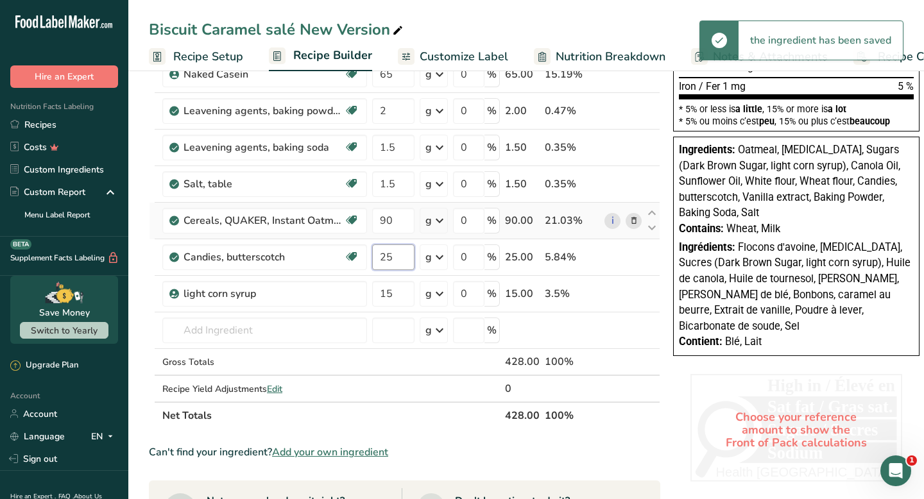
type input "2"
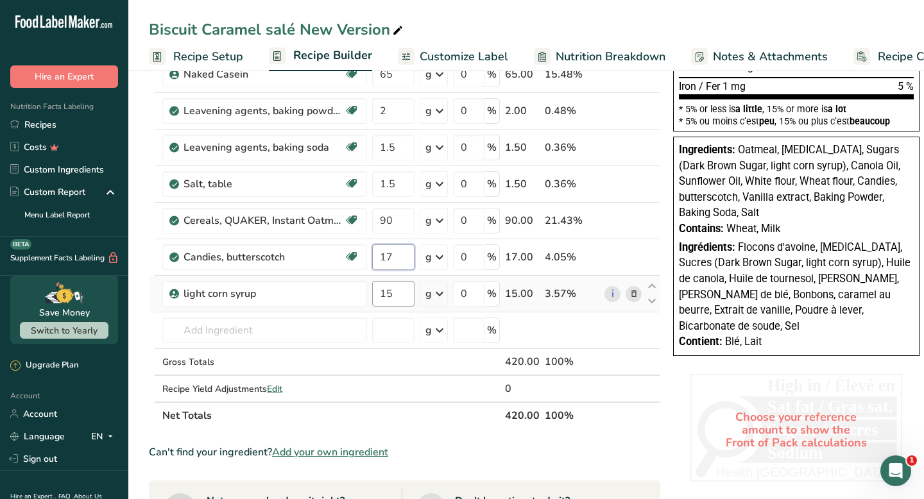
type input "17"
click at [391, 298] on div "Ingredient * Amount * Unit * Waste * .a-a{fill:#347362;}.b-a{fill:#fff;} Grams …" at bounding box center [404, 119] width 511 height 620
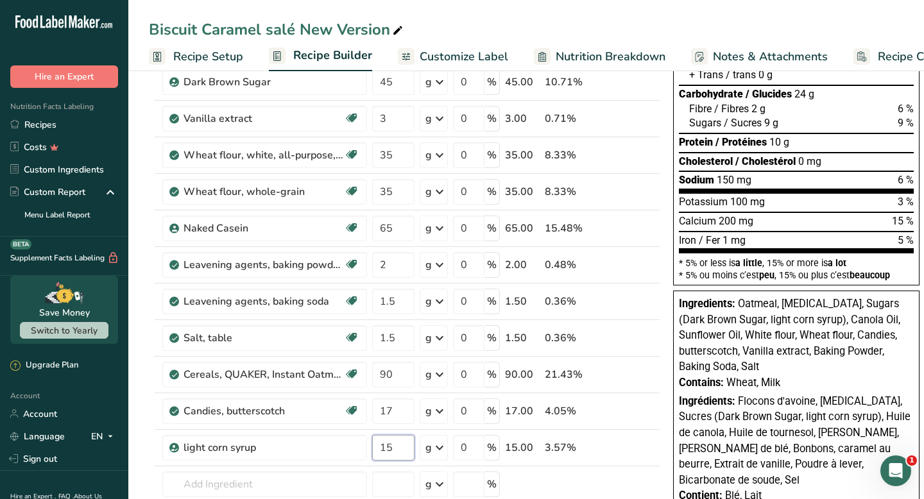
scroll to position [210, 0]
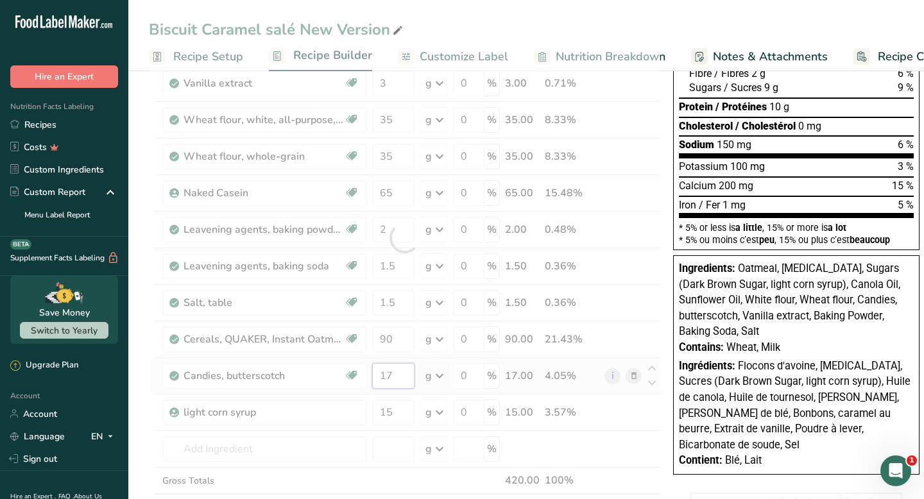
click at [413, 371] on div "Ingredient * Amount * Unit * Waste * .a-a{fill:#347362;}.b-a{fill:#fff;} Grams …" at bounding box center [404, 238] width 511 height 620
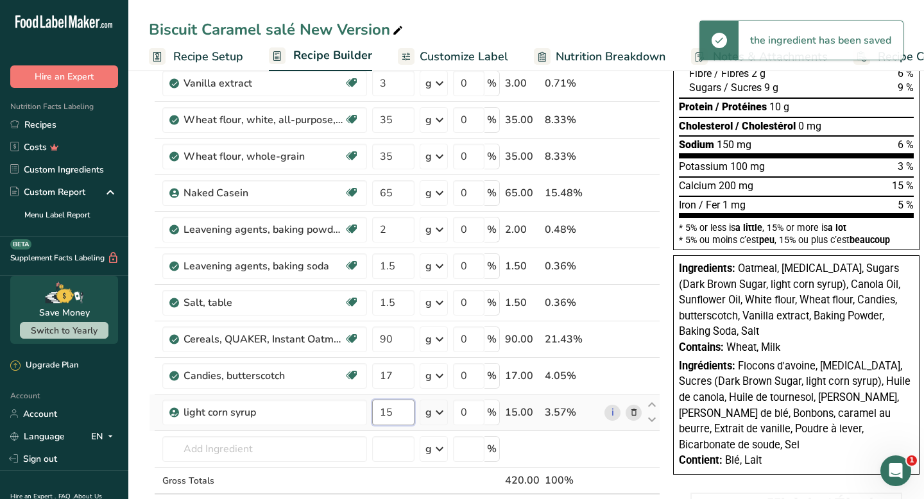
click at [400, 411] on div "Ingredient * Amount * Unit * Waste * .a-a{fill:#347362;}.b-a{fill:#fff;} Grams …" at bounding box center [404, 238] width 511 height 620
type input "1"
click at [390, 380] on div "Ingredient * Amount * Unit * Waste * .a-a{fill:#347362;}.b-a{fill:#fff;} Grams …" at bounding box center [404, 238] width 511 height 620
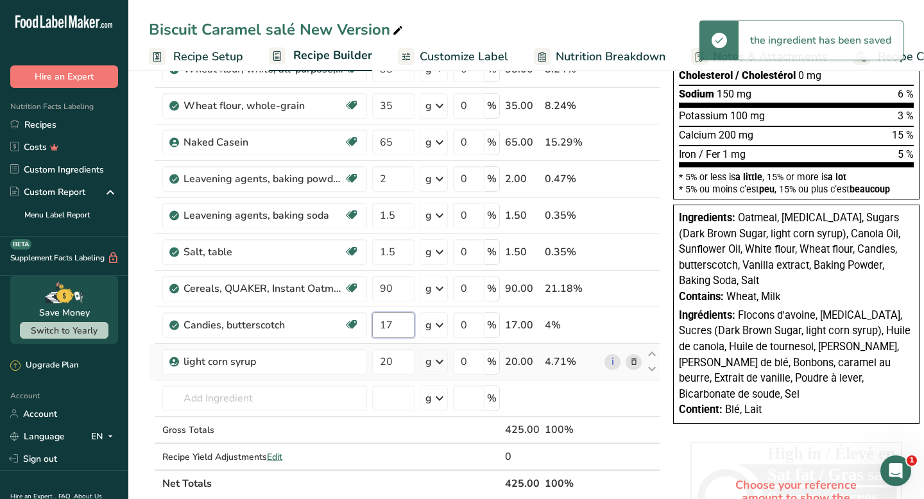
scroll to position [305, 0]
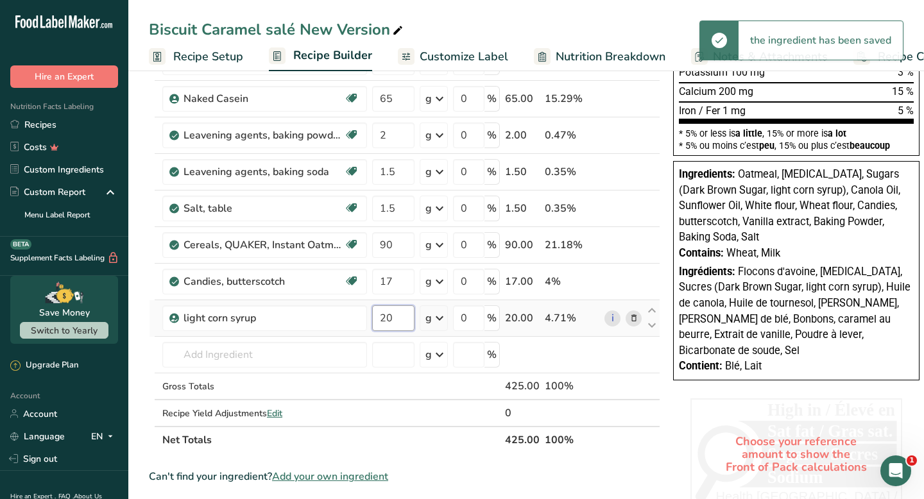
click at [398, 318] on div "Ingredient * Amount * Unit * Waste * .a-a{fill:#347362;}.b-a{fill:#fff;} Grams …" at bounding box center [404, 144] width 511 height 620
type input "2"
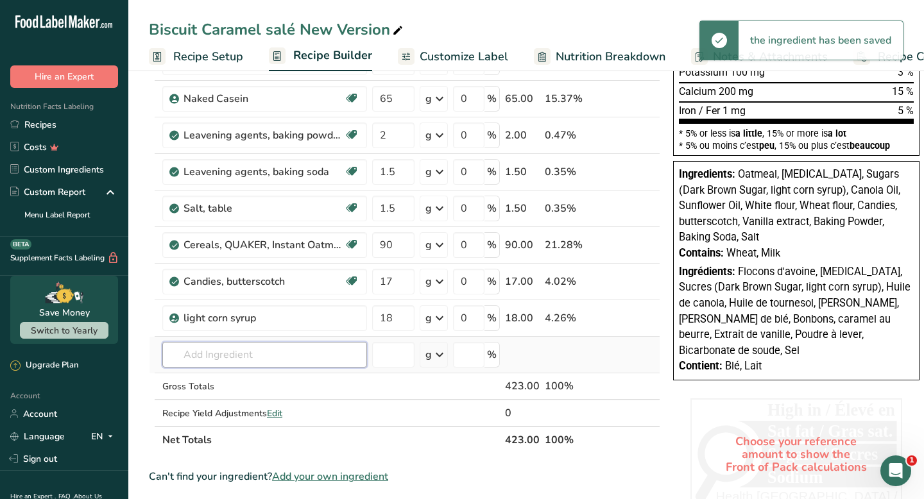
click at [316, 360] on div "Ingredient * Amount * Unit * Waste * .a-a{fill:#347362;}.b-a{fill:#fff;} Grams …" at bounding box center [404, 144] width 511 height 620
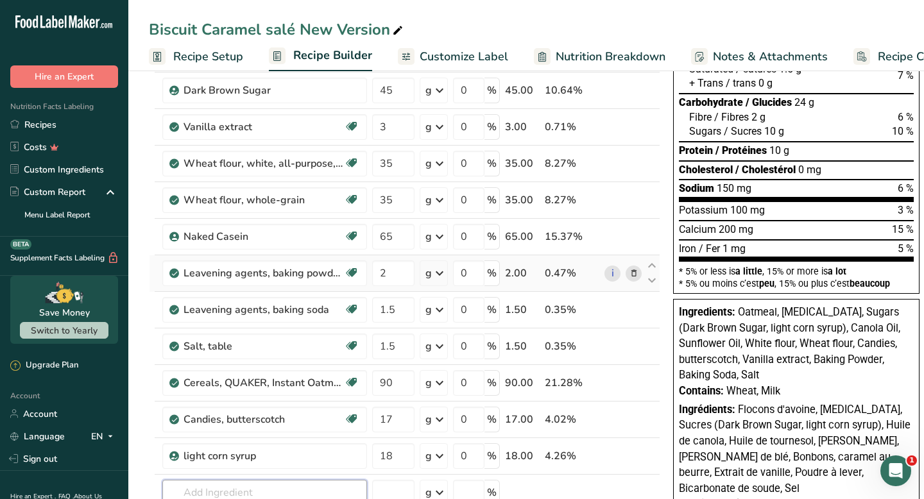
scroll to position [180, 0]
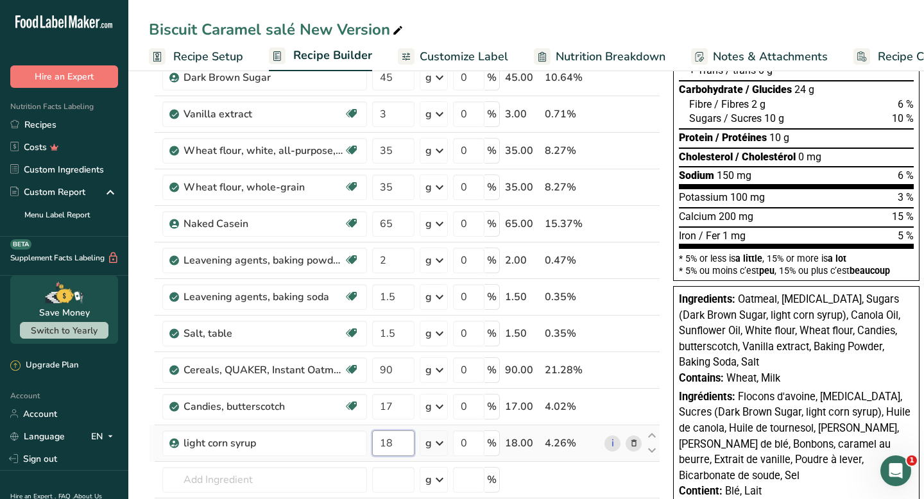
click at [397, 449] on input "18" at bounding box center [393, 444] width 42 height 26
type input "16"
click at [344, 472] on div "Ingredient * Amount * Unit * Waste * .a-a{fill:#347362;}.b-a{fill:#fff;} Grams …" at bounding box center [404, 269] width 511 height 620
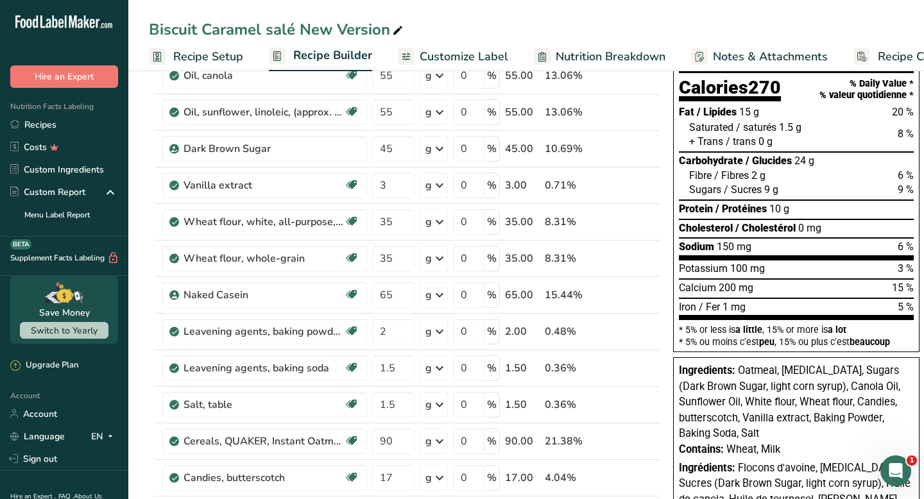
scroll to position [0, 0]
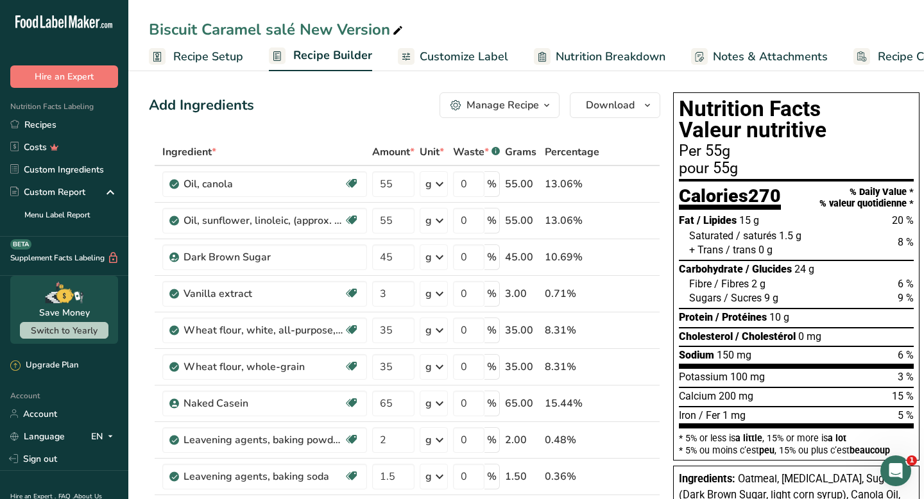
click at [474, 49] on span "Customize Label" at bounding box center [464, 56] width 89 height 17
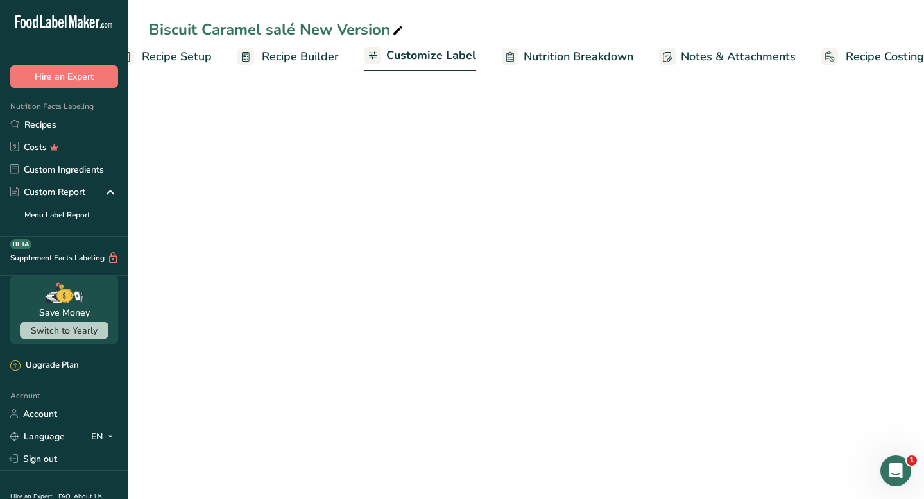
scroll to position [0, 64]
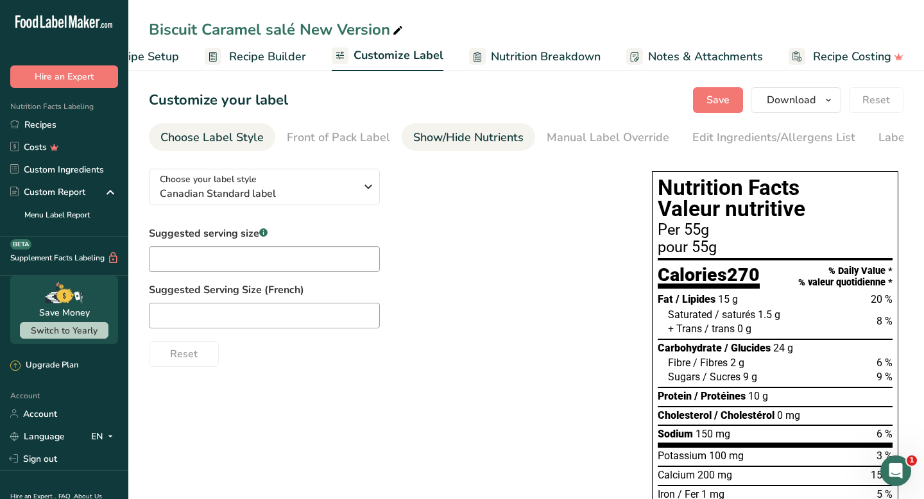
click at [470, 142] on div "Show/Hide Nutrients" at bounding box center [468, 137] width 110 height 17
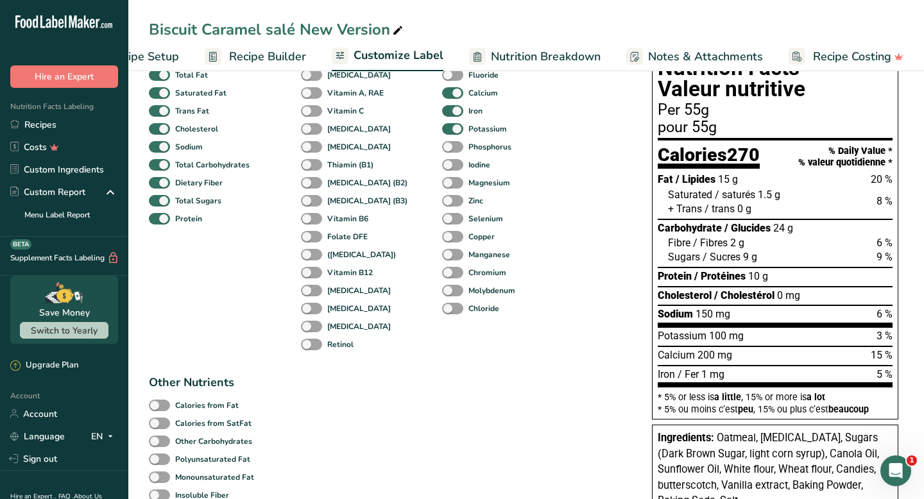
scroll to position [124, 0]
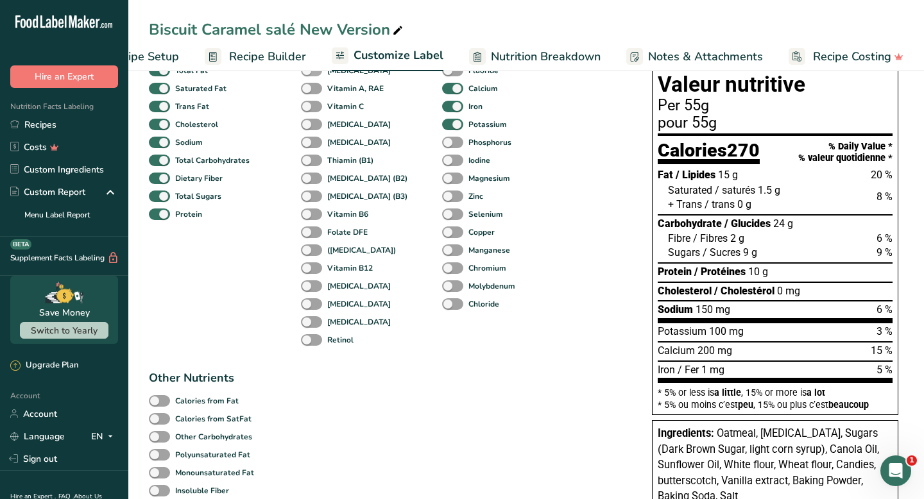
click at [307, 75] on span at bounding box center [311, 71] width 21 height 12
click at [307, 74] on input "[MEDICAL_DATA]" at bounding box center [305, 70] width 8 height 8
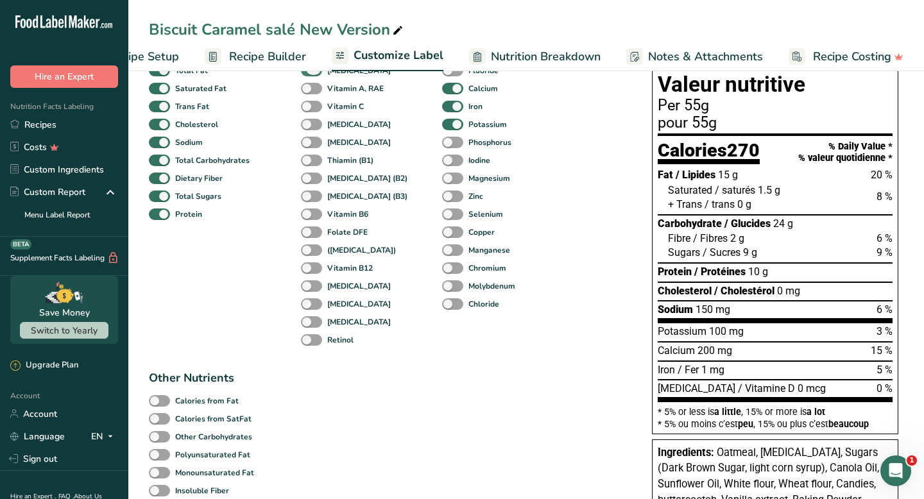
click at [307, 75] on span at bounding box center [311, 71] width 21 height 12
click at [307, 74] on input "[MEDICAL_DATA]" at bounding box center [305, 70] width 8 height 8
checkbox input "false"
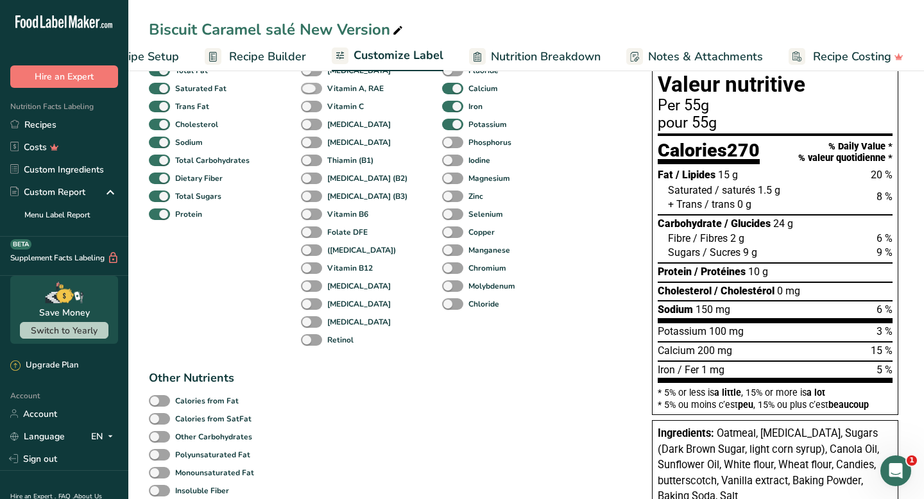
click at [307, 90] on span at bounding box center [311, 89] width 21 height 12
click at [307, 90] on input "Vitamin A, RAE" at bounding box center [305, 88] width 8 height 8
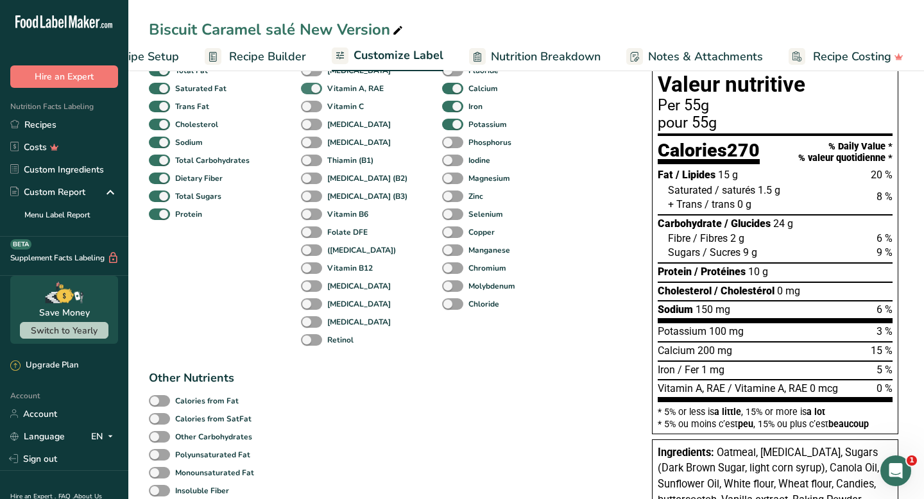
click at [307, 90] on span at bounding box center [311, 89] width 21 height 12
click at [307, 90] on input "Vitamin A, RAE" at bounding box center [305, 88] width 8 height 8
checkbox input "false"
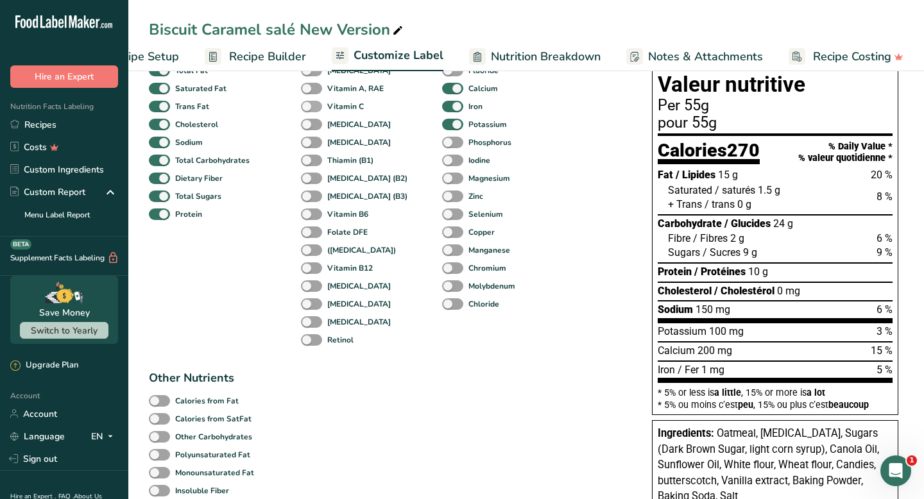
click at [307, 105] on span at bounding box center [311, 107] width 21 height 12
click at [307, 105] on input "Vitamin C" at bounding box center [305, 106] width 8 height 8
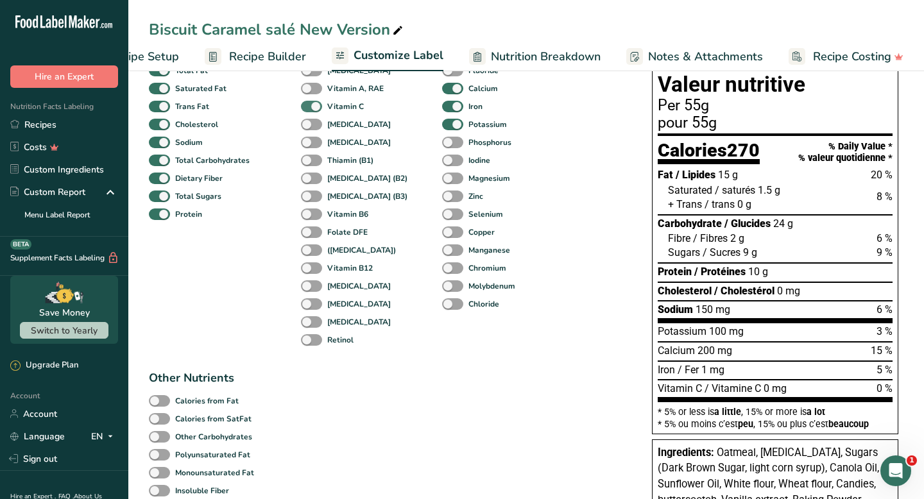
click at [307, 105] on span at bounding box center [311, 107] width 21 height 12
click at [307, 105] on input "Vitamin C" at bounding box center [305, 106] width 8 height 8
checkbox input "false"
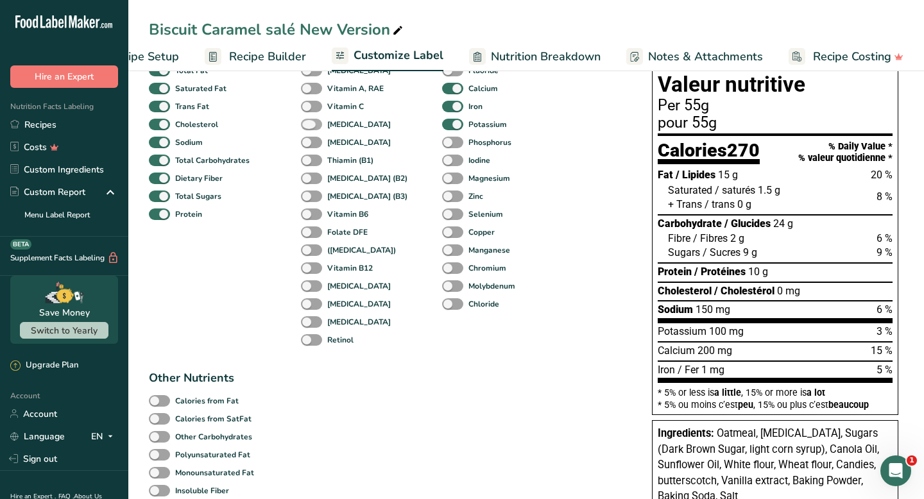
click at [309, 126] on span at bounding box center [311, 125] width 21 height 12
click at [309, 126] on input "[MEDICAL_DATA]" at bounding box center [305, 124] width 8 height 8
checkbox input "true"
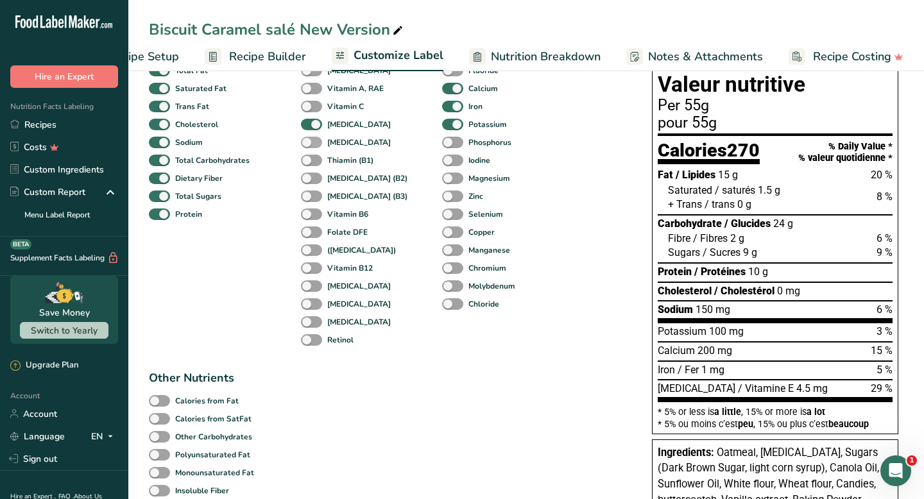
click at [308, 148] on span at bounding box center [311, 143] width 21 height 12
click at [308, 146] on input "[MEDICAL_DATA]" at bounding box center [305, 142] width 8 height 8
checkbox input "true"
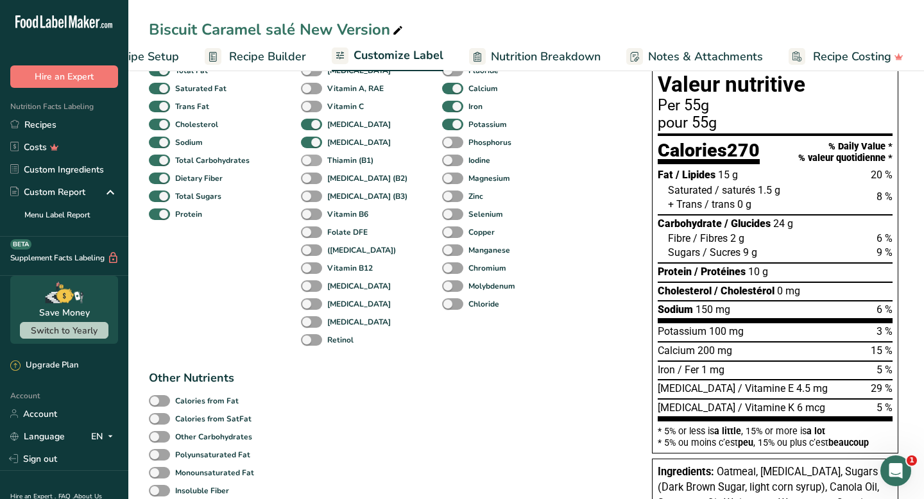
click at [309, 166] on span at bounding box center [311, 161] width 21 height 12
click at [309, 164] on input "Thiamin (B1)" at bounding box center [305, 160] width 8 height 8
checkbox input "true"
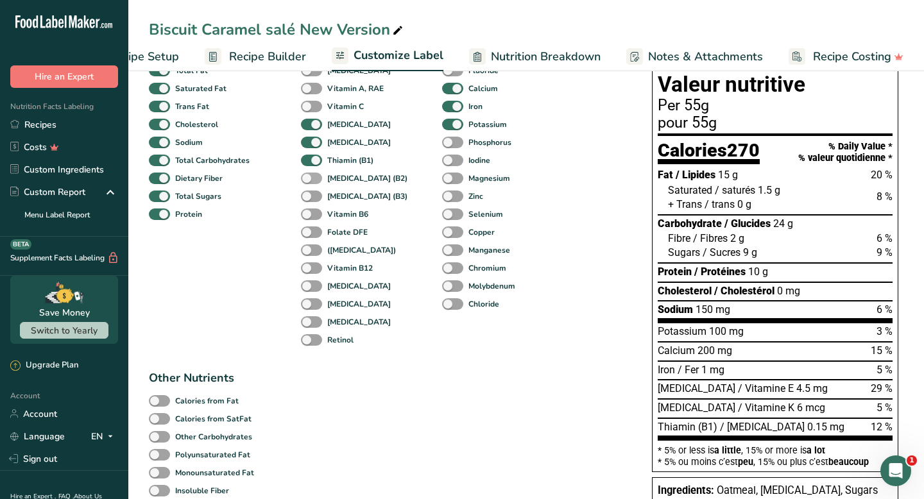
click at [309, 185] on span at bounding box center [311, 179] width 21 height 12
click at [309, 182] on input "[MEDICAL_DATA] (B2)" at bounding box center [305, 178] width 8 height 8
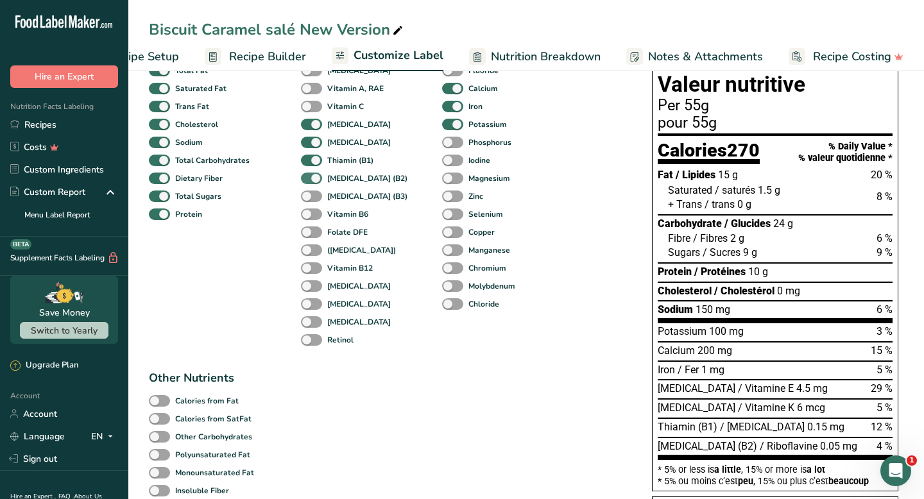
click at [309, 185] on span at bounding box center [311, 179] width 21 height 12
click at [309, 182] on input "[MEDICAL_DATA] (B2)" at bounding box center [305, 178] width 8 height 8
checkbox input "false"
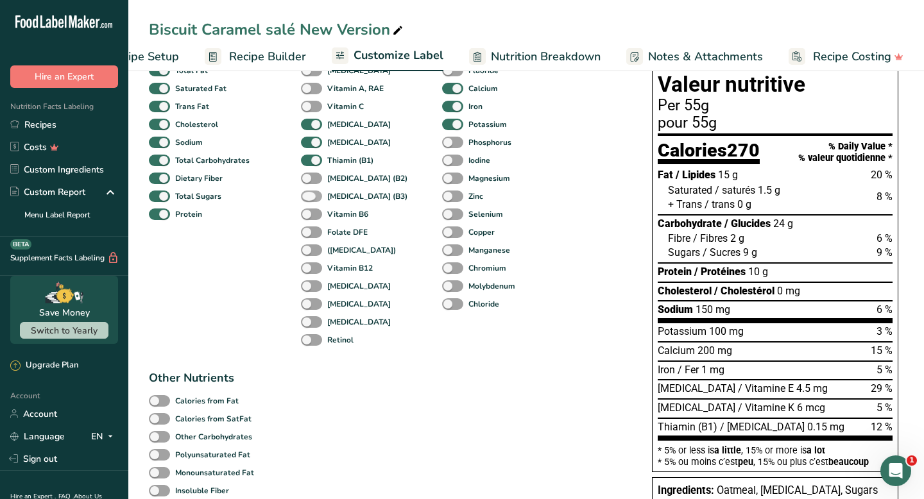
click at [309, 200] on span at bounding box center [311, 197] width 21 height 12
click at [309, 200] on input "[MEDICAL_DATA] (B3)" at bounding box center [305, 196] width 8 height 8
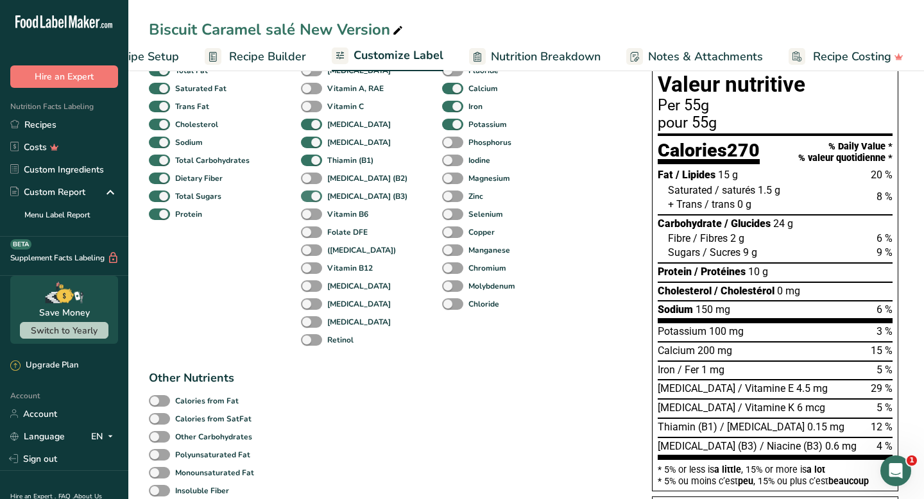
click at [309, 200] on span at bounding box center [311, 197] width 21 height 12
click at [309, 200] on input "[MEDICAL_DATA] (B3)" at bounding box center [305, 196] width 8 height 8
checkbox input "false"
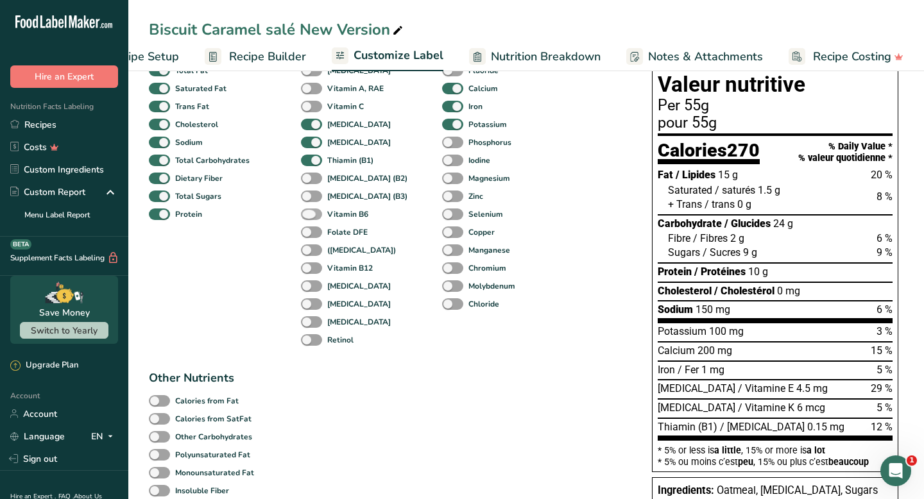
click at [309, 214] on span at bounding box center [311, 215] width 21 height 12
click at [309, 214] on input "Vitamin B6" at bounding box center [305, 214] width 8 height 8
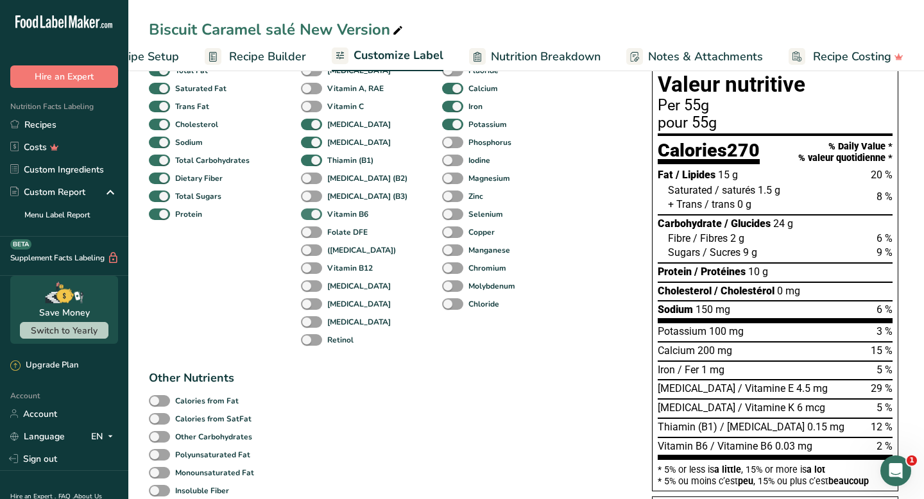
click at [309, 214] on span at bounding box center [311, 215] width 21 height 12
click at [309, 214] on input "Vitamin B6" at bounding box center [305, 214] width 8 height 8
checkbox input "false"
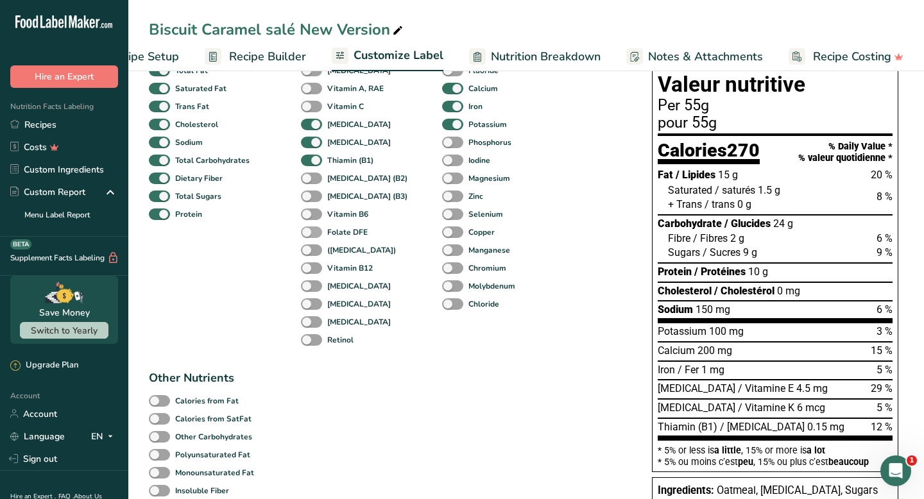
click at [309, 229] on span at bounding box center [311, 232] width 21 height 12
click at [309, 229] on input "Folate DFE" at bounding box center [305, 232] width 8 height 8
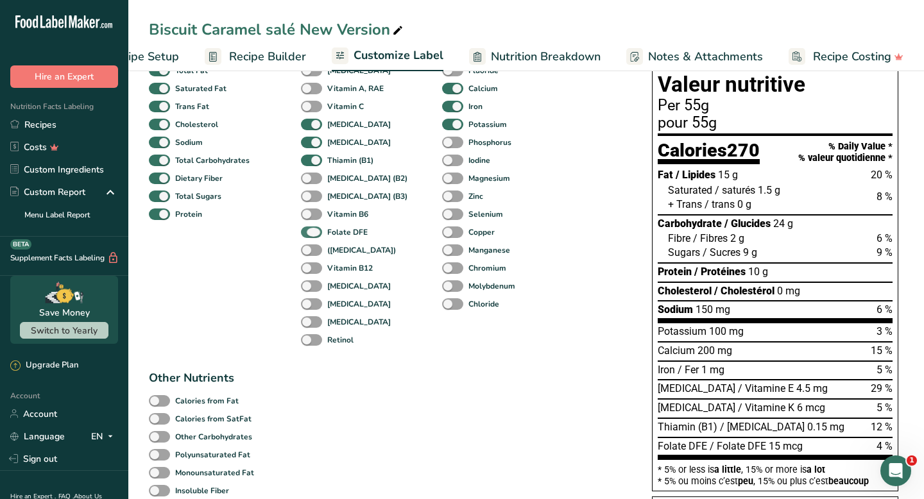
click at [309, 229] on span at bounding box center [311, 232] width 21 height 12
click at [309, 229] on input "Folate DFE" at bounding box center [305, 232] width 8 height 8
checkbox input "false"
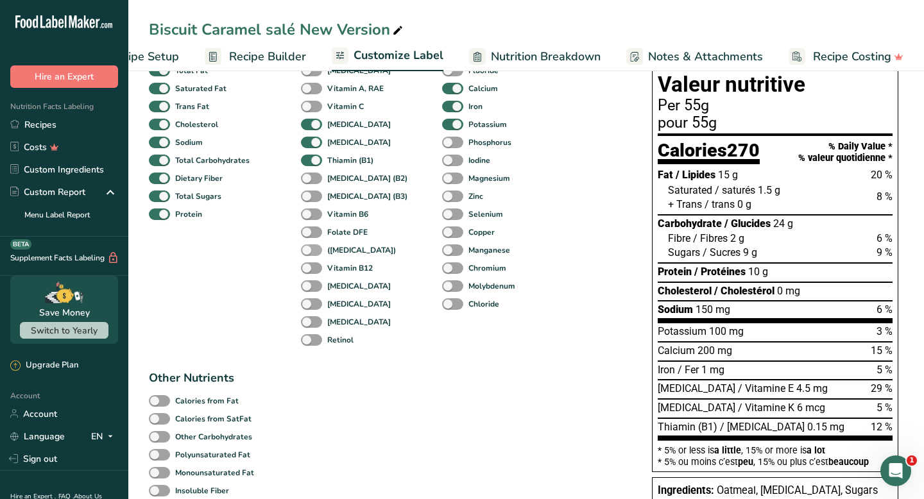
click at [310, 248] on span at bounding box center [311, 250] width 21 height 12
click at [309, 248] on input "([MEDICAL_DATA])" at bounding box center [305, 250] width 8 height 8
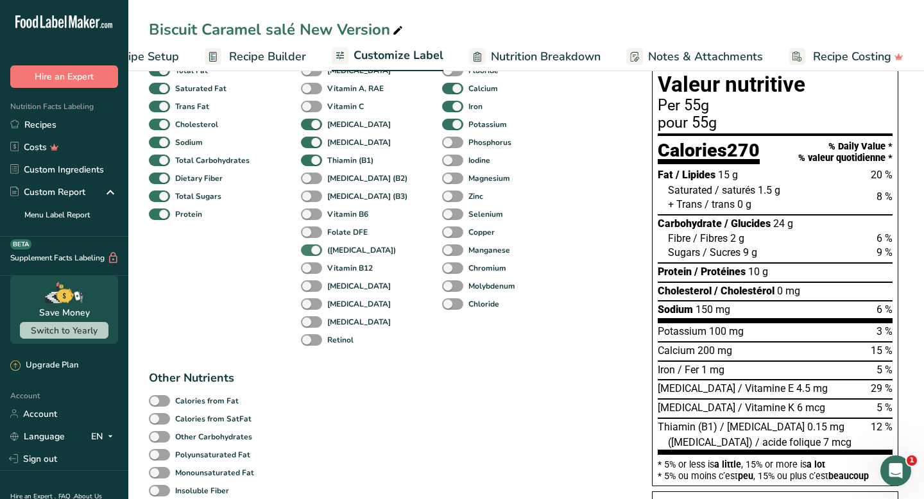
click at [310, 248] on span at bounding box center [311, 250] width 21 height 12
click at [309, 248] on input "([MEDICAL_DATA])" at bounding box center [305, 250] width 8 height 8
checkbox input "false"
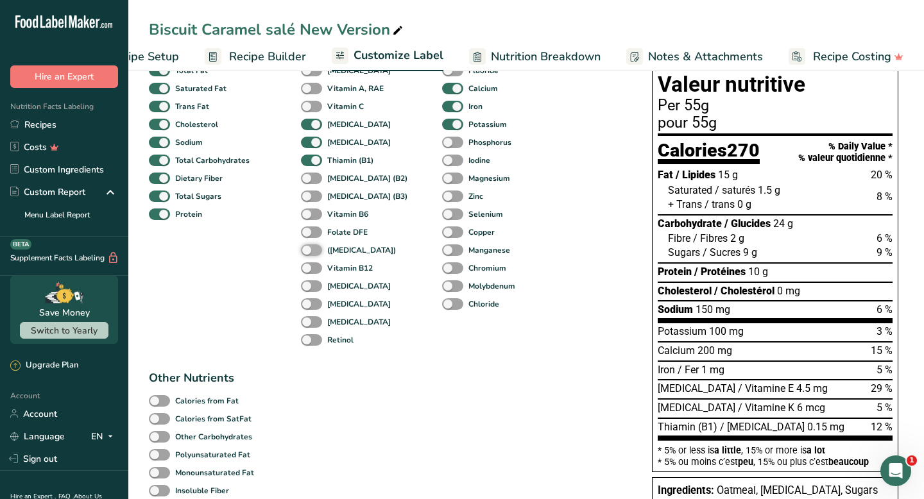
scroll to position [154, 0]
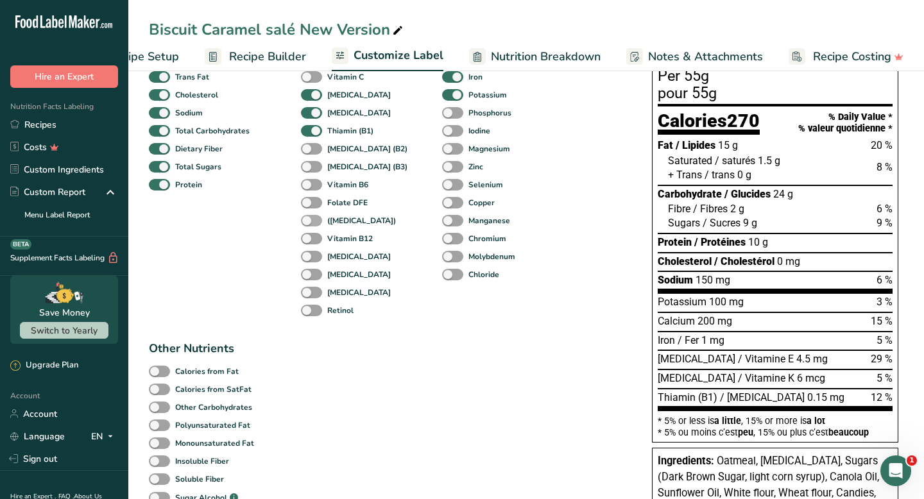
click at [310, 248] on div "Vitamin B12" at bounding box center [315, 239] width 28 height 18
click at [311, 243] on span at bounding box center [311, 239] width 21 height 12
click at [309, 243] on input "Vitamin B12" at bounding box center [305, 238] width 8 height 8
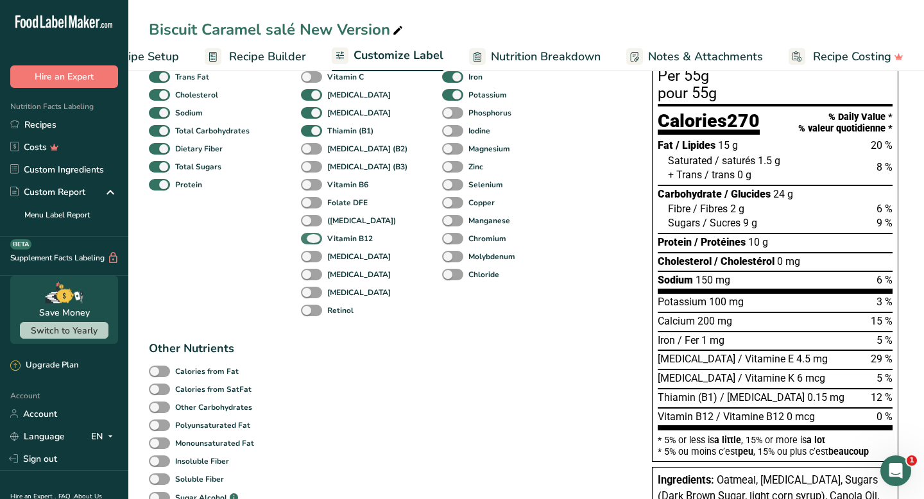
click at [311, 243] on span at bounding box center [311, 239] width 21 height 12
click at [309, 243] on input "Vitamin B12" at bounding box center [305, 238] width 8 height 8
checkbox input "false"
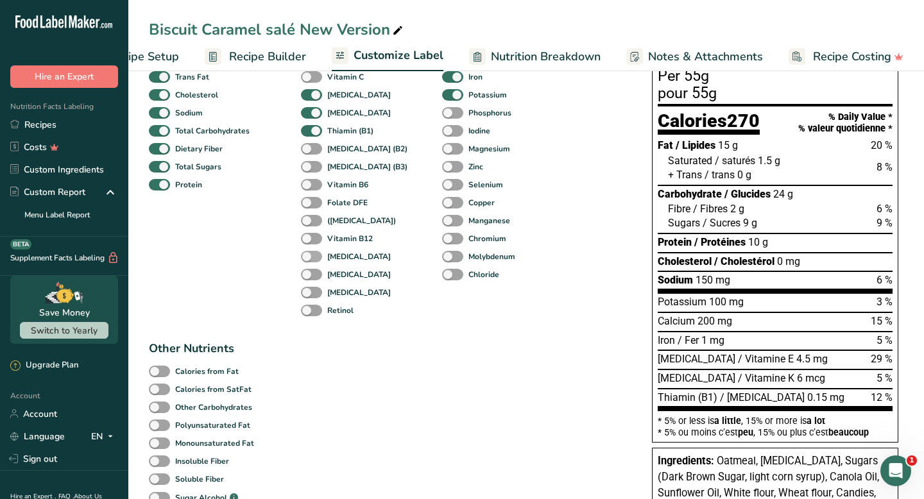
click at [311, 259] on span at bounding box center [311, 257] width 21 height 12
click at [309, 259] on input "[MEDICAL_DATA]" at bounding box center [305, 256] width 8 height 8
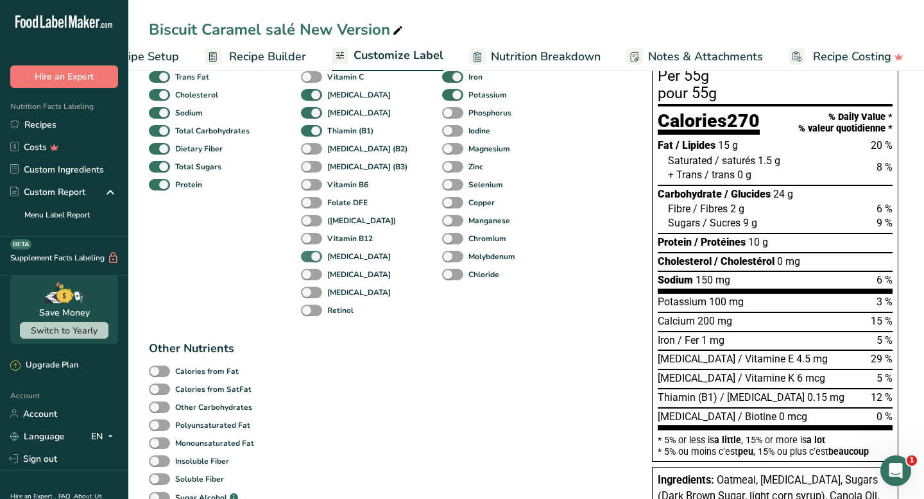
click at [311, 259] on span at bounding box center [311, 257] width 21 height 12
click at [309, 259] on input "[MEDICAL_DATA]" at bounding box center [305, 256] width 8 height 8
checkbox input "false"
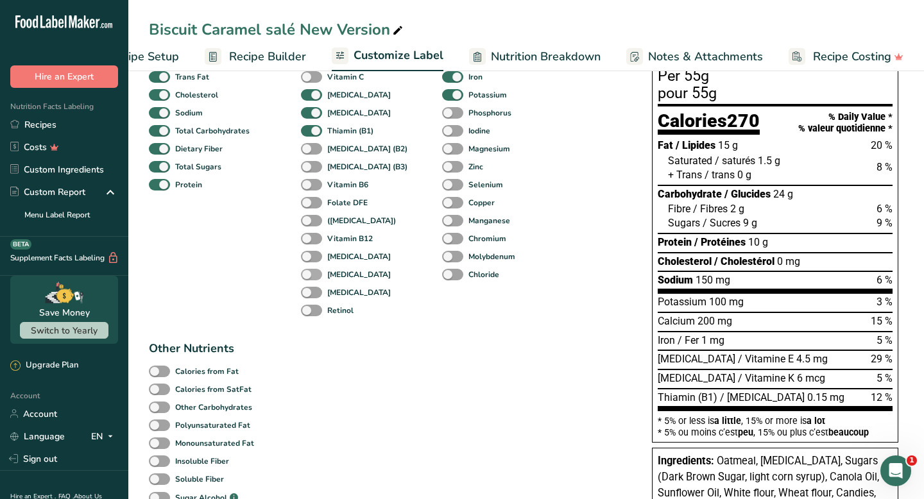
click at [311, 275] on span at bounding box center [311, 275] width 21 height 12
click at [309, 275] on input "[MEDICAL_DATA]" at bounding box center [305, 274] width 8 height 8
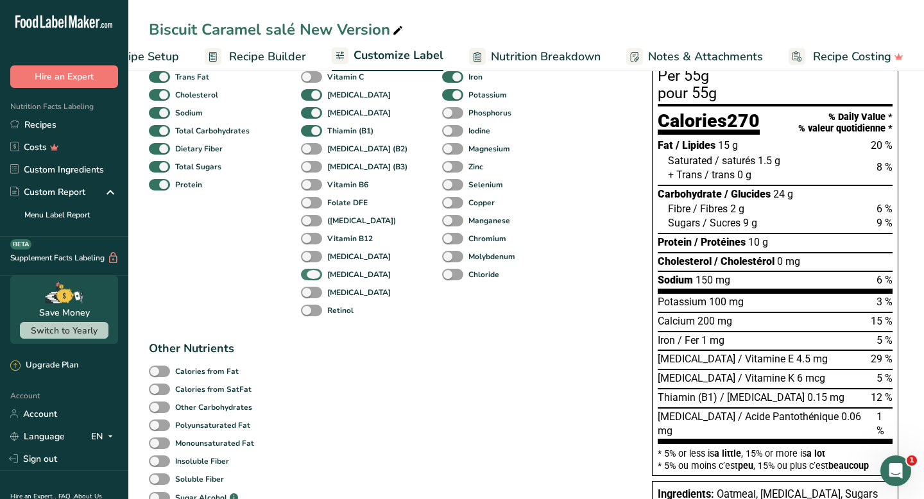
click at [311, 275] on span at bounding box center [311, 275] width 21 height 12
click at [309, 275] on input "[MEDICAL_DATA]" at bounding box center [305, 274] width 8 height 8
checkbox input "false"
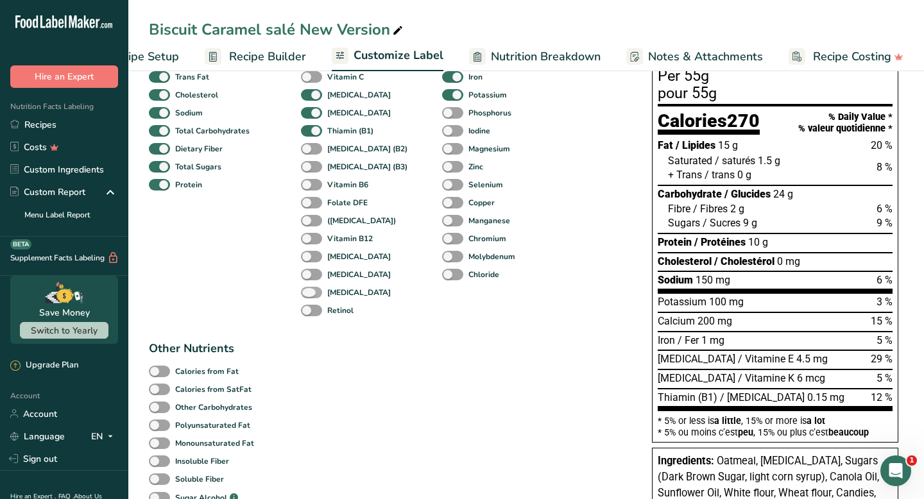
click at [311, 296] on span at bounding box center [311, 293] width 21 height 12
click at [309, 296] on input "[MEDICAL_DATA]" at bounding box center [305, 292] width 8 height 8
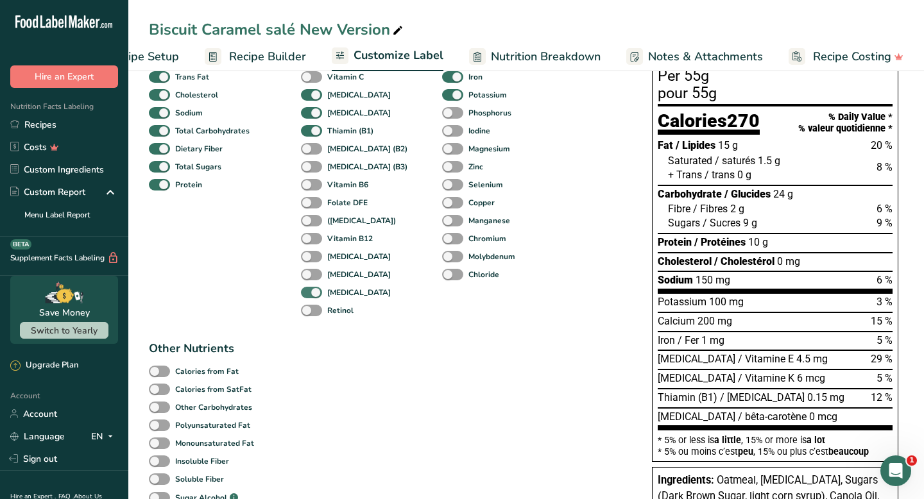
click at [311, 296] on span at bounding box center [311, 293] width 21 height 12
click at [309, 296] on input "[MEDICAL_DATA]" at bounding box center [305, 292] width 8 height 8
checkbox input "false"
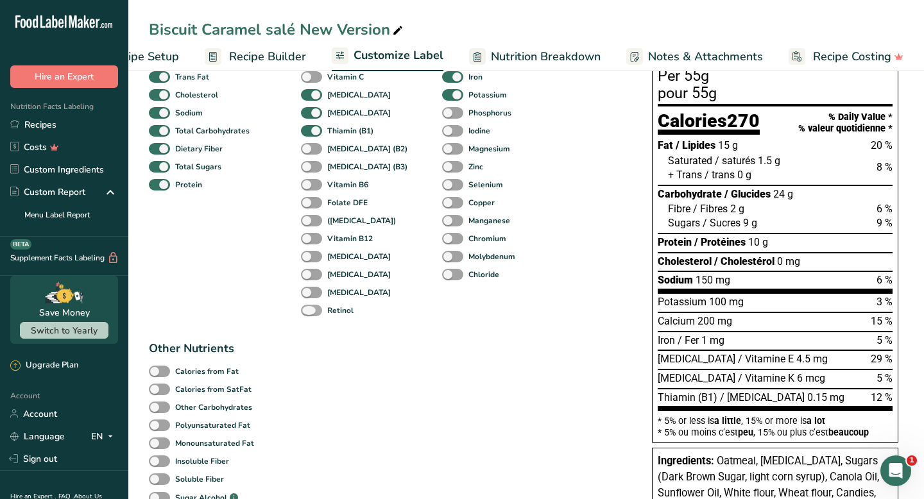
click at [311, 314] on span at bounding box center [311, 311] width 21 height 12
click at [309, 314] on input "Retinol" at bounding box center [305, 310] width 8 height 8
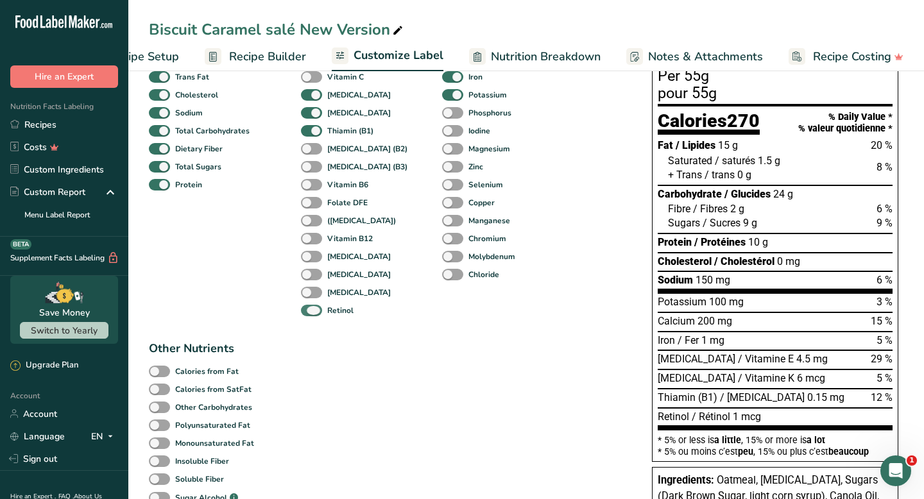
click at [311, 314] on span at bounding box center [311, 311] width 21 height 12
click at [309, 314] on input "Retinol" at bounding box center [305, 310] width 8 height 8
checkbox input "false"
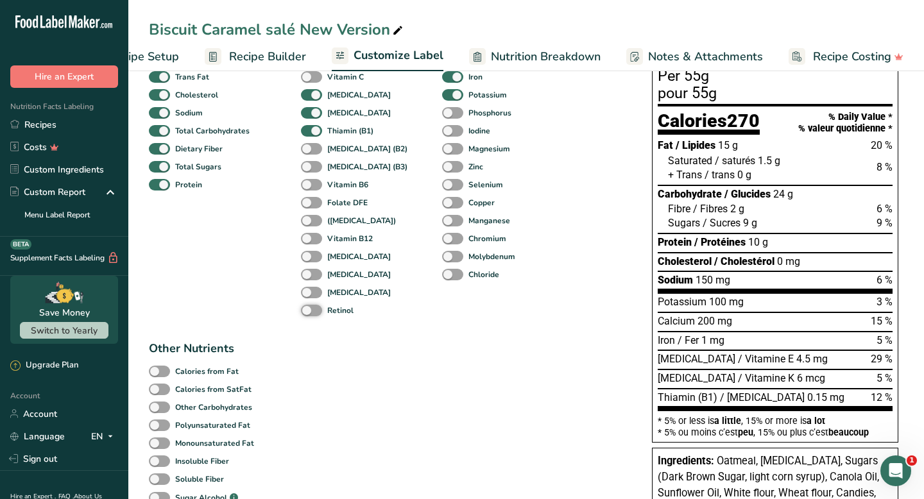
scroll to position [139, 0]
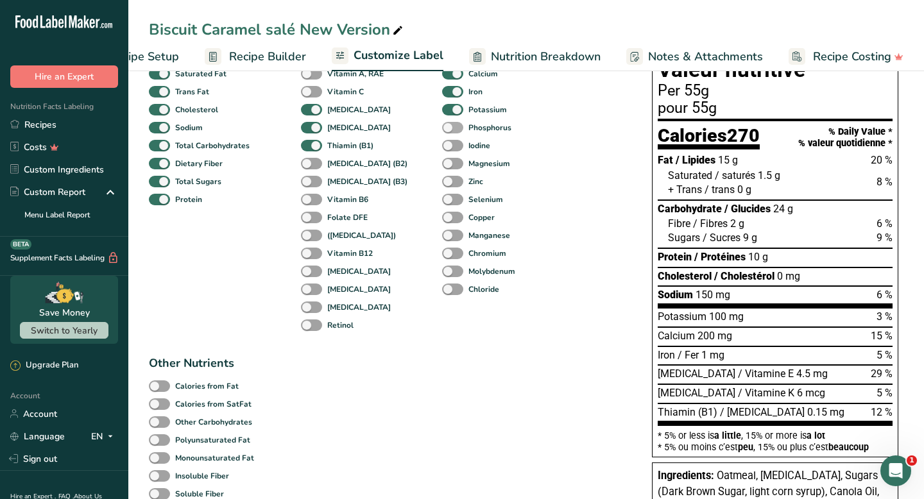
click at [442, 128] on span at bounding box center [452, 128] width 21 height 12
click at [442, 128] on input "Phosphorus" at bounding box center [446, 127] width 8 height 8
checkbox input "true"
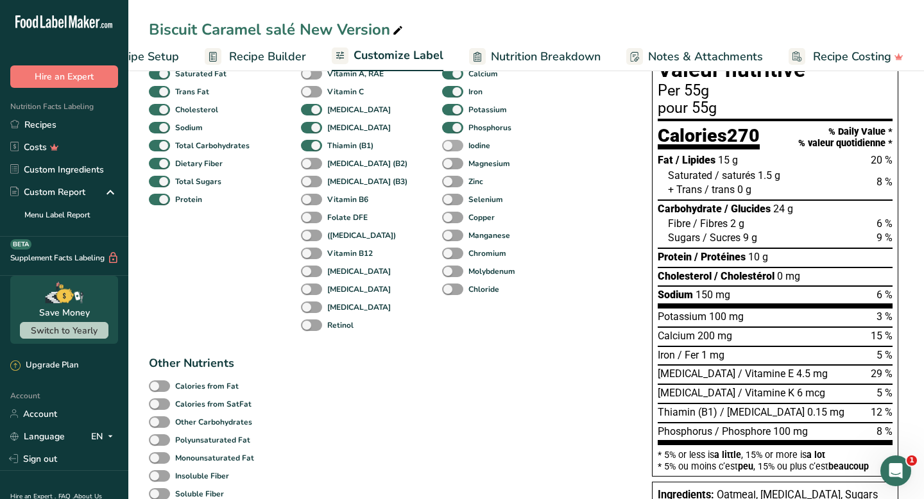
click at [442, 152] on span at bounding box center [452, 146] width 21 height 12
click at [442, 149] on input "Iodine" at bounding box center [446, 145] width 8 height 8
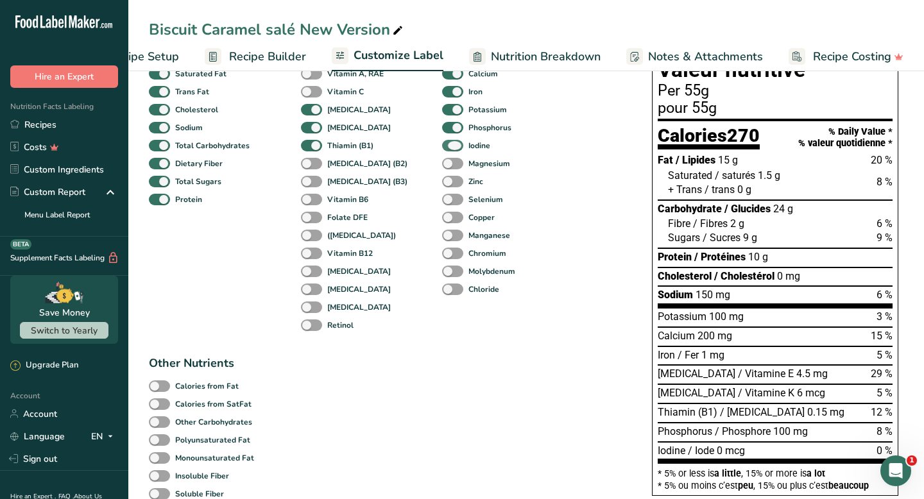
click at [442, 151] on span at bounding box center [452, 146] width 21 height 12
click at [442, 149] on input "Iodine" at bounding box center [446, 145] width 8 height 8
checkbox input "false"
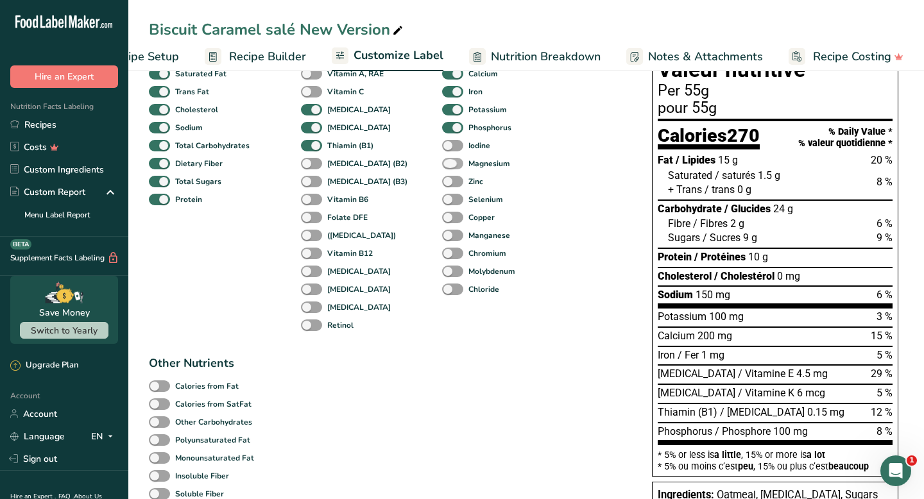
click at [442, 164] on span at bounding box center [452, 164] width 21 height 12
click at [442, 164] on input "Magnesium" at bounding box center [446, 163] width 8 height 8
checkbox input "true"
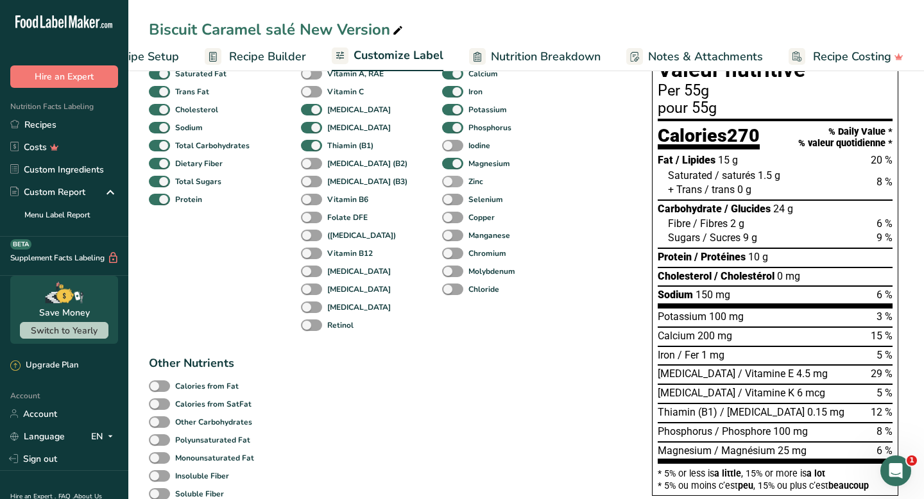
click at [442, 185] on span at bounding box center [452, 182] width 21 height 12
click at [442, 185] on input "Zinc" at bounding box center [446, 181] width 8 height 8
checkbox input "true"
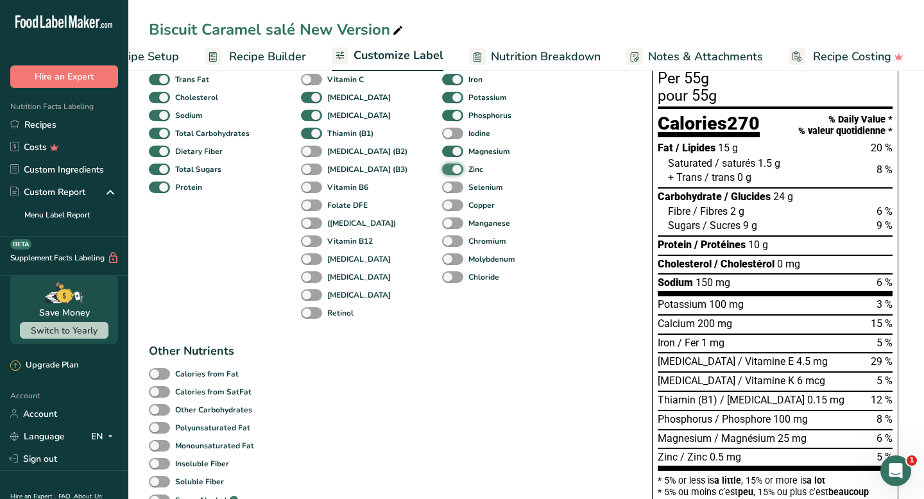
scroll to position [154, 0]
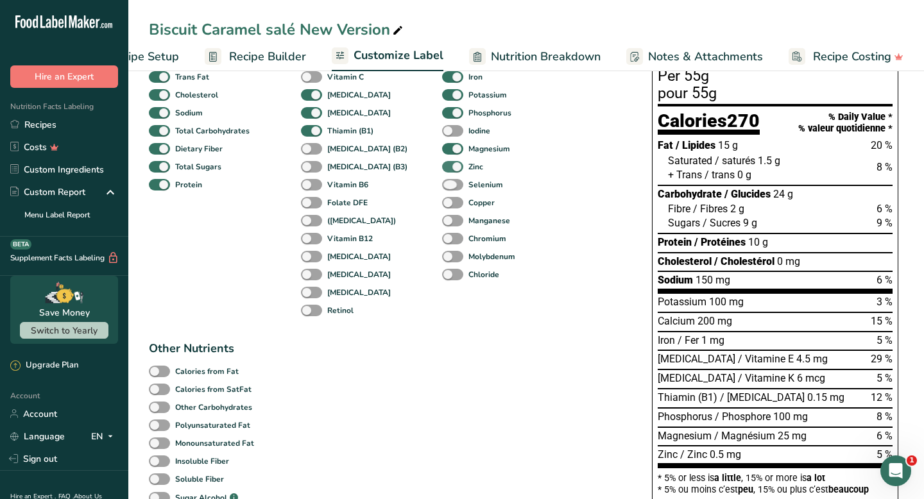
click at [442, 185] on span at bounding box center [452, 185] width 21 height 12
click at [442, 185] on input "Selenium" at bounding box center [446, 184] width 8 height 8
checkbox input "true"
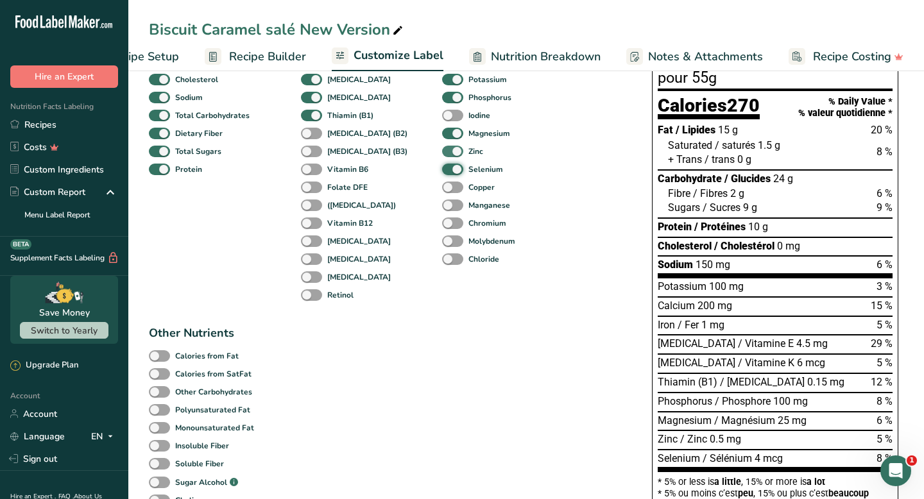
scroll to position [175, 0]
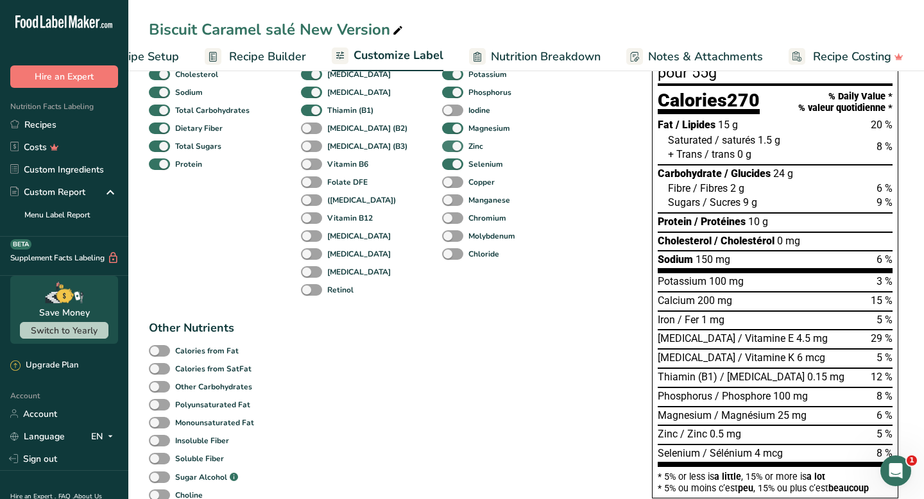
click at [442, 185] on span at bounding box center [452, 182] width 21 height 12
click at [442, 185] on input "Copper" at bounding box center [446, 182] width 8 height 8
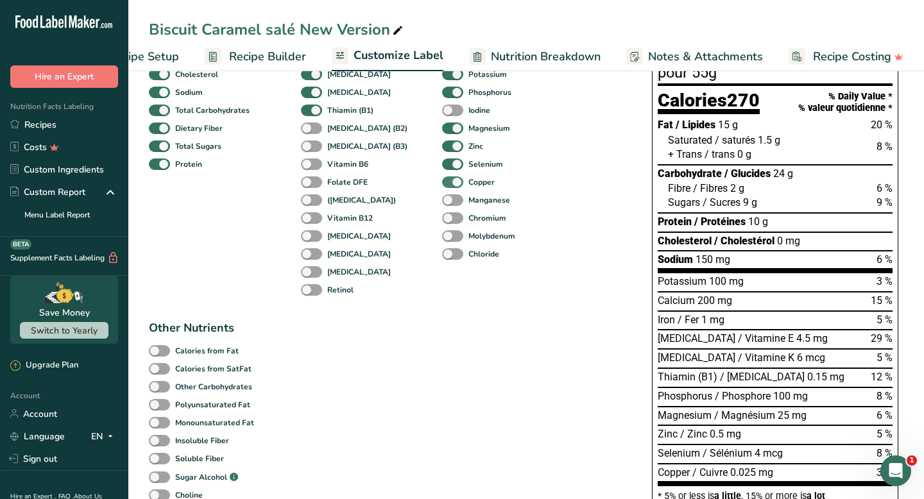
click at [442, 185] on span at bounding box center [452, 182] width 21 height 12
click at [442, 185] on input "Copper" at bounding box center [446, 182] width 8 height 8
checkbox input "false"
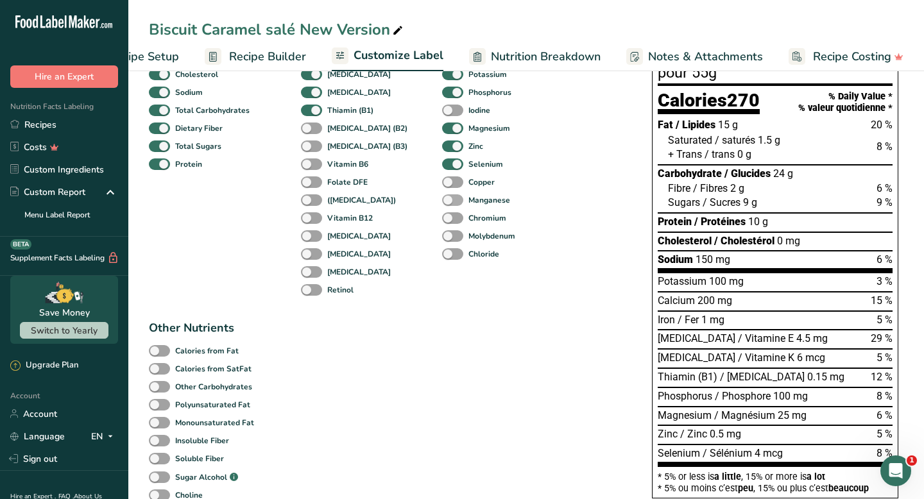
click at [442, 203] on span at bounding box center [452, 200] width 21 height 12
click at [442, 203] on input "Manganese" at bounding box center [446, 200] width 8 height 8
checkbox input "true"
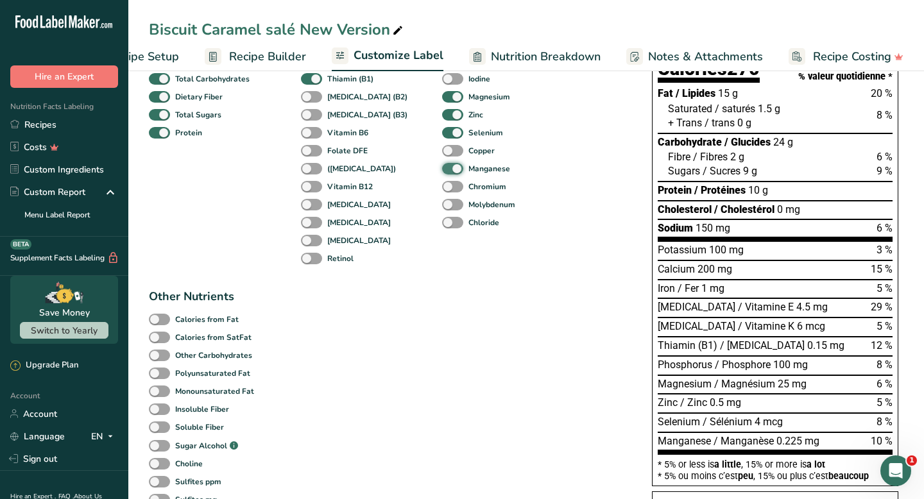
scroll to position [214, 0]
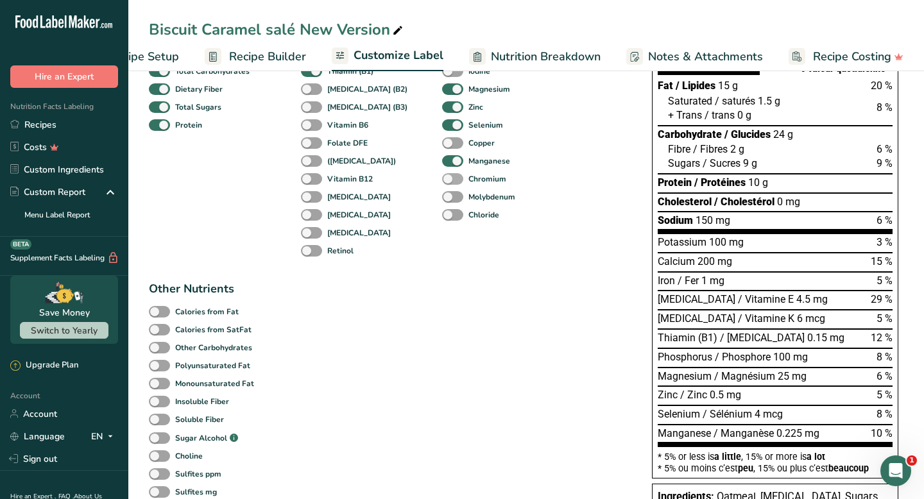
click at [442, 184] on span at bounding box center [452, 179] width 21 height 12
click at [442, 183] on input "Chromium" at bounding box center [446, 179] width 8 height 8
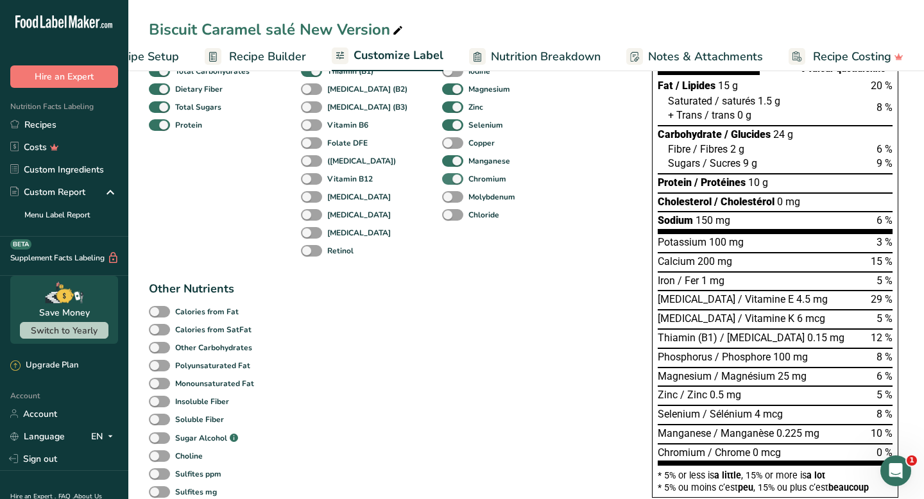
click at [442, 184] on span at bounding box center [452, 179] width 21 height 12
click at [442, 183] on input "Chromium" at bounding box center [446, 179] width 8 height 8
checkbox input "false"
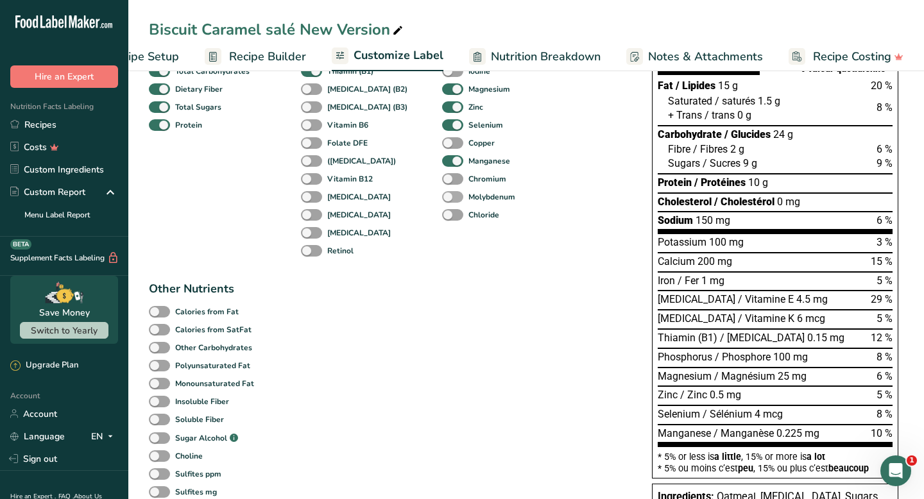
click at [442, 200] on span at bounding box center [452, 197] width 21 height 12
click at [442, 200] on input "Molybdenum" at bounding box center [446, 196] width 8 height 8
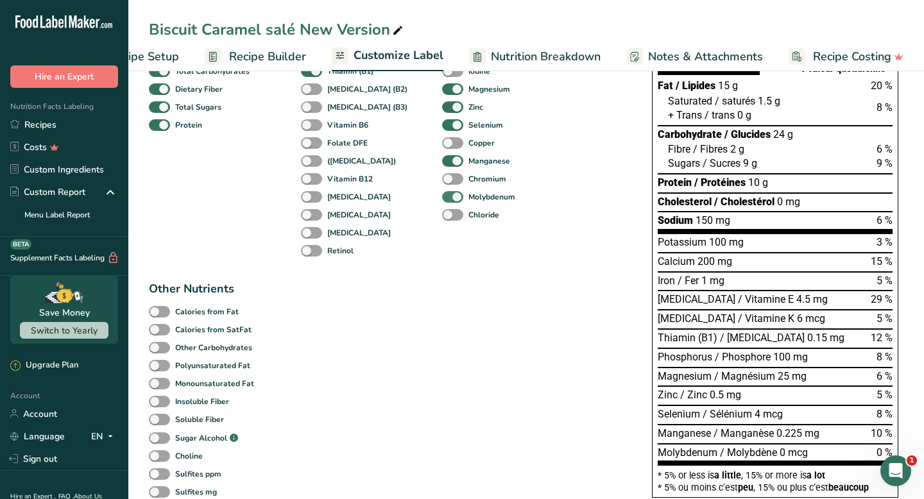
click at [442, 200] on span at bounding box center [452, 197] width 21 height 12
click at [442, 200] on input "Molybdenum" at bounding box center [446, 196] width 8 height 8
checkbox input "false"
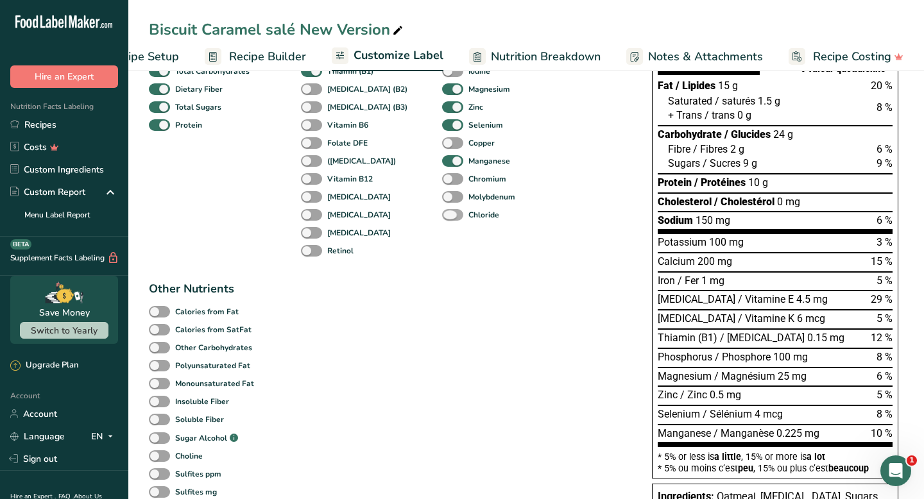
click at [442, 216] on span at bounding box center [452, 215] width 21 height 12
click at [442, 216] on input "Chloride" at bounding box center [446, 214] width 8 height 8
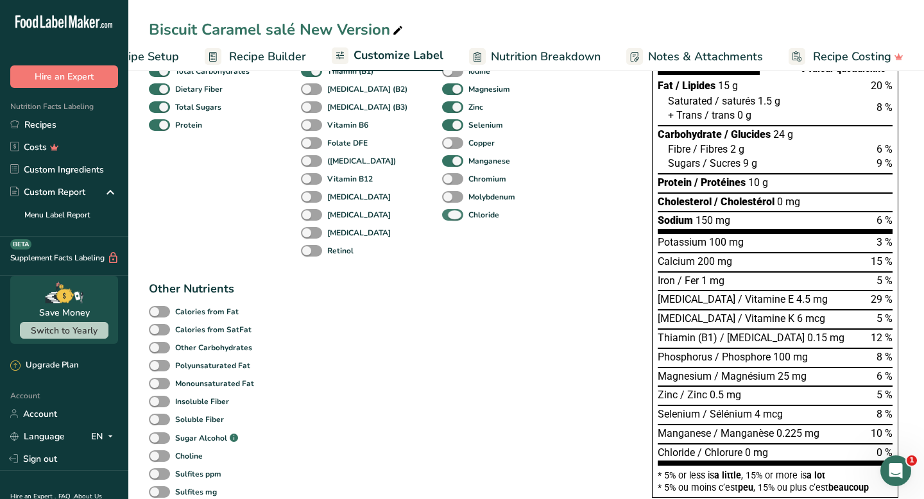
click at [442, 216] on span at bounding box center [452, 215] width 21 height 12
click at [442, 216] on input "Chloride" at bounding box center [446, 214] width 8 height 8
checkbox input "false"
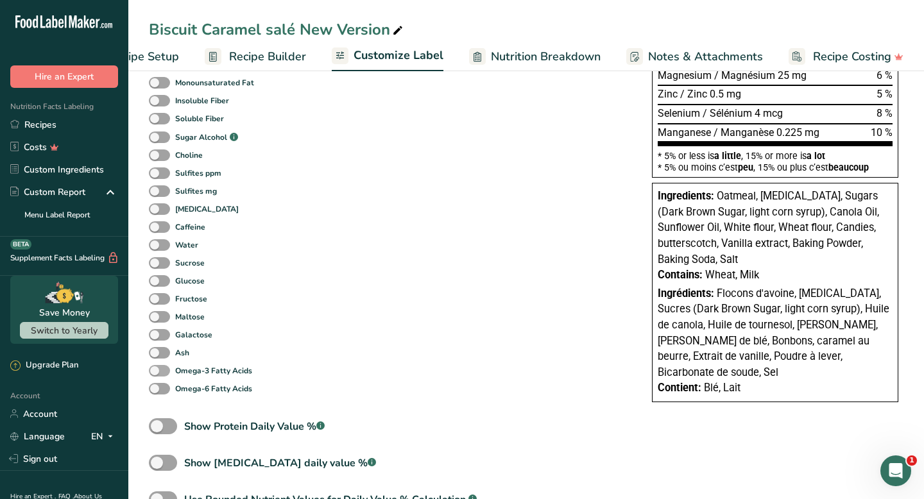
scroll to position [508, 0]
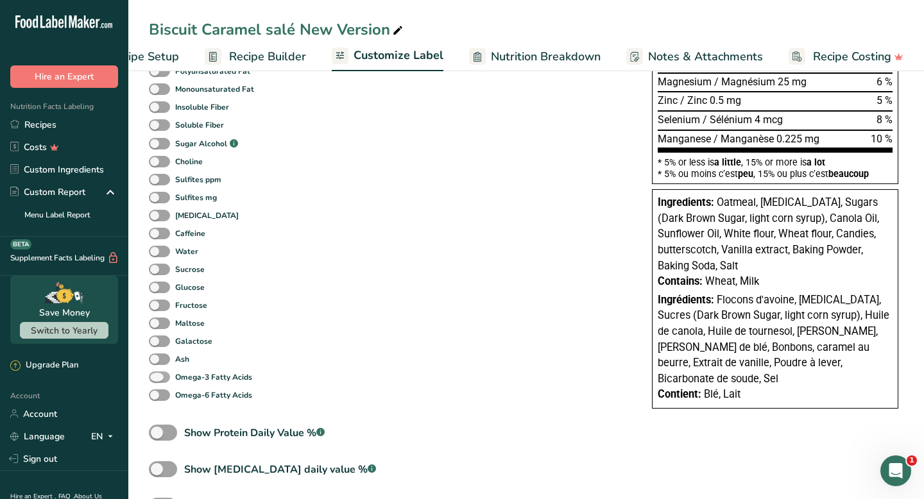
click at [166, 384] on span at bounding box center [159, 377] width 21 height 12
click at [157, 381] on input "Omega-3 Fatty Acids" at bounding box center [153, 377] width 8 height 8
checkbox input "true"
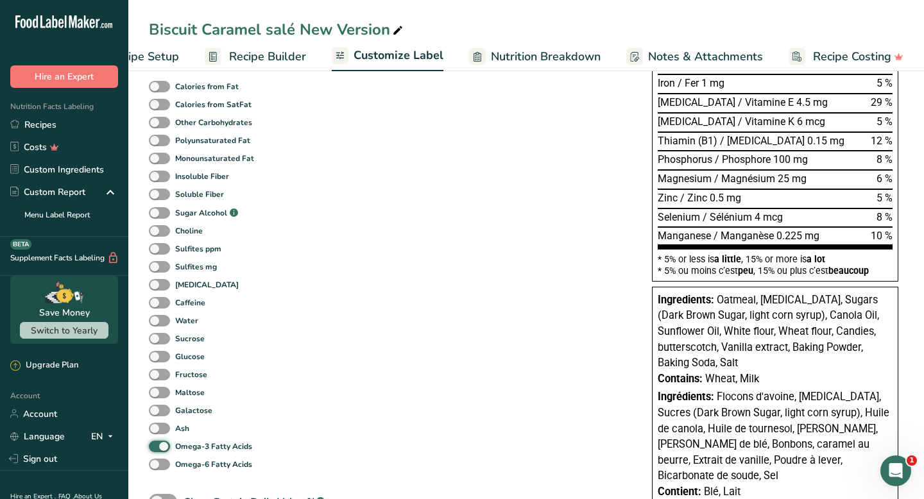
scroll to position [465, 0]
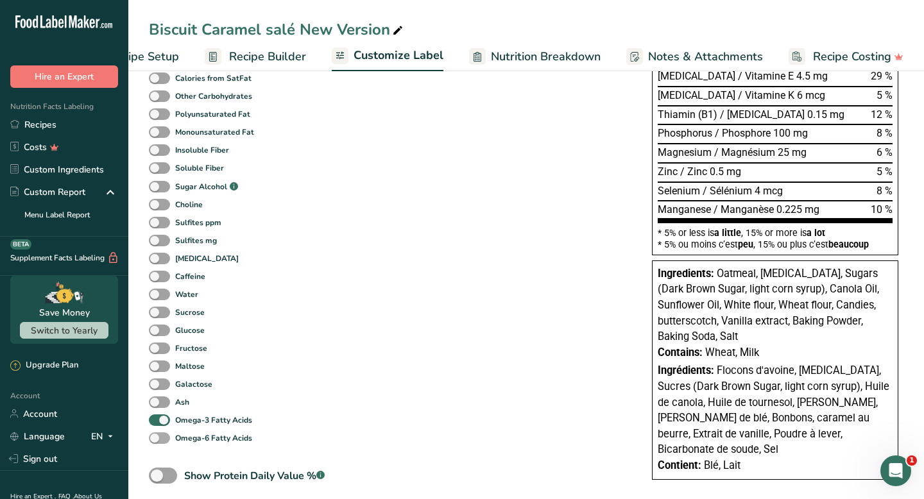
click at [153, 443] on span at bounding box center [159, 438] width 21 height 12
click at [153, 442] on input "Omega-6 Fatty Acids" at bounding box center [153, 438] width 8 height 8
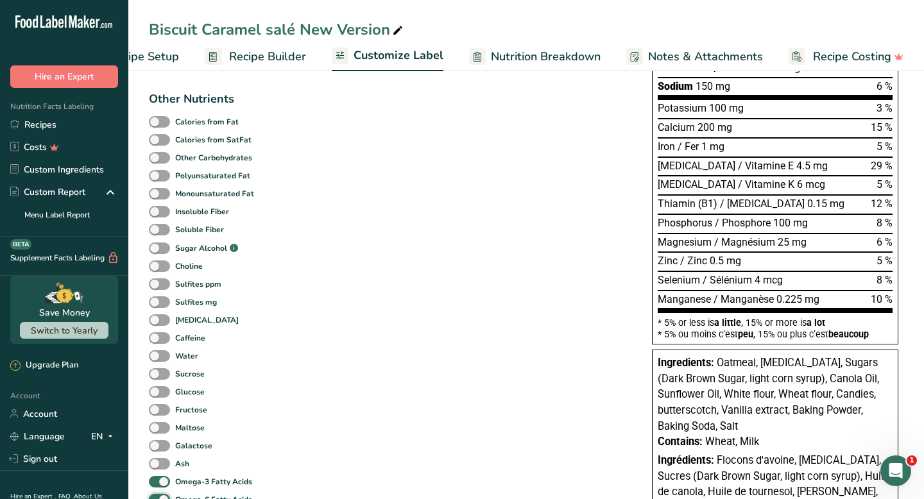
scroll to position [425, 0]
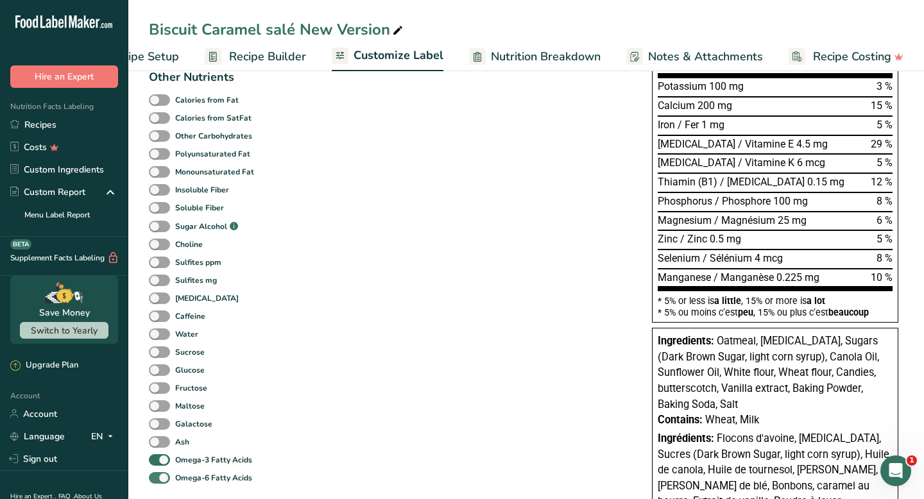
click at [160, 484] on span at bounding box center [159, 478] width 21 height 12
click at [157, 482] on input "Omega-6 Fatty Acids" at bounding box center [153, 478] width 8 height 8
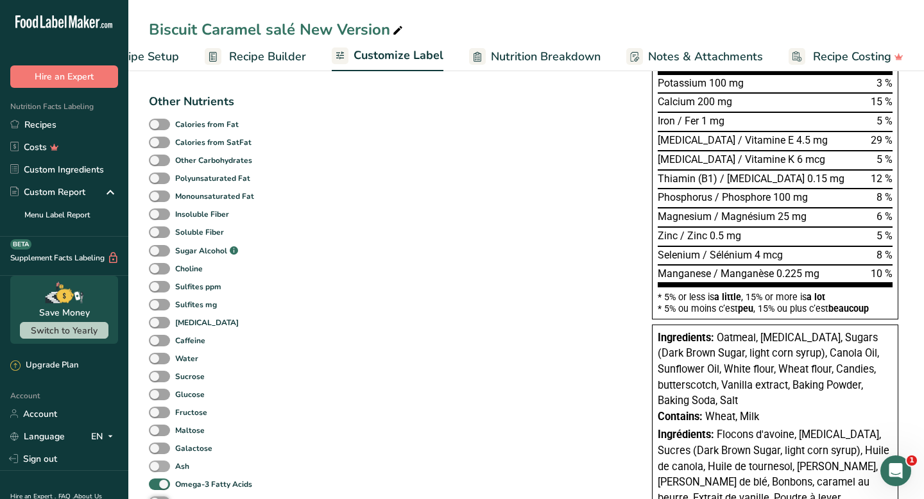
scroll to position [449, 0]
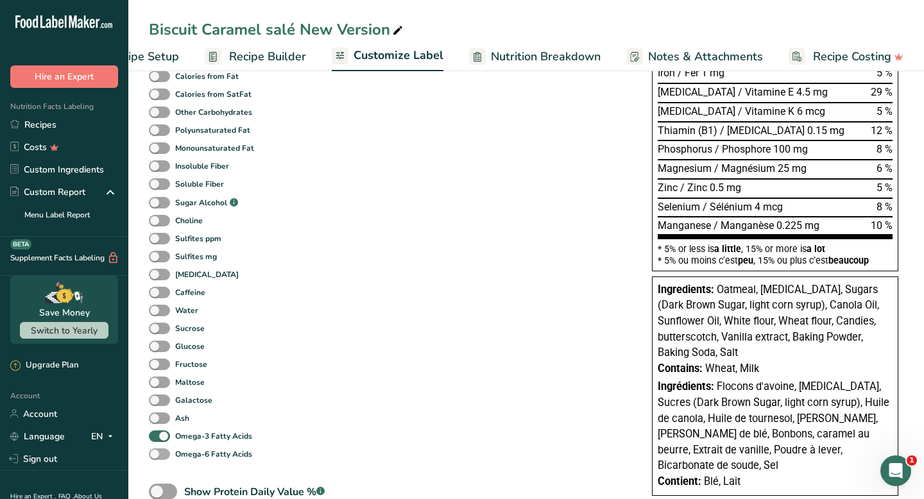
click at [158, 460] on span at bounding box center [159, 454] width 21 height 12
click at [157, 458] on input "Omega-6 Fatty Acids" at bounding box center [153, 454] width 8 height 8
checkbox input "true"
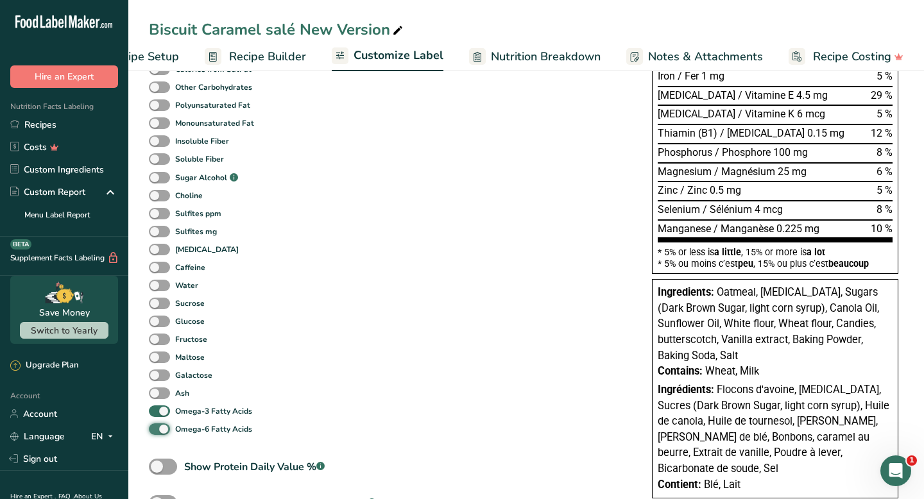
scroll to position [479, 0]
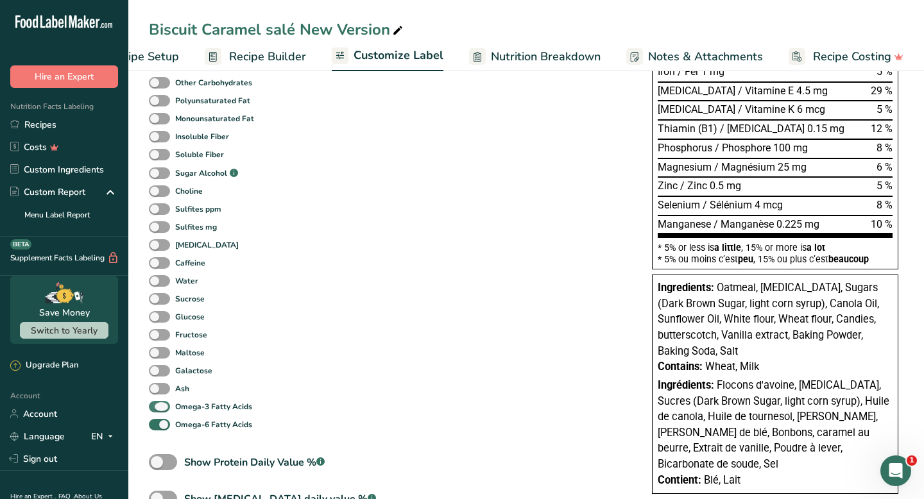
click at [164, 407] on span at bounding box center [159, 407] width 21 height 12
click at [157, 407] on input "Omega-3 Fatty Acids" at bounding box center [153, 406] width 8 height 8
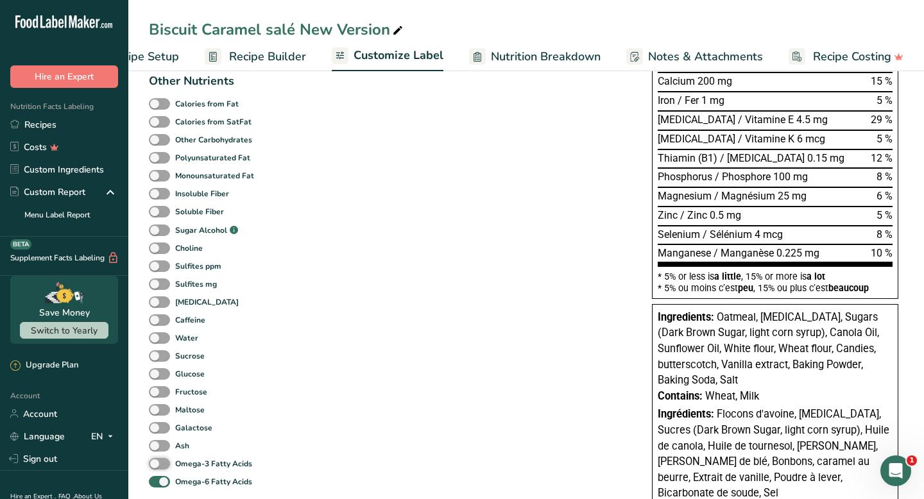
scroll to position [588, 0]
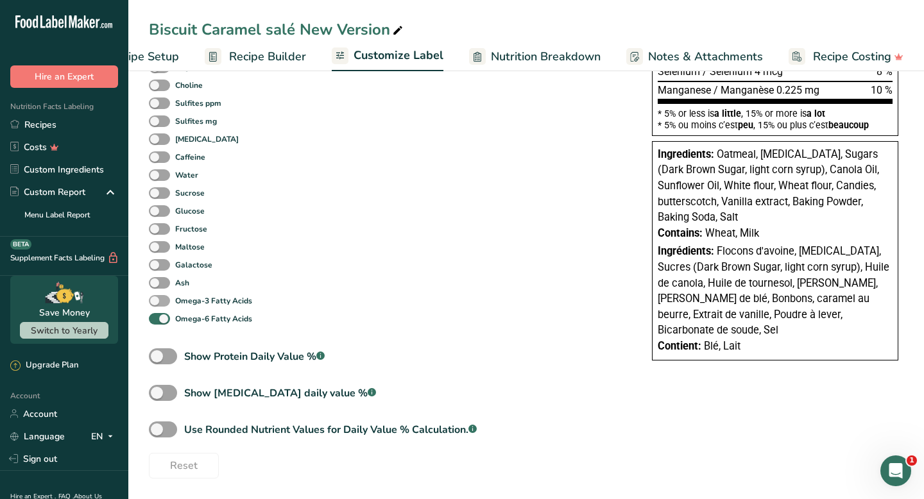
click at [164, 302] on span at bounding box center [159, 301] width 21 height 12
click at [157, 302] on input "Omega-3 Fatty Acids" at bounding box center [153, 300] width 8 height 8
checkbox input "true"
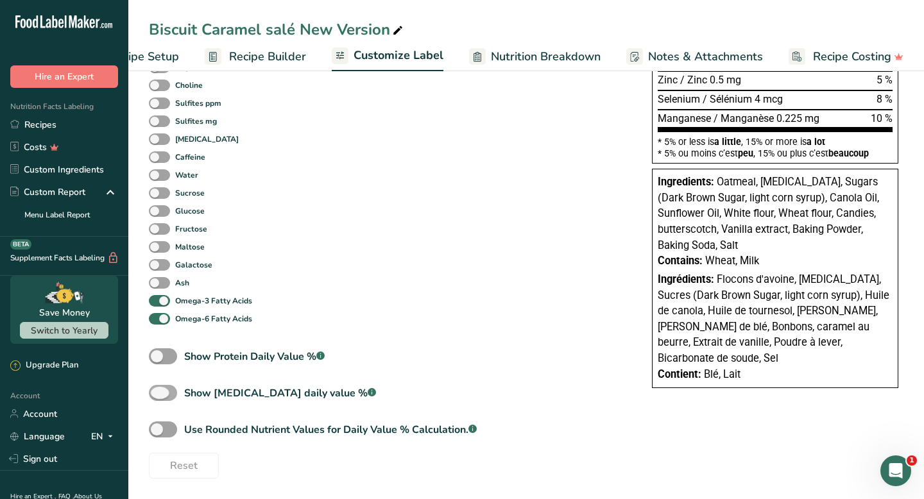
click at [166, 394] on span at bounding box center [163, 393] width 28 height 16
click at [157, 394] on input "Show [MEDICAL_DATA] daily value % .a-a{fill:#347362;}.b-a{fill:#fff;}" at bounding box center [153, 393] width 8 height 8
click at [168, 390] on span at bounding box center [163, 393] width 28 height 16
click at [157, 390] on input "Show [MEDICAL_DATA] daily value % .a-a{fill:#347362;}.b-a{fill:#fff;}" at bounding box center [153, 393] width 8 height 8
checkbox input "false"
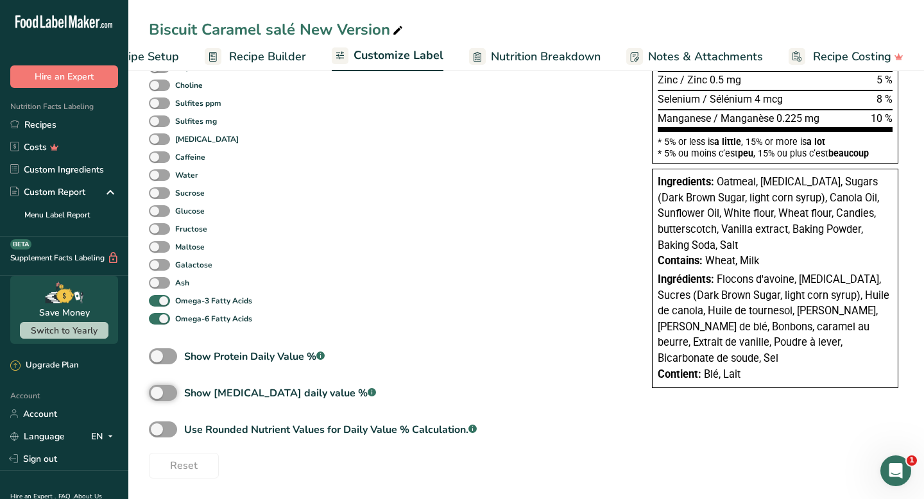
scroll to position [578, 0]
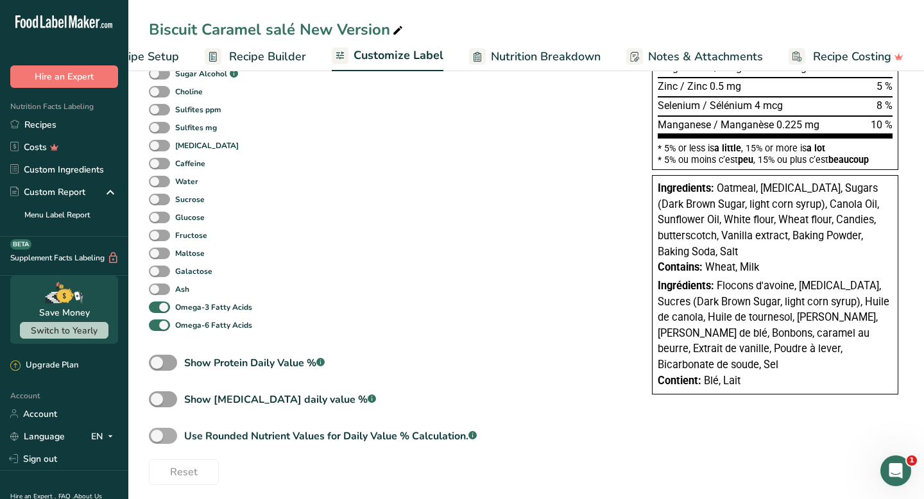
click at [162, 436] on span at bounding box center [163, 436] width 28 height 16
click at [157, 436] on input "Use Rounded Nutrient Values for Daily Value % Calculation. .a-a{fill:#347362;}.…" at bounding box center [153, 436] width 8 height 8
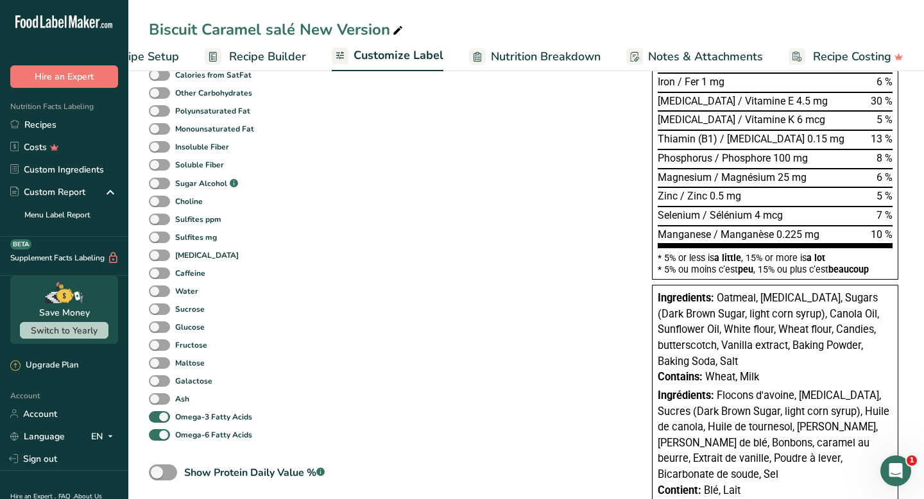
scroll to position [588, 0]
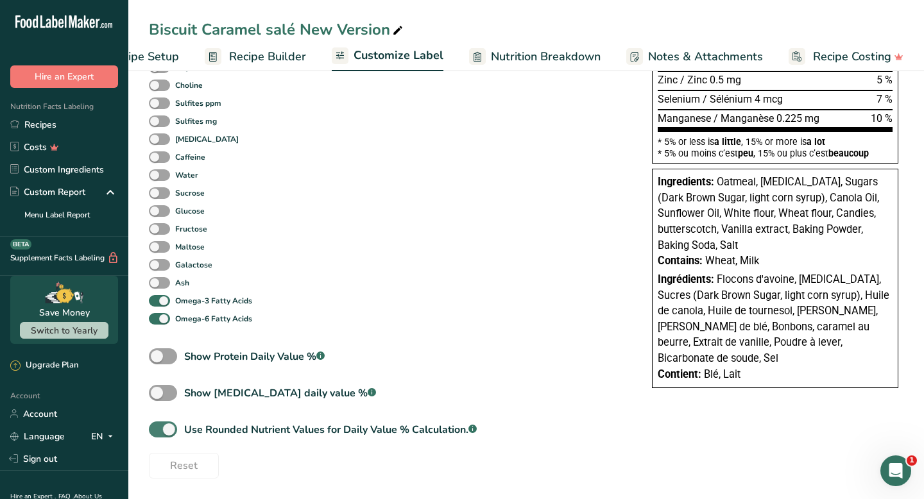
click at [166, 435] on span at bounding box center [163, 430] width 28 height 16
click at [157, 434] on input "Use Rounded Nutrient Values for Daily Value % Calculation. .a-a{fill:#347362;}.…" at bounding box center [153, 429] width 8 height 8
click at [167, 427] on span at bounding box center [163, 430] width 28 height 16
click at [157, 427] on input "Use Rounded Nutrient Values for Daily Value % Calculation. .a-a{fill:#347362;}.…" at bounding box center [153, 429] width 8 height 8
checkbox input "true"
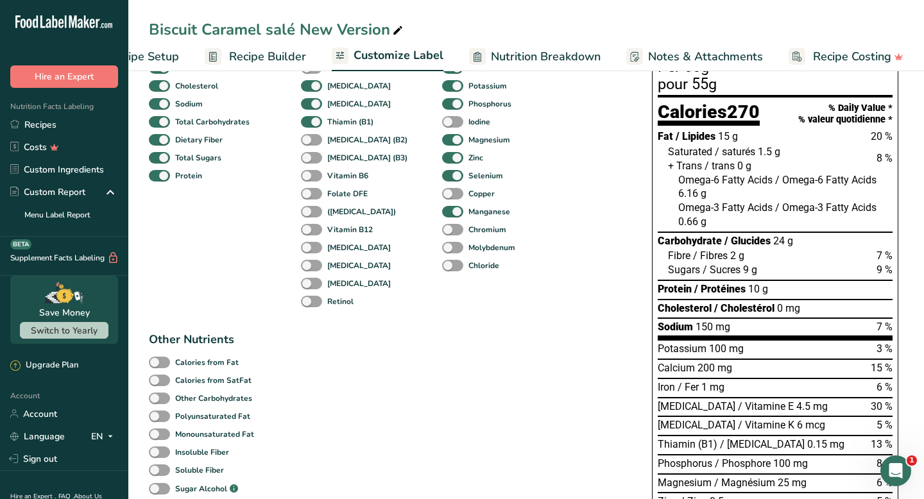
scroll to position [153, 0]
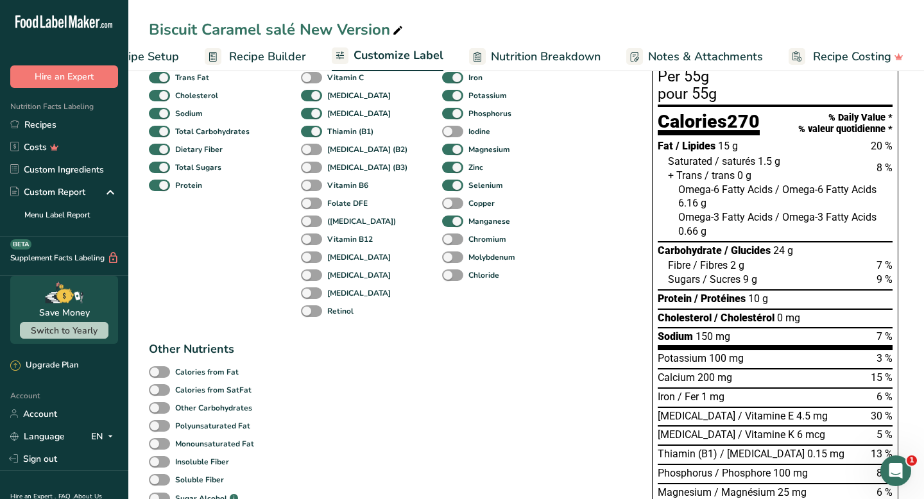
click at [690, 220] on span "Omega-3 Fatty Acids" at bounding box center [725, 217] width 94 height 12
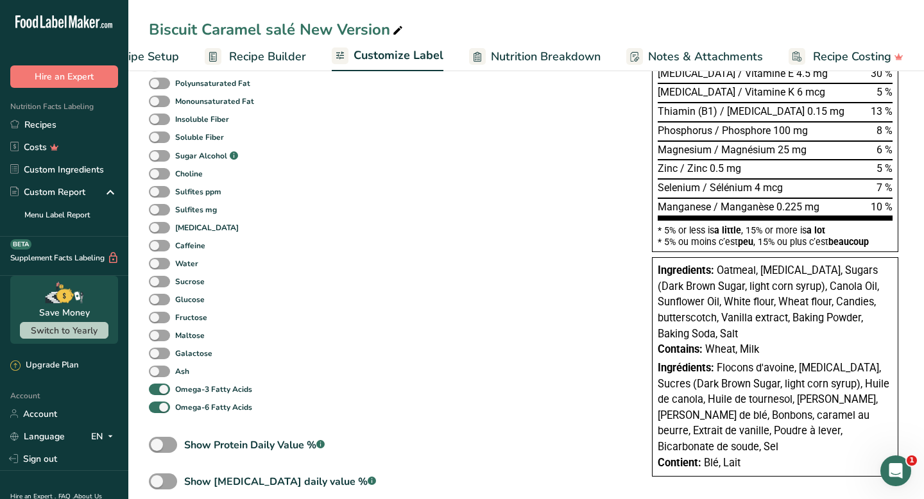
scroll to position [588, 0]
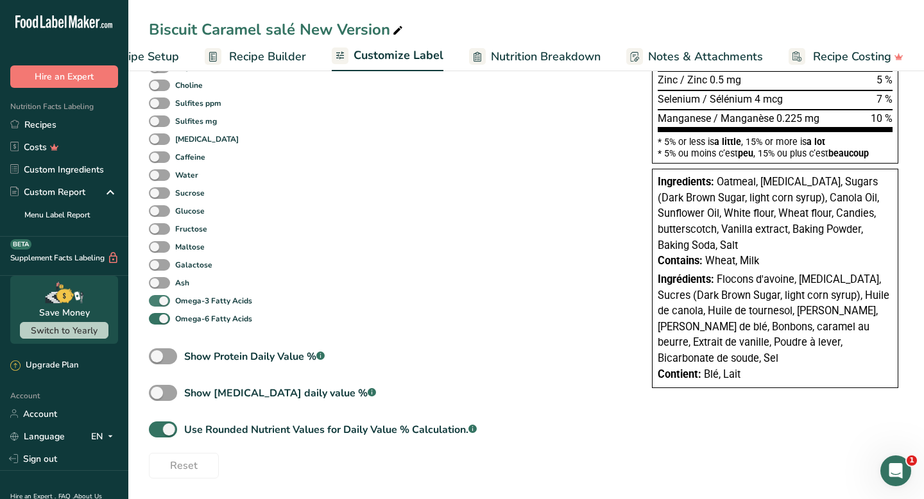
click at [166, 302] on span at bounding box center [159, 301] width 21 height 12
click at [157, 302] on input "Omega-3 Fatty Acids" at bounding box center [153, 300] width 8 height 8
checkbox input "false"
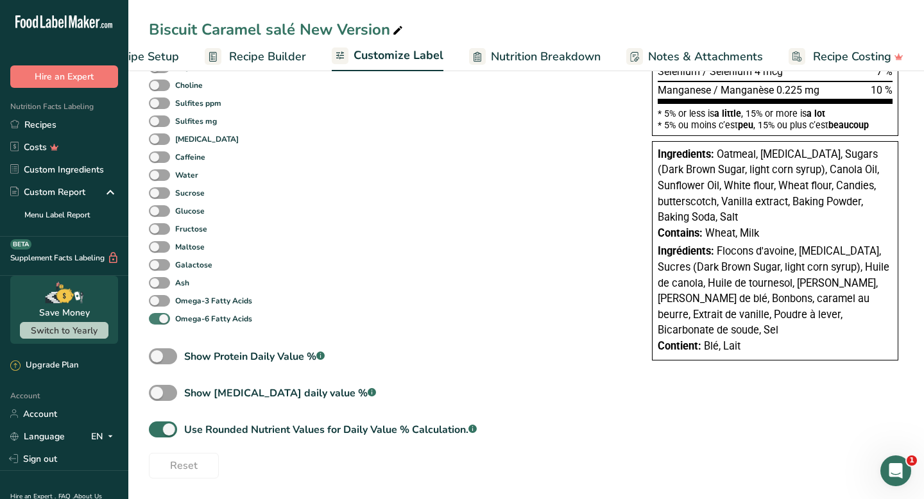
click at [166, 318] on span at bounding box center [159, 319] width 21 height 12
click at [157, 318] on input "Omega-6 Fatty Acids" at bounding box center [153, 318] width 8 height 8
checkbox input "false"
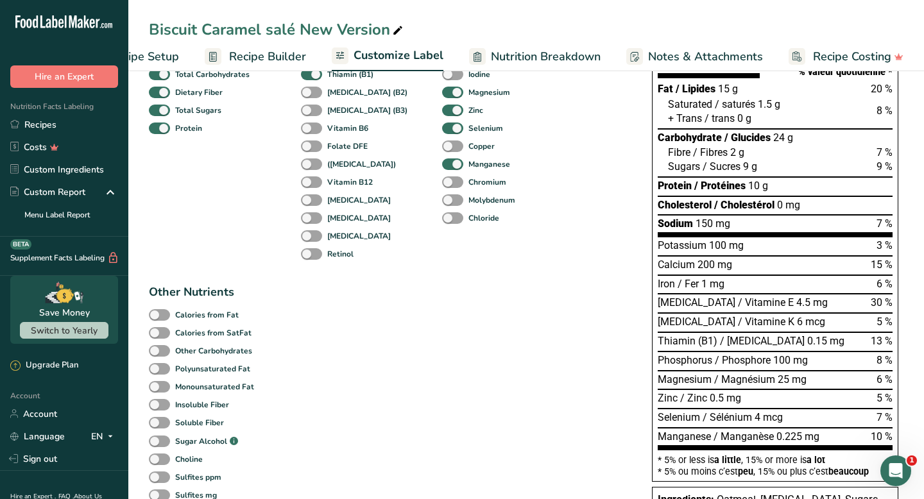
scroll to position [0, 0]
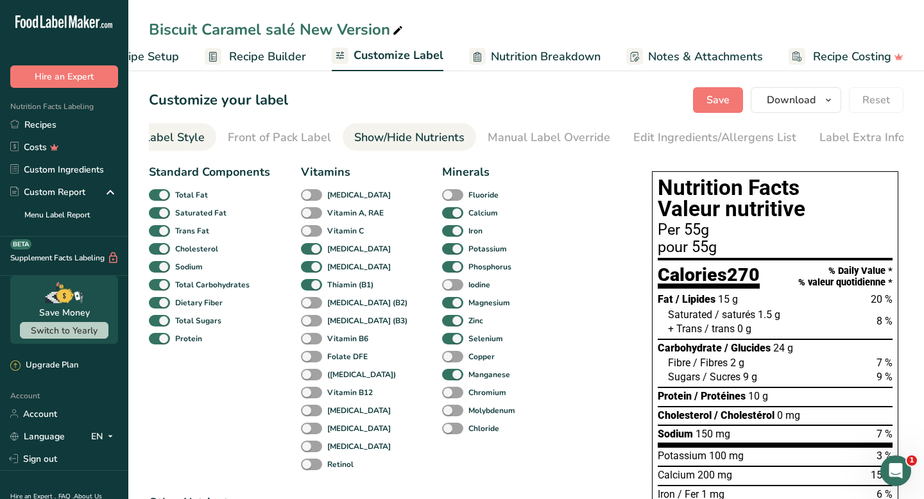
click at [179, 137] on div "Choose Label Style" at bounding box center [152, 137] width 103 height 17
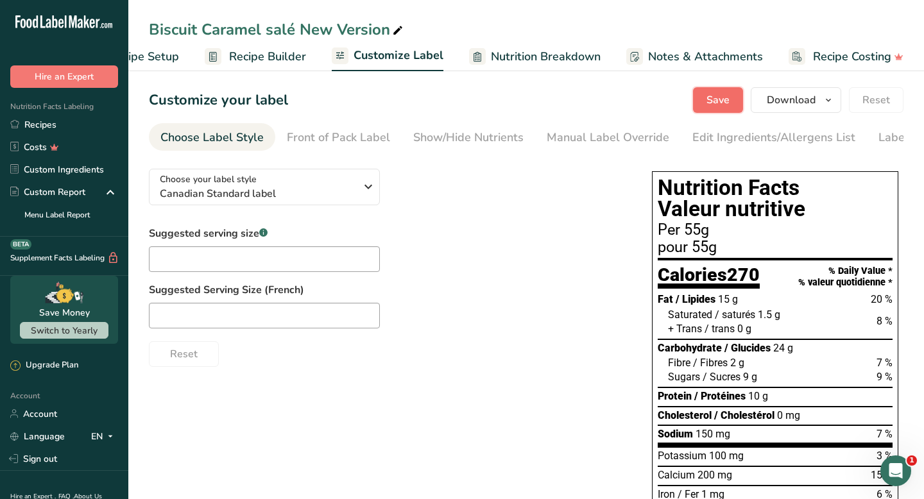
click at [727, 95] on span "Save" at bounding box center [717, 99] width 23 height 15
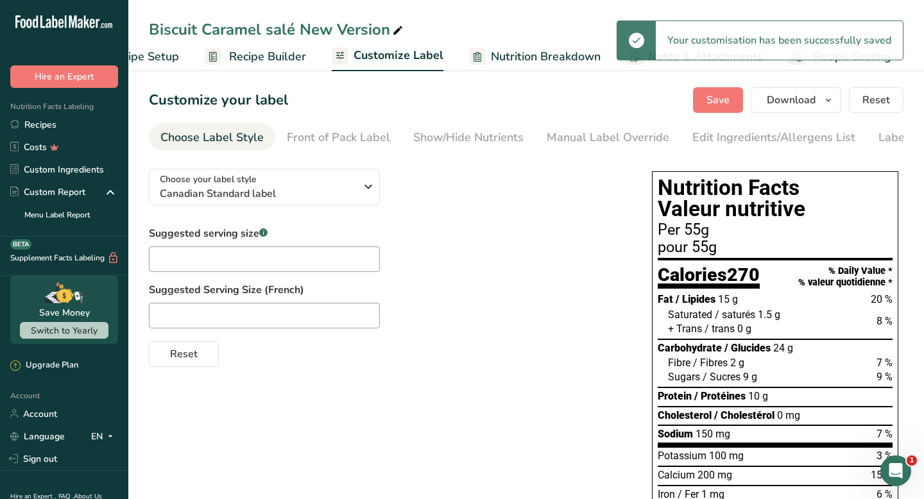
click at [160, 56] on span "Recipe Setup" at bounding box center [144, 56] width 70 height 17
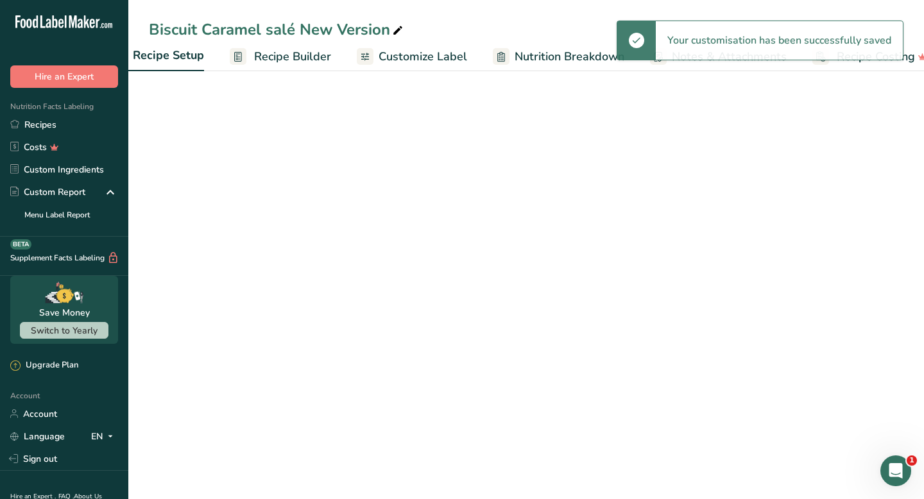
scroll to position [0, 4]
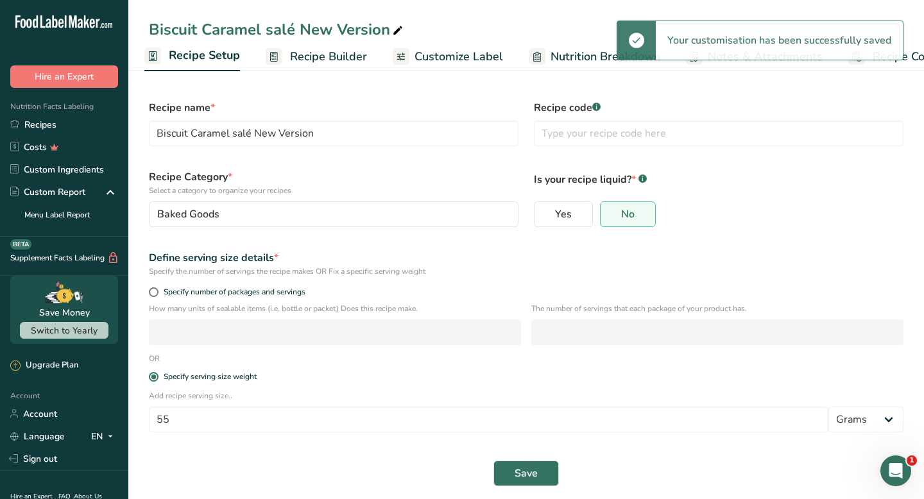
click at [311, 62] on span "Recipe Builder" at bounding box center [328, 56] width 77 height 17
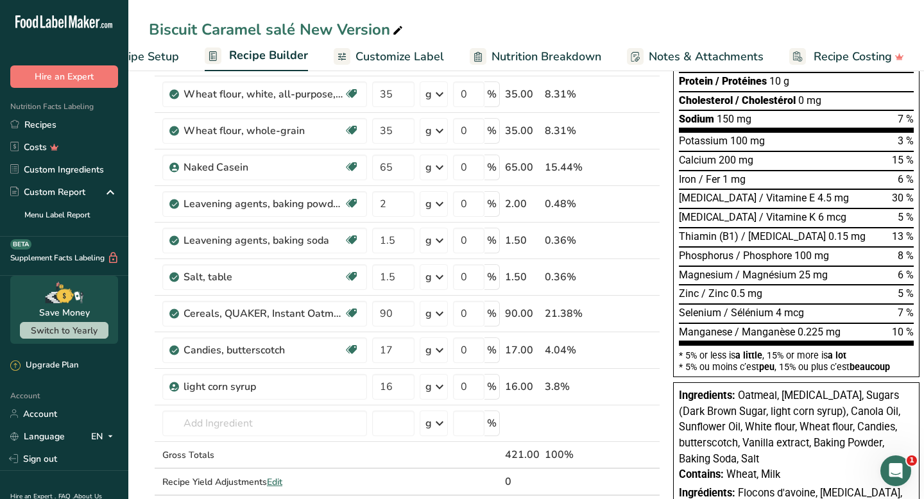
scroll to position [253, 0]
